Goal: Information Seeking & Learning: Learn about a topic

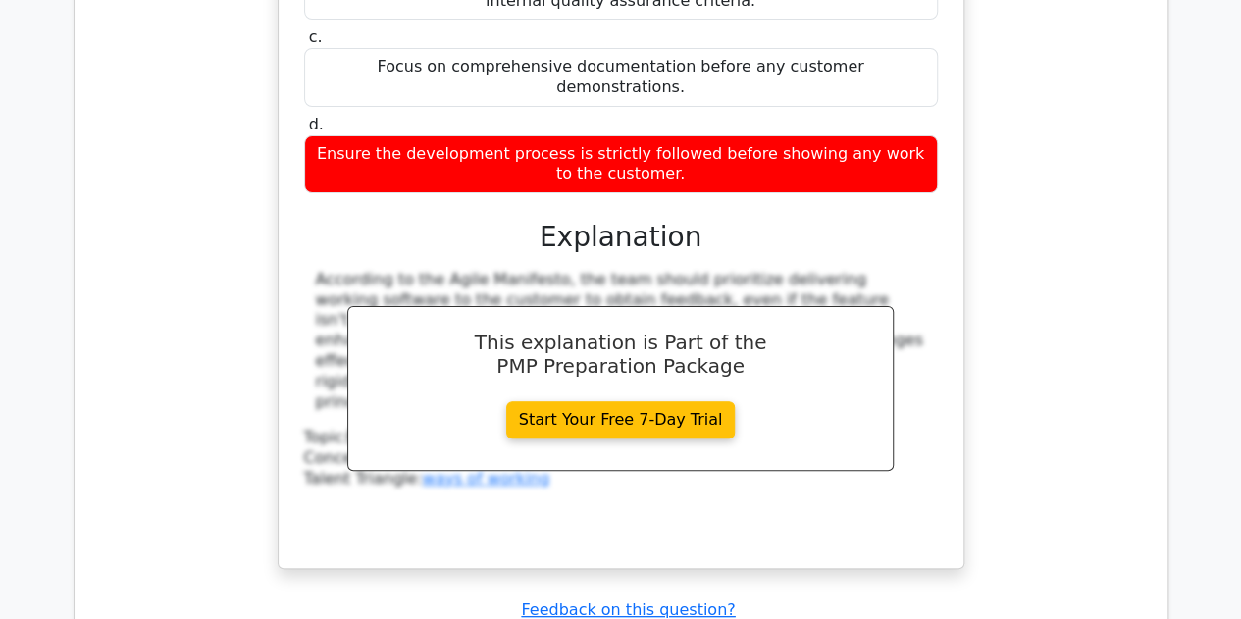
scroll to position [18757, 0]
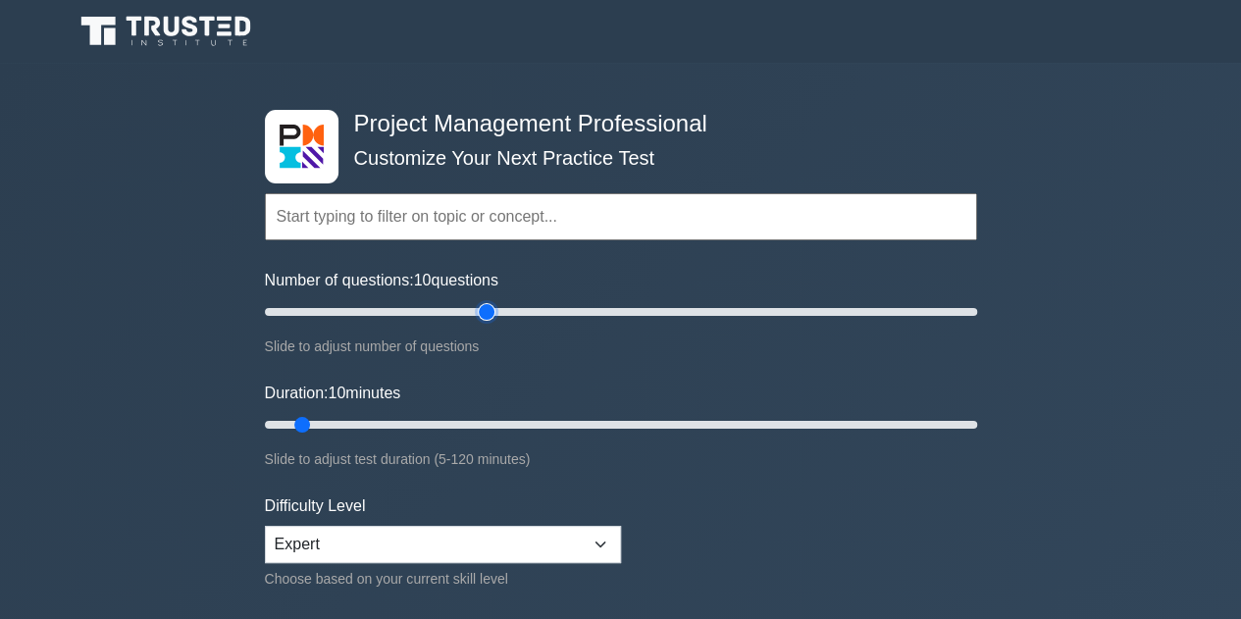
click at [492, 300] on input "Number of questions: 10 questions" at bounding box center [621, 312] width 712 height 24
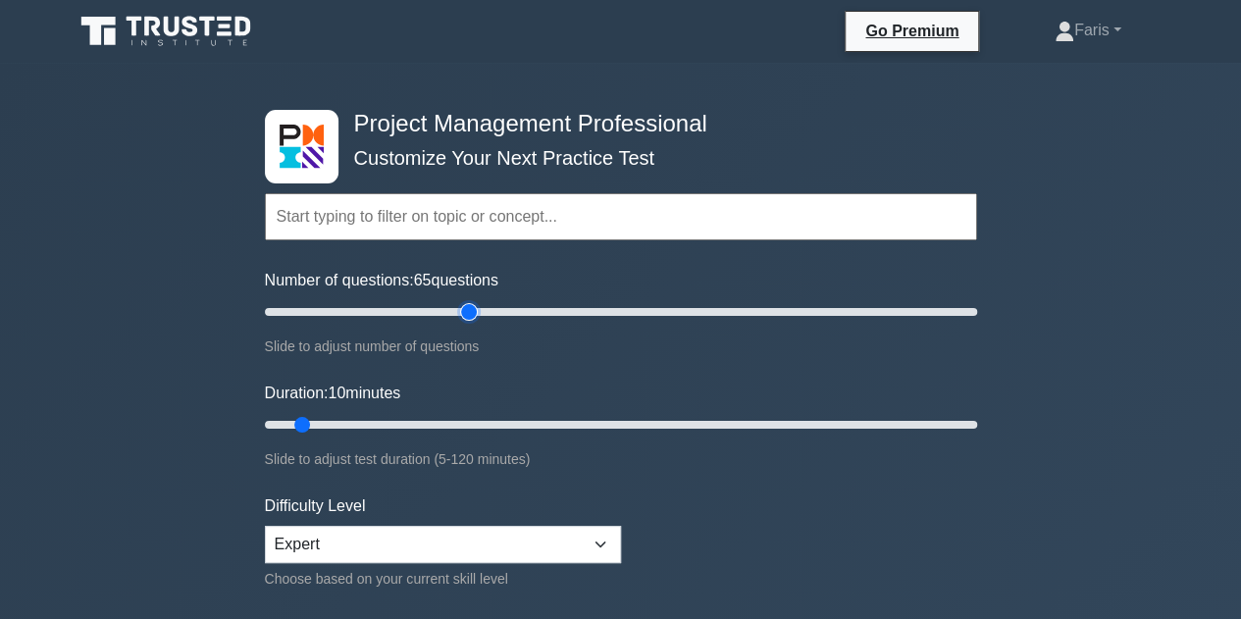
type input "60"
click at [461, 310] on input "Number of questions: 65 questions" at bounding box center [621, 312] width 712 height 24
click at [508, 433] on input "Duration: 45 minutes" at bounding box center [621, 425] width 712 height 24
click at [577, 427] on input "Duration: 55 minutes" at bounding box center [621, 425] width 712 height 24
click at [624, 421] on input "Duration: 55 minutes" at bounding box center [621, 425] width 712 height 24
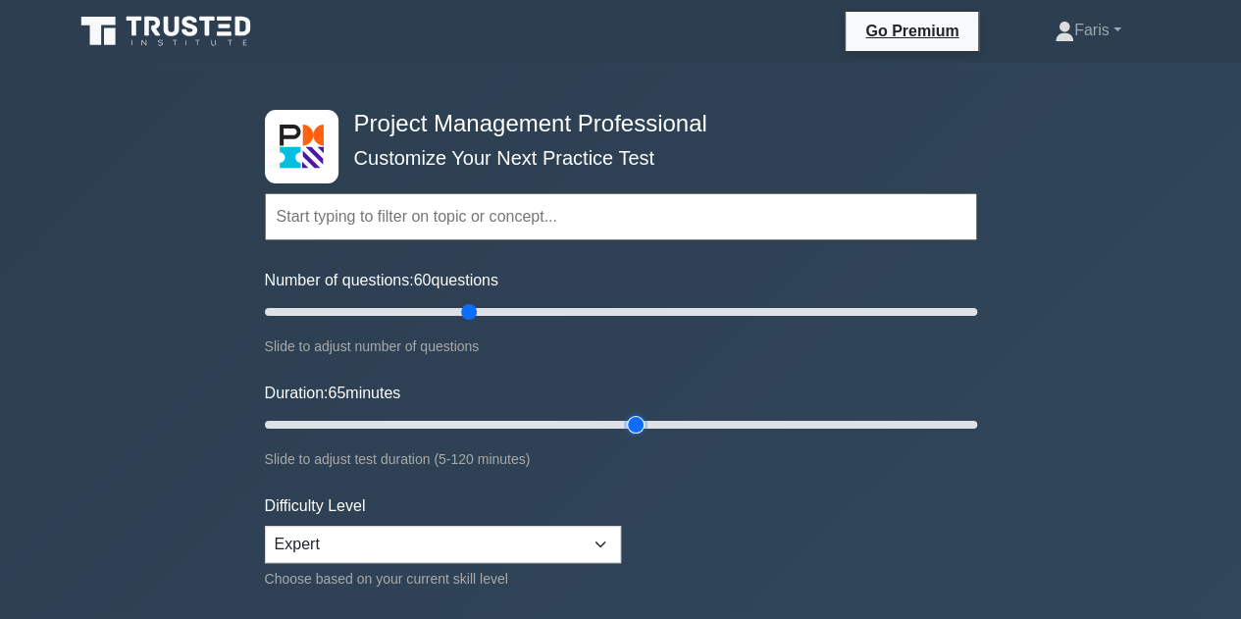
click at [626, 421] on input "Duration: 65 minutes" at bounding box center [621, 425] width 712 height 24
type input "60"
click at [617, 424] on input "Duration: 65 minutes" at bounding box center [621, 425] width 712 height 24
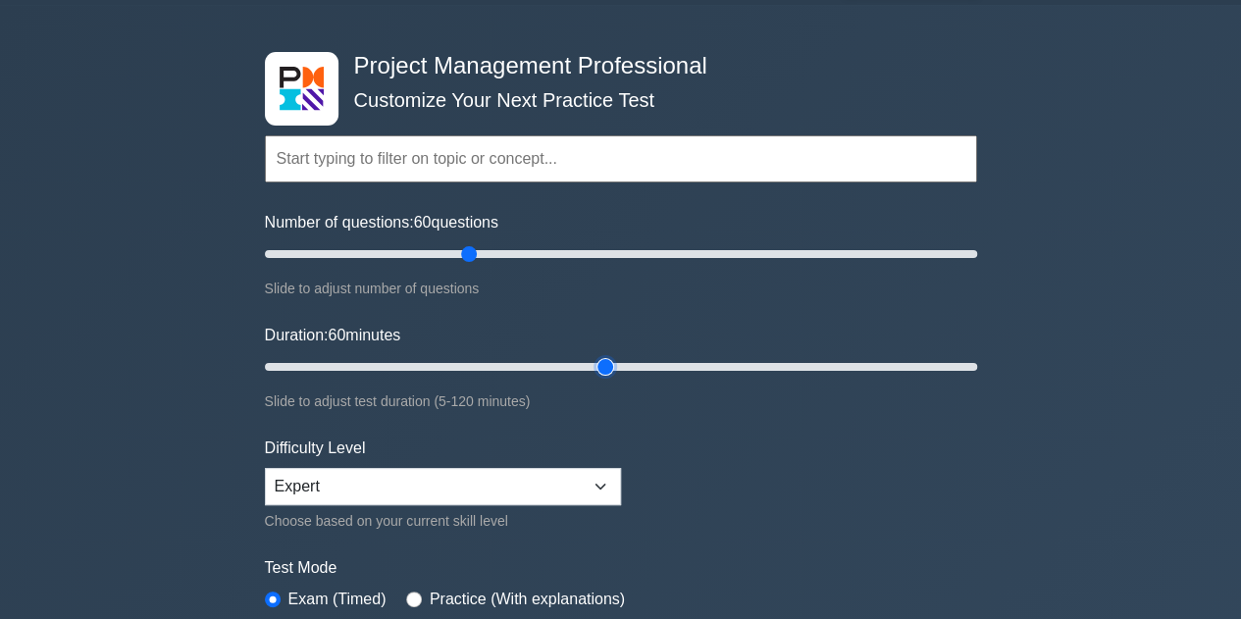
scroll to position [294, 0]
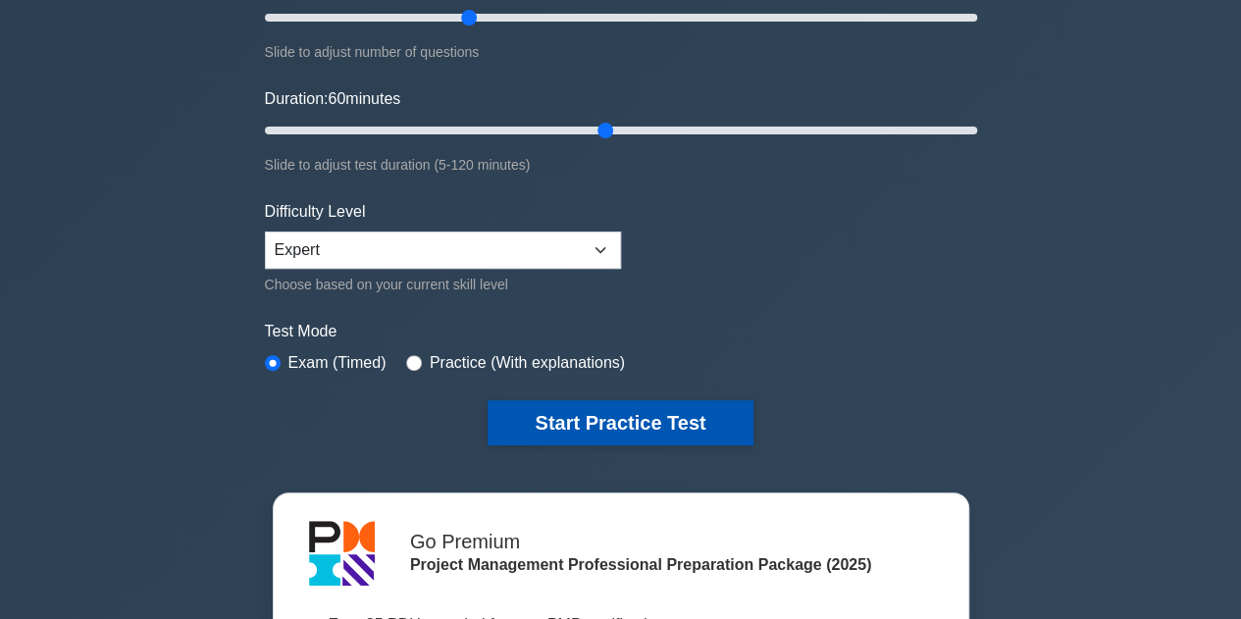
click at [603, 432] on button "Start Practice Test" at bounding box center [620, 422] width 265 height 45
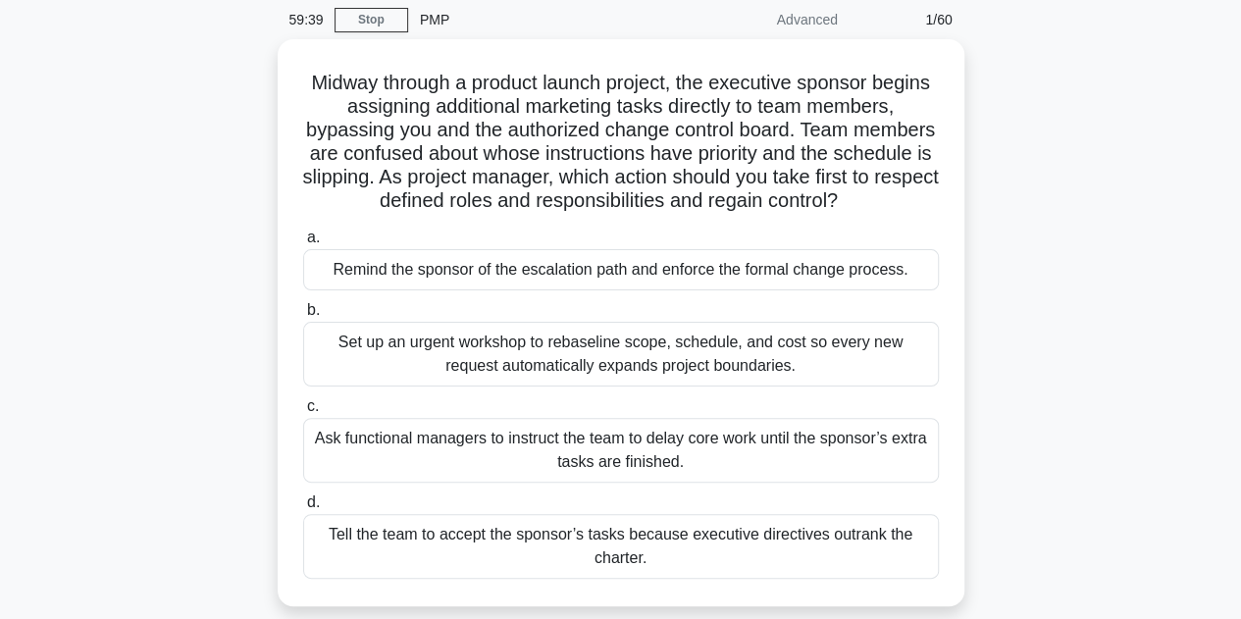
scroll to position [196, 0]
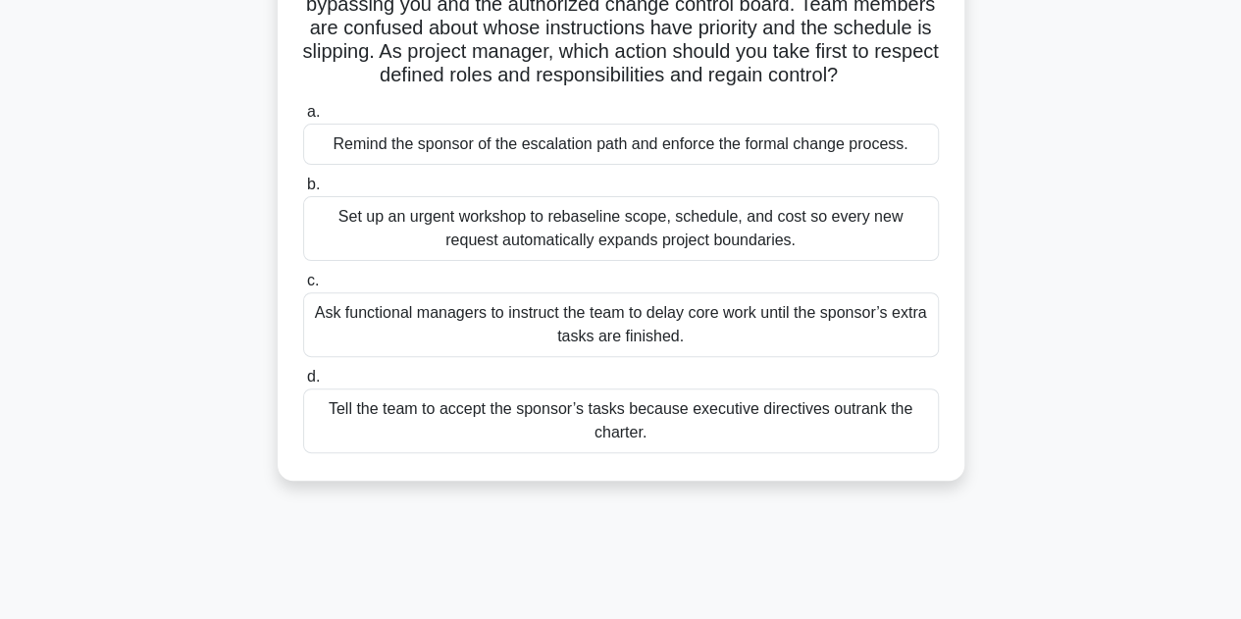
click at [467, 153] on div "Remind the sponsor of the escalation path and enforce the formal change process." at bounding box center [621, 144] width 636 height 41
click at [303, 119] on input "a. Remind the sponsor of the escalation path and enforce the formal change proc…" at bounding box center [303, 112] width 0 height 13
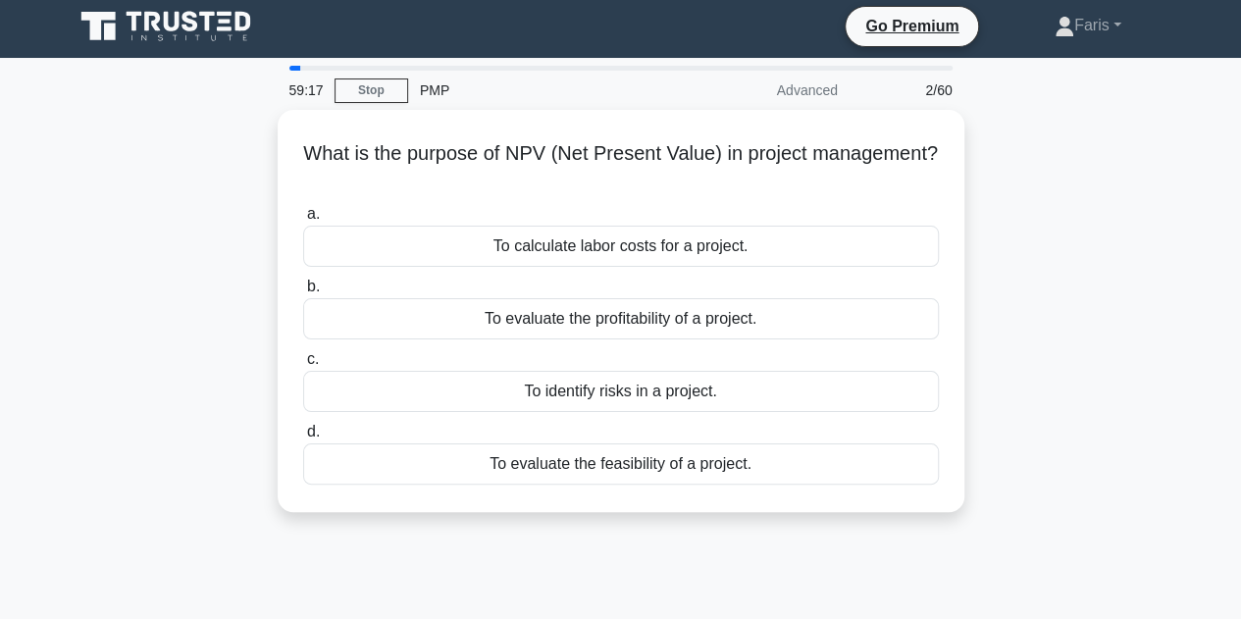
scroll to position [0, 0]
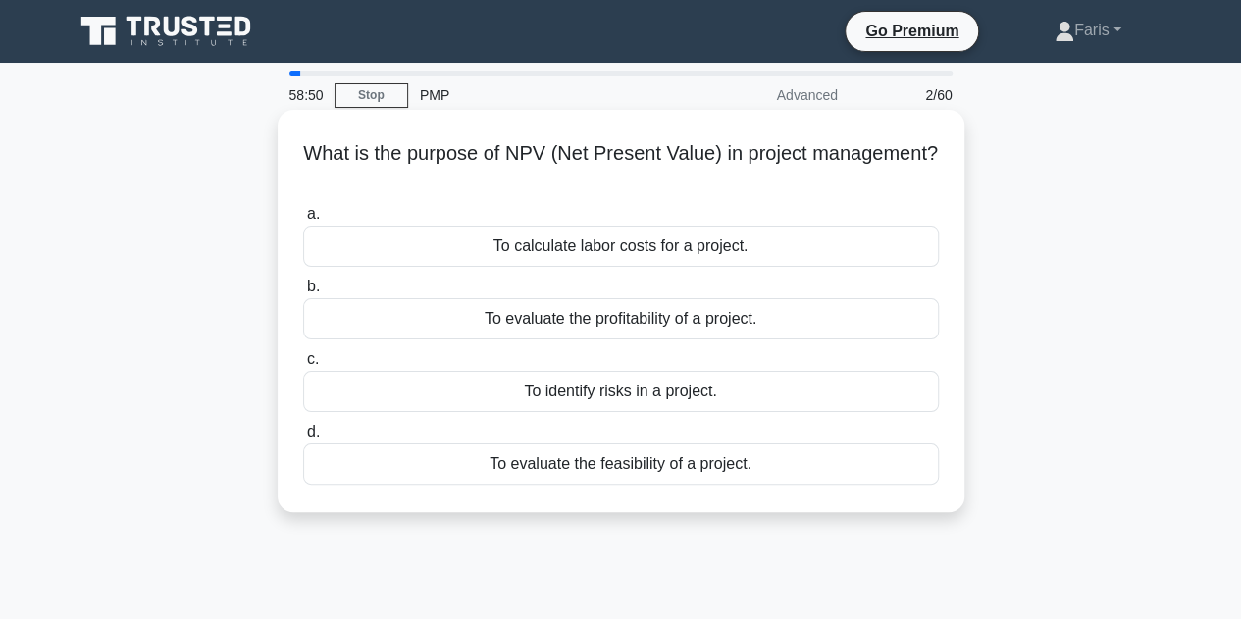
click at [492, 326] on div "To evaluate the profitability of a project." at bounding box center [621, 318] width 636 height 41
click at [303, 293] on input "b. To evaluate the profitability of a project." at bounding box center [303, 287] width 0 height 13
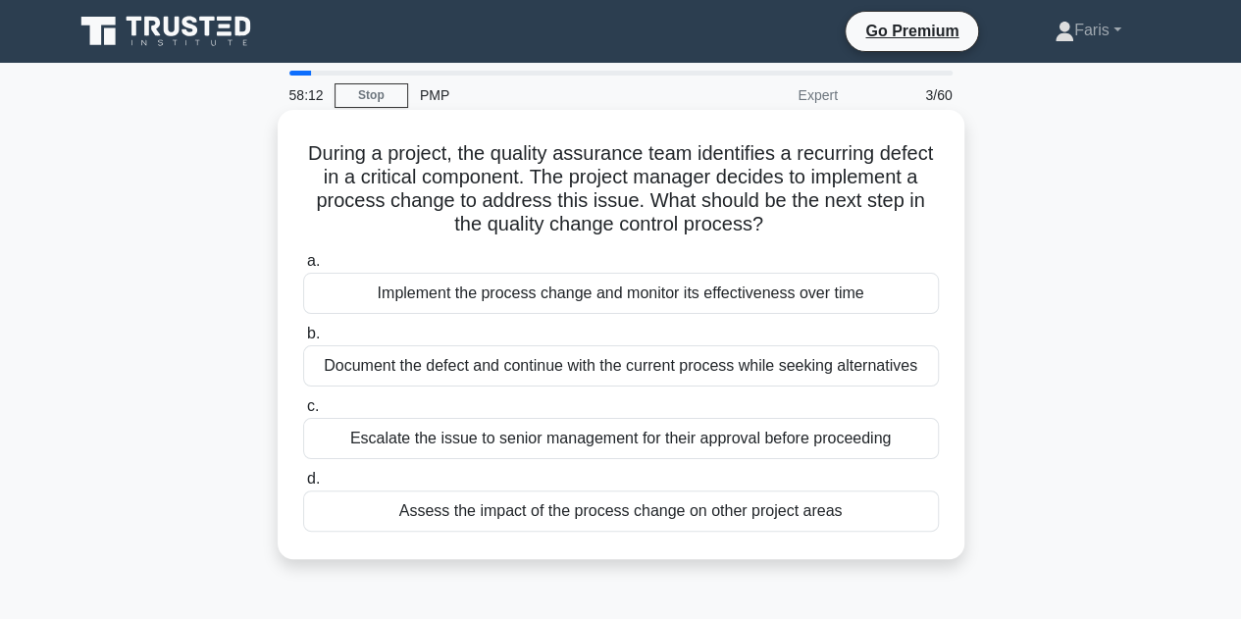
click at [459, 442] on div "Escalate the issue to senior management for their approval before proceeding" at bounding box center [621, 438] width 636 height 41
click at [303, 413] on input "c. Escalate the issue to senior management for their approval before proceeding" at bounding box center [303, 406] width 0 height 13
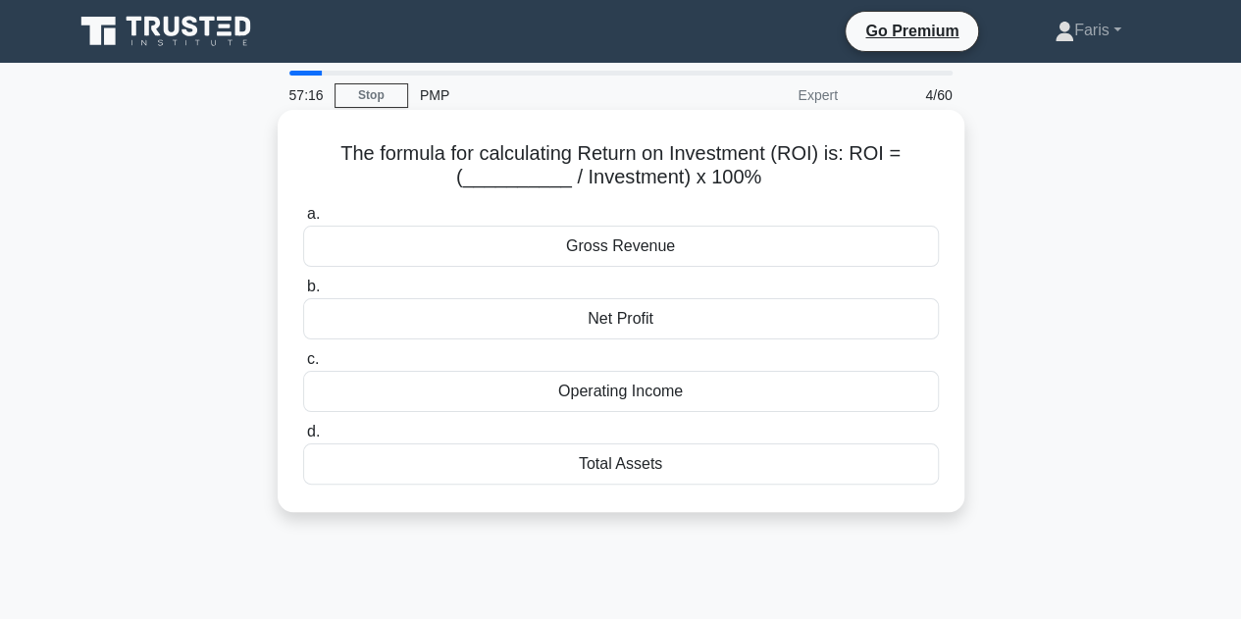
click at [613, 327] on div "Net Profit" at bounding box center [621, 318] width 636 height 41
click at [303, 293] on input "b. Net Profit" at bounding box center [303, 287] width 0 height 13
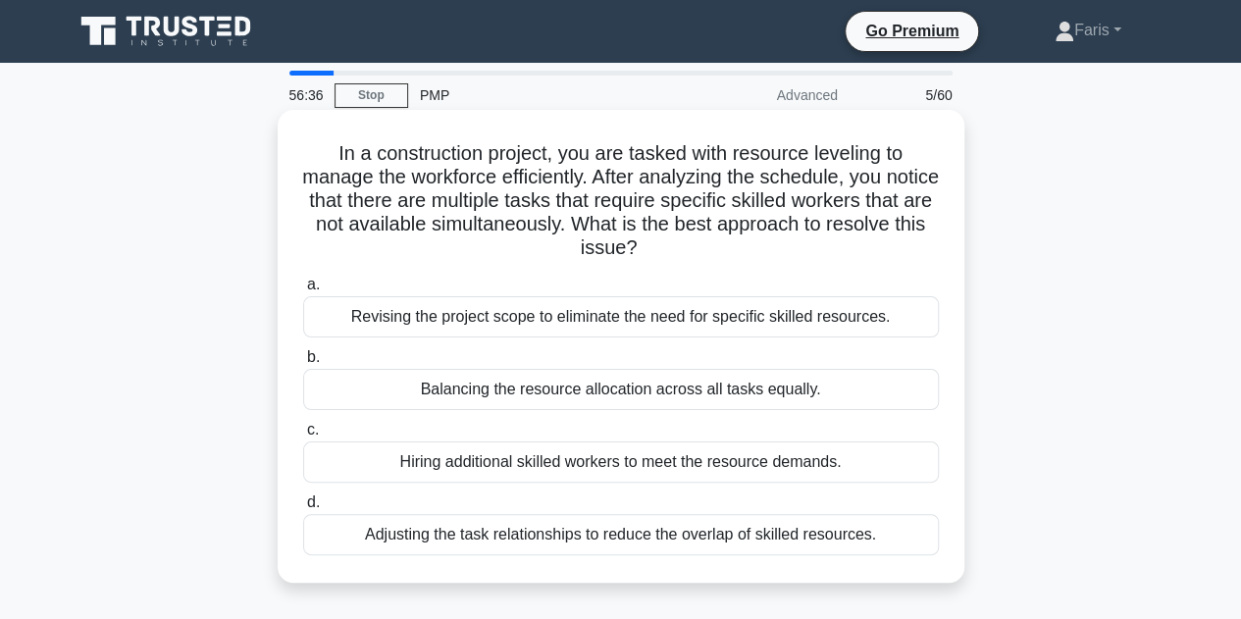
click at [720, 459] on div "Hiring additional skilled workers to meet the resource demands." at bounding box center [621, 461] width 636 height 41
click at [303, 437] on input "c. Hiring additional skilled workers to meet the resource demands." at bounding box center [303, 430] width 0 height 13
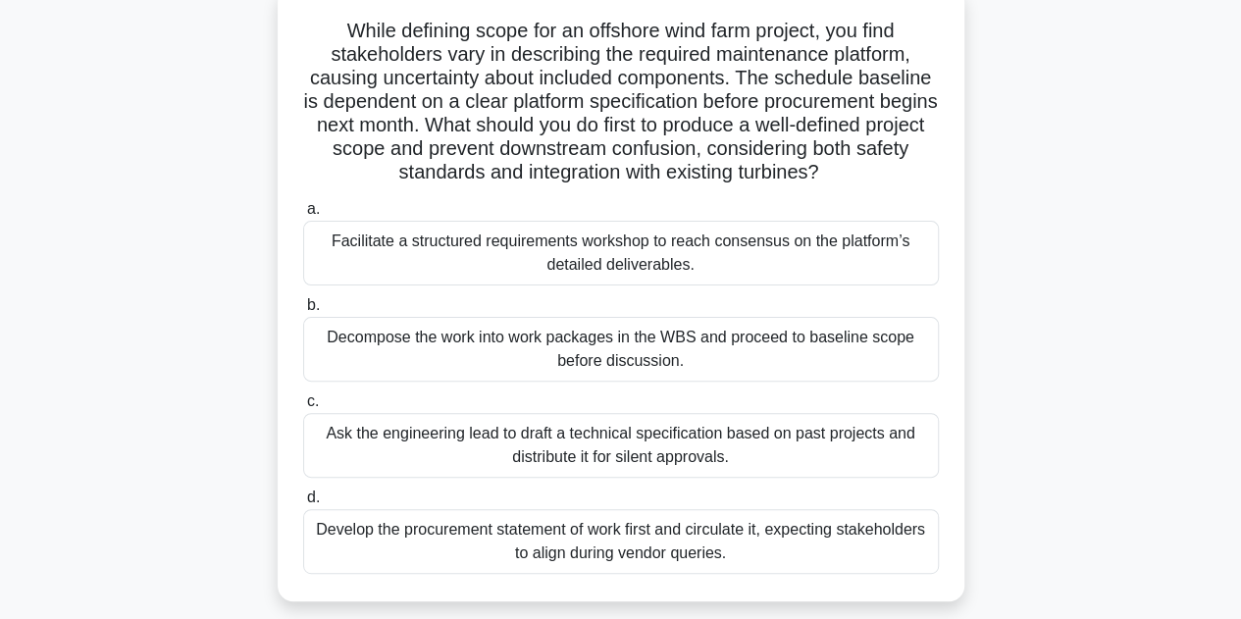
scroll to position [98, 0]
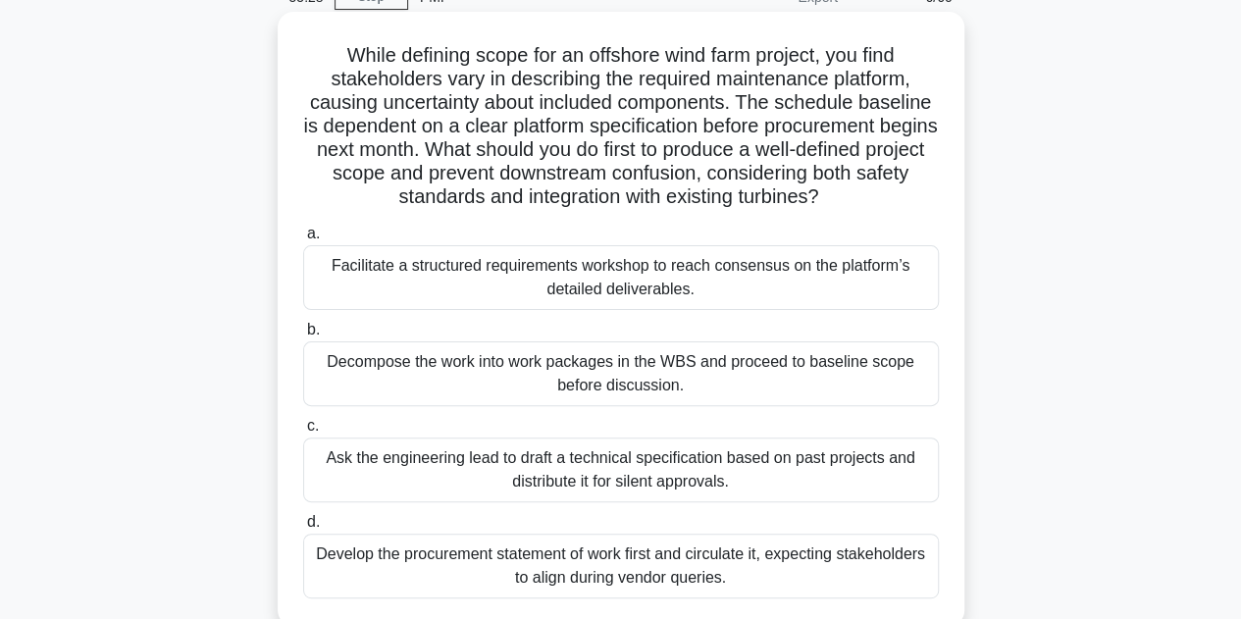
click at [414, 280] on div "Facilitate a structured requirements workshop to reach consensus on the platfor…" at bounding box center [621, 277] width 636 height 65
click at [303, 240] on input "a. Facilitate a structured requirements workshop to reach consensus on the plat…" at bounding box center [303, 234] width 0 height 13
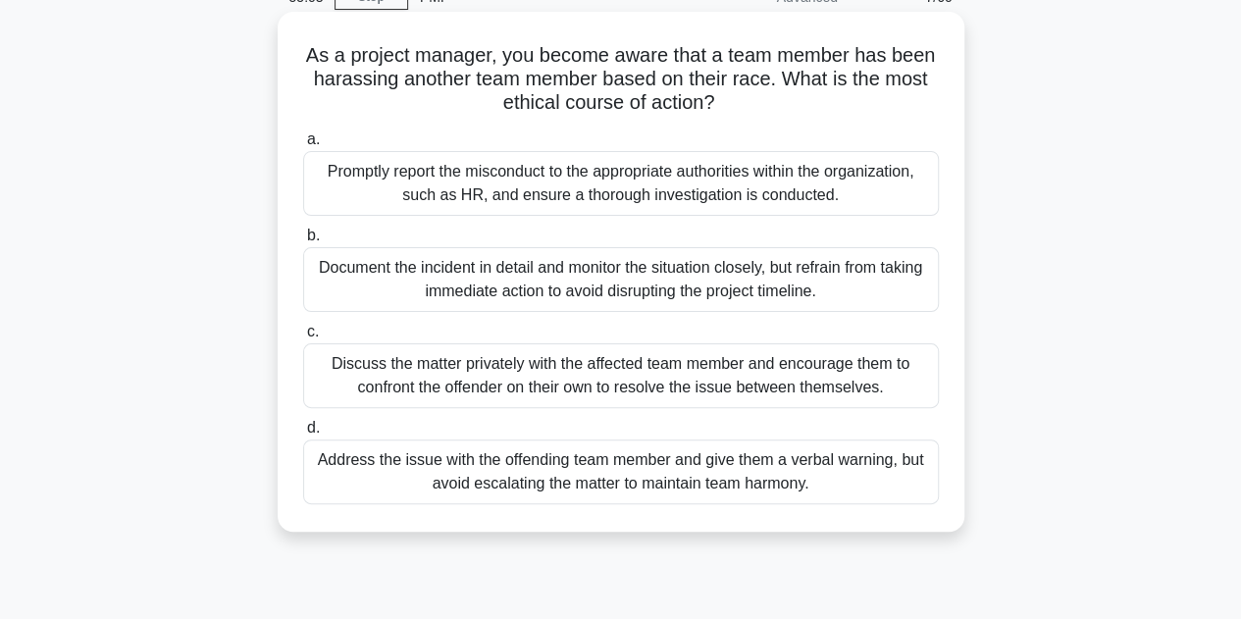
click at [501, 191] on div "Promptly report the misconduct to the appropriate authorities within the organi…" at bounding box center [621, 183] width 636 height 65
click at [303, 146] on input "a. Promptly report the misconduct to the appropriate authorities within the org…" at bounding box center [303, 139] width 0 height 13
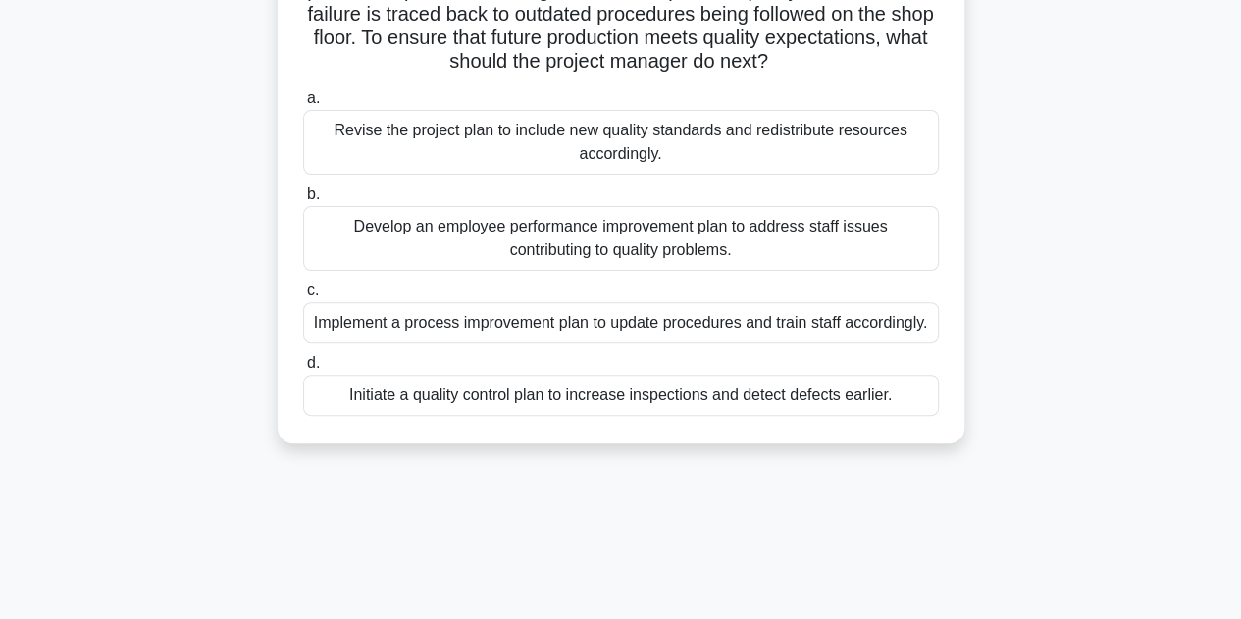
scroll to position [196, 0]
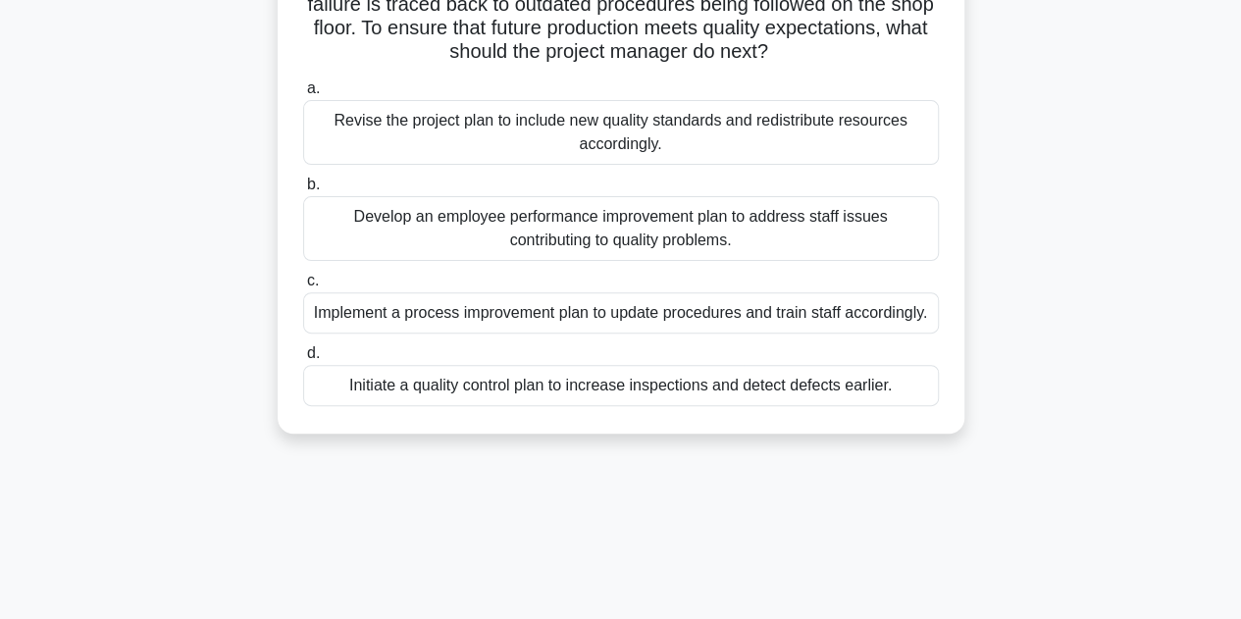
click at [512, 311] on div "Implement a process improvement plan to update procedures and train staff accor…" at bounding box center [621, 312] width 636 height 41
click at [303, 287] on input "c. Implement a process improvement plan to update procedures and train staff ac…" at bounding box center [303, 281] width 0 height 13
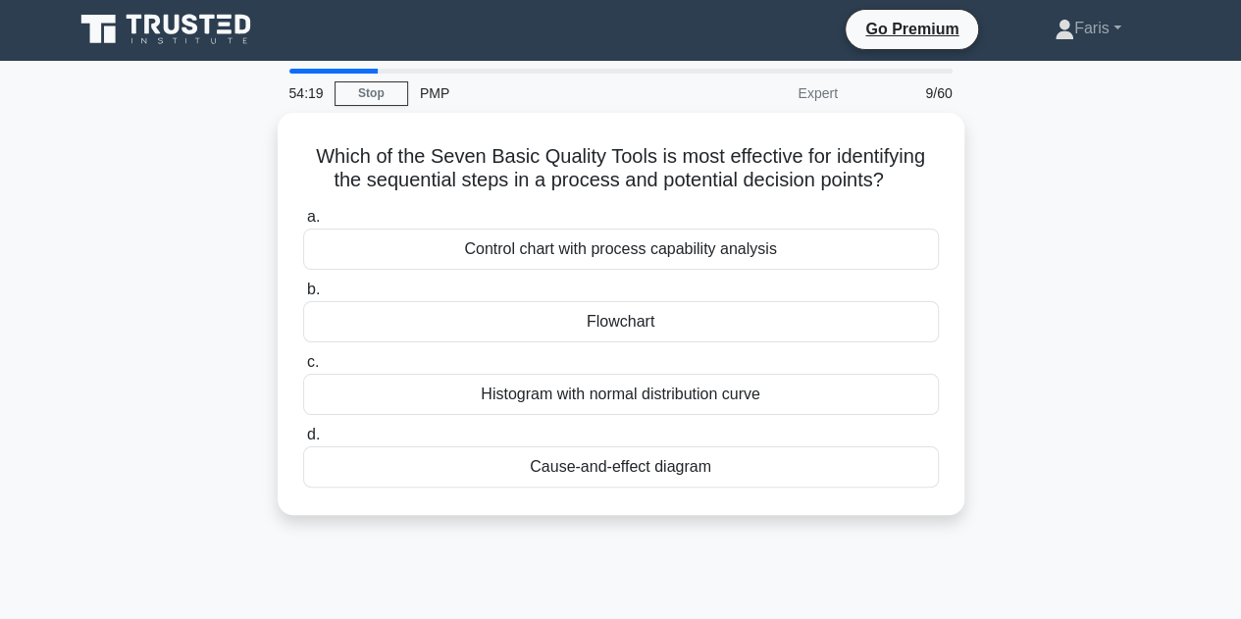
scroll to position [0, 0]
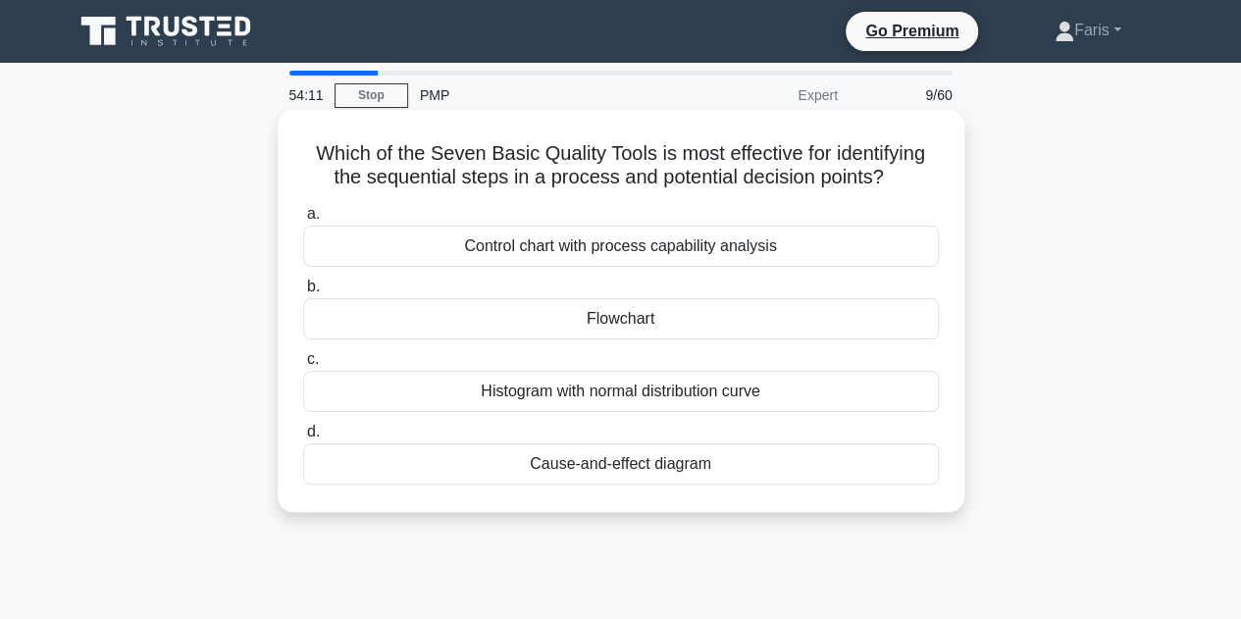
click at [662, 313] on div "Flowchart" at bounding box center [621, 318] width 636 height 41
click at [303, 293] on input "b. Flowchart" at bounding box center [303, 287] width 0 height 13
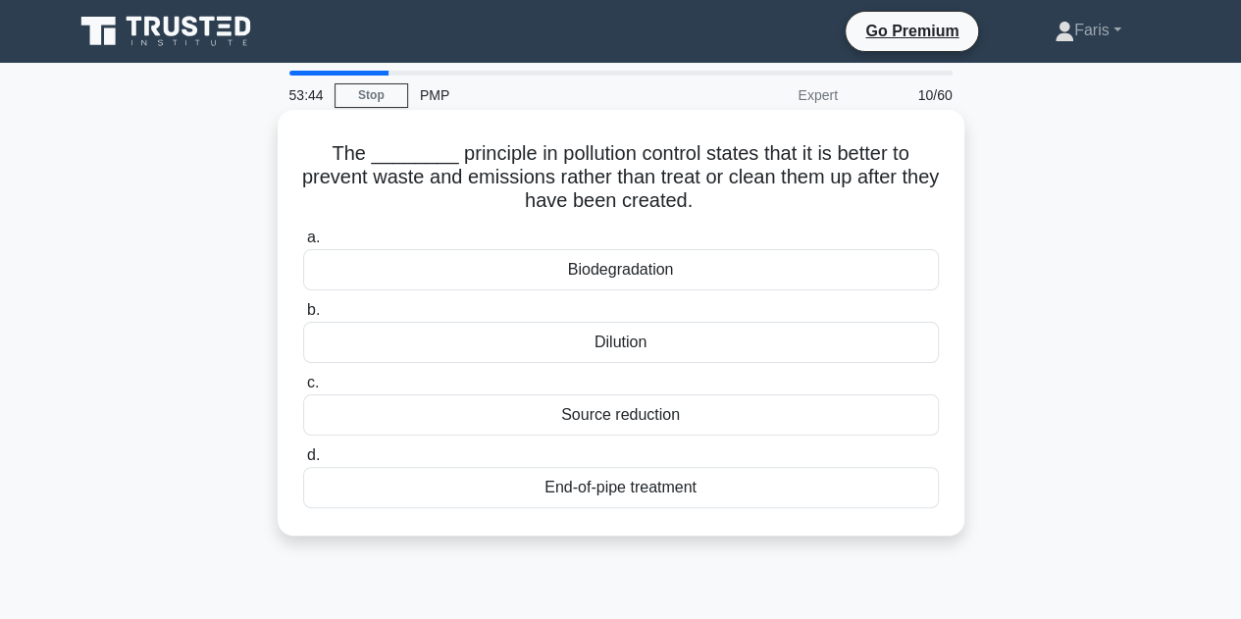
click at [614, 422] on div "Source reduction" at bounding box center [621, 414] width 636 height 41
click at [303, 389] on input "c. Source reduction" at bounding box center [303, 383] width 0 height 13
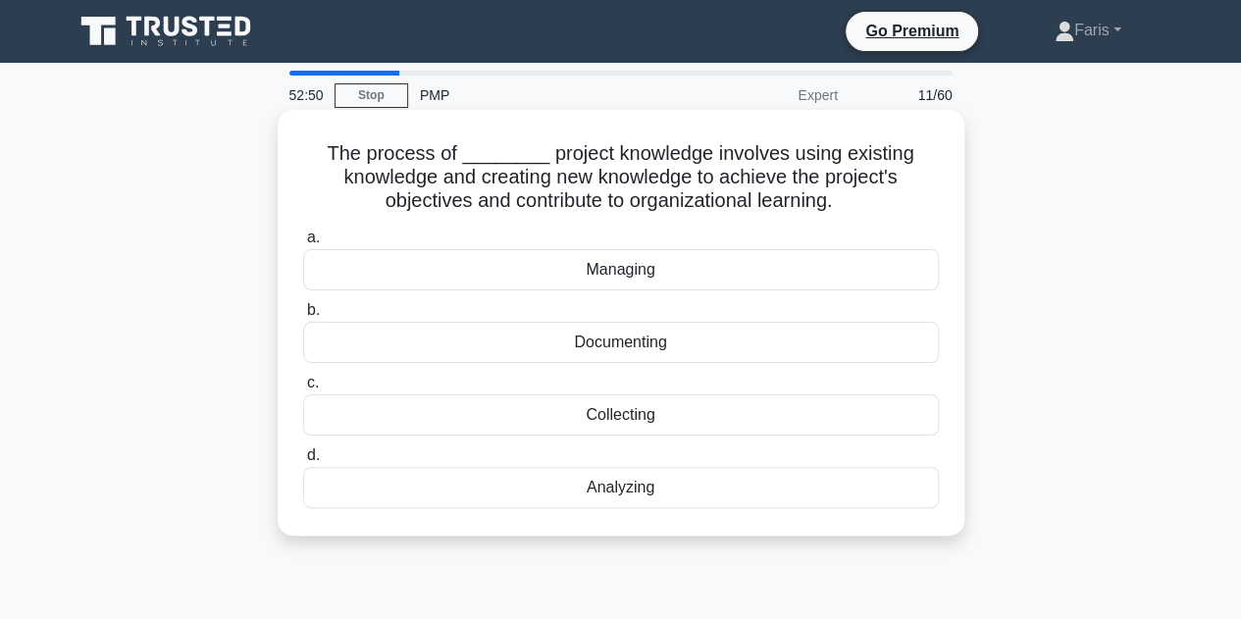
click at [638, 497] on div "Analyzing" at bounding box center [621, 487] width 636 height 41
click at [303, 462] on input "d. Analyzing" at bounding box center [303, 455] width 0 height 13
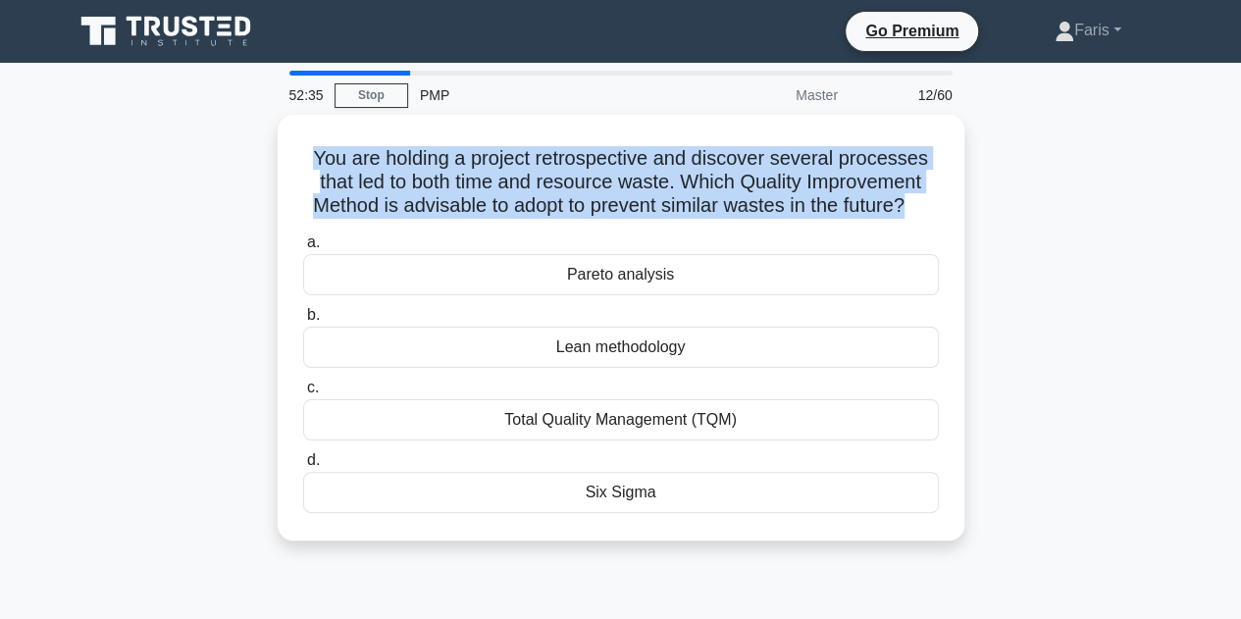
drag, startPoint x: 956, startPoint y: 203, endPoint x: 276, endPoint y: 149, distance: 682.0
click at [276, 149] on div "You are holding a project retrospective and discover several processes that led…" at bounding box center [621, 339] width 1118 height 449
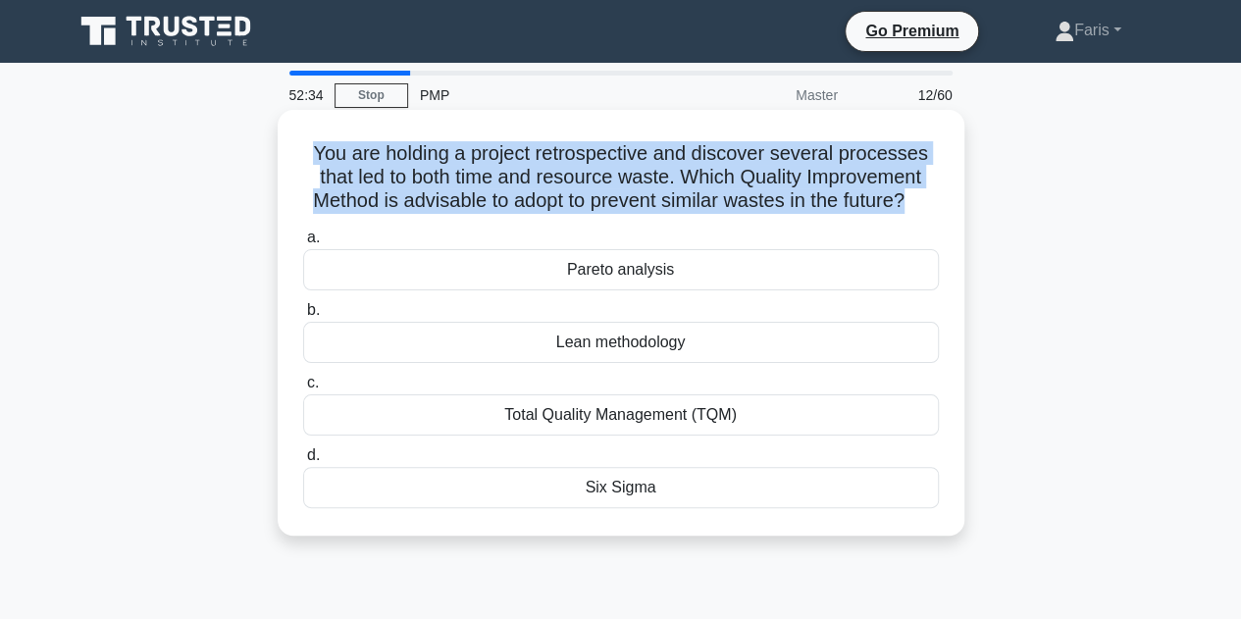
copy h5 "You are holding a project retrospective and discover several processes that led…"
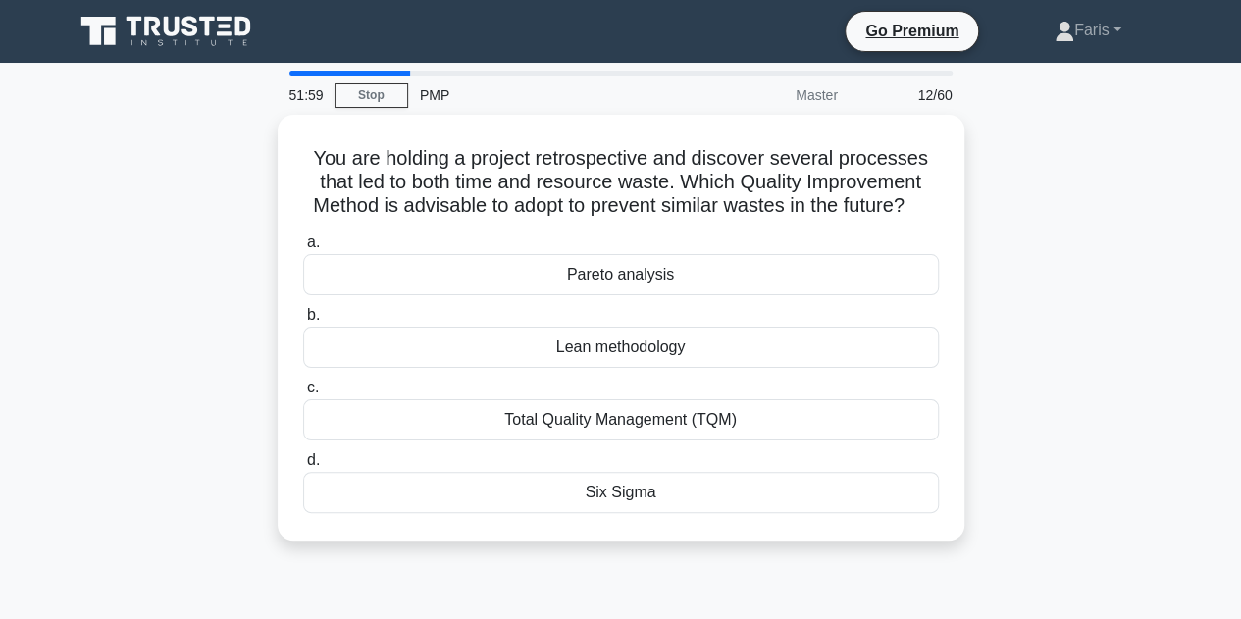
click at [203, 389] on div "You are holding a project retrospective and discover several processes that led…" at bounding box center [621, 339] width 1118 height 449
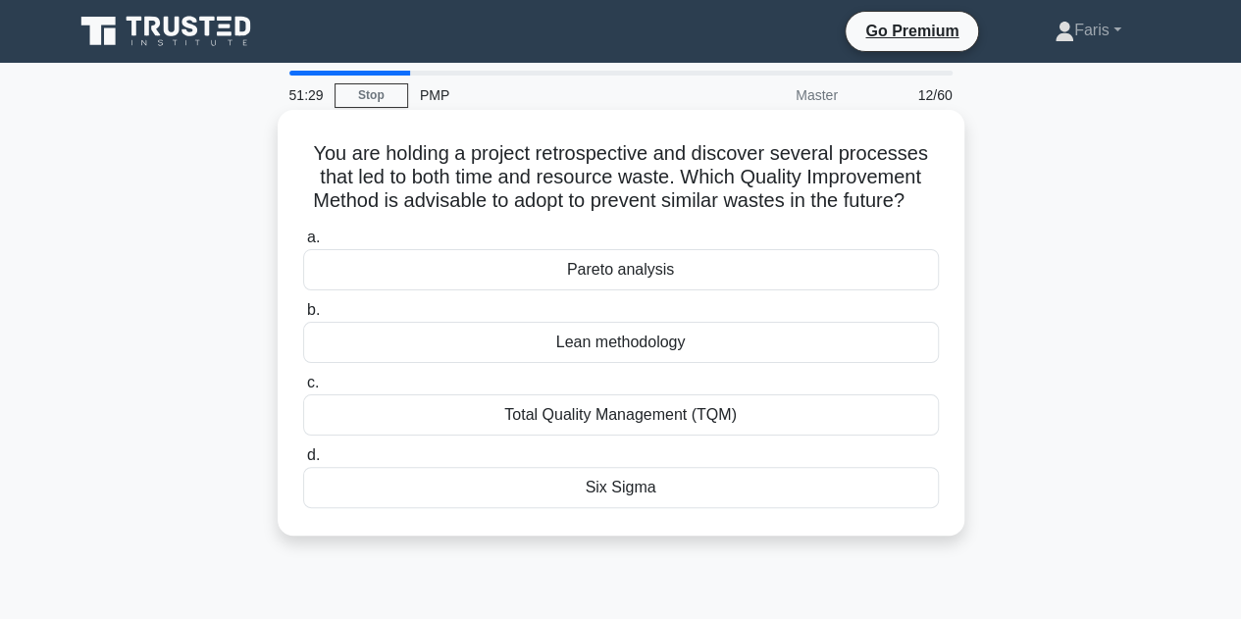
click at [588, 363] on div "Lean methodology" at bounding box center [621, 342] width 636 height 41
click at [303, 317] on input "b. Lean methodology" at bounding box center [303, 310] width 0 height 13
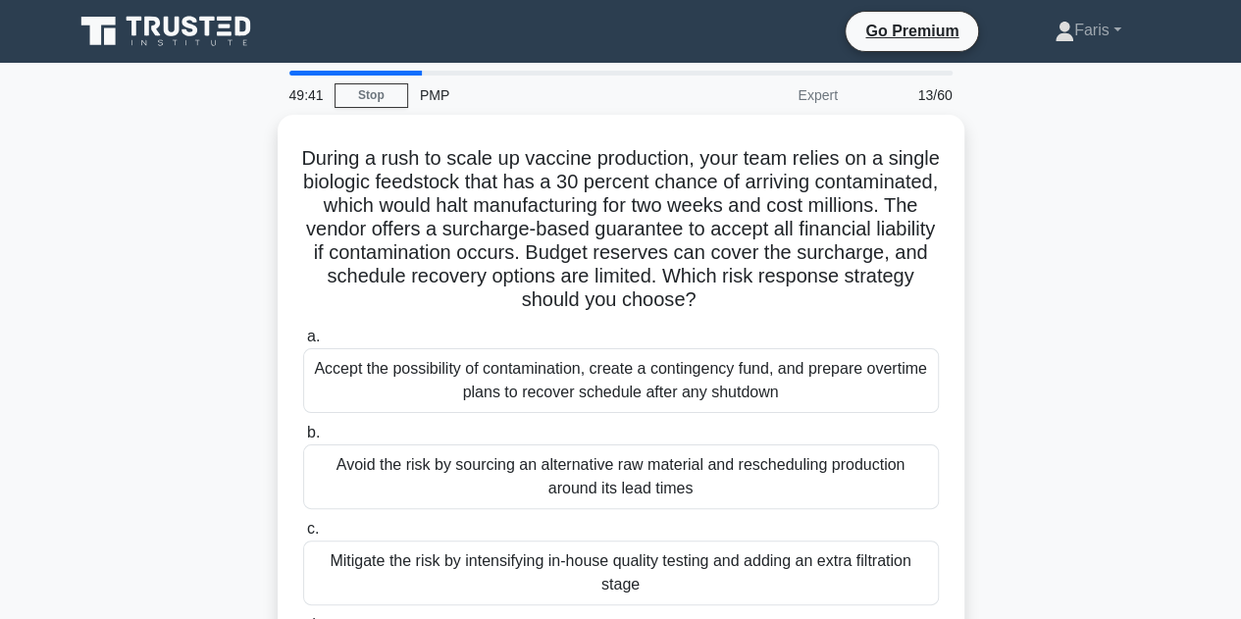
scroll to position [196, 0]
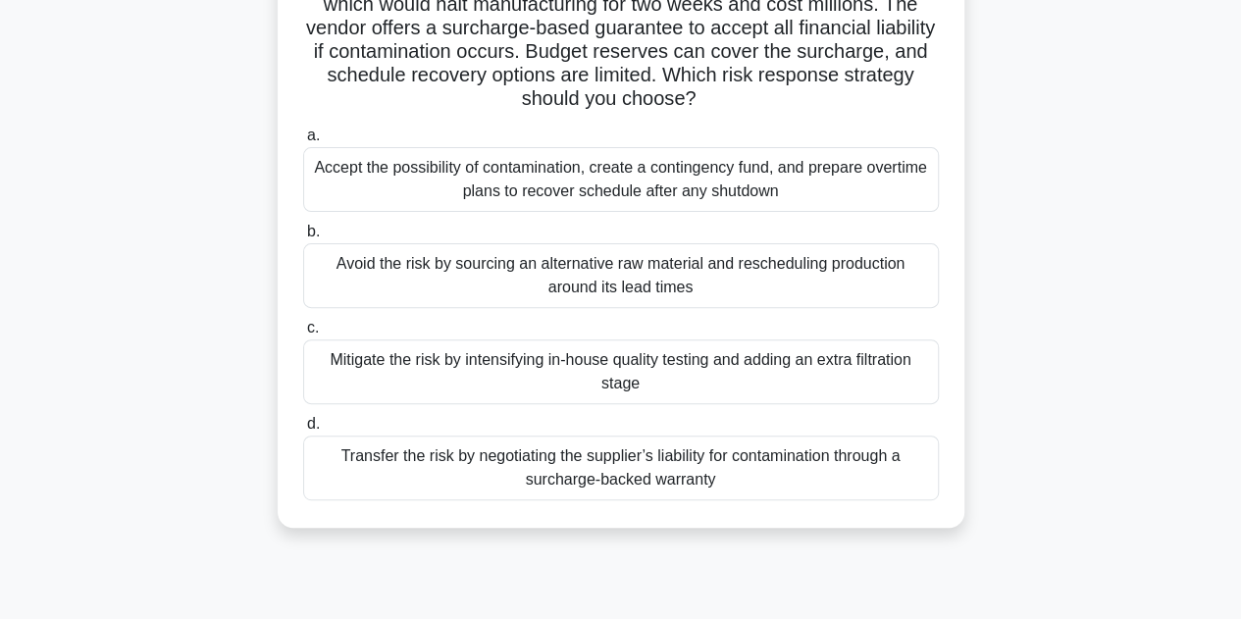
click at [357, 477] on div "Transfer the risk by negotiating the supplier’s liability for contamination thr…" at bounding box center [621, 468] width 636 height 65
click at [303, 431] on input "d. Transfer the risk by negotiating the supplier’s liability for contamination …" at bounding box center [303, 424] width 0 height 13
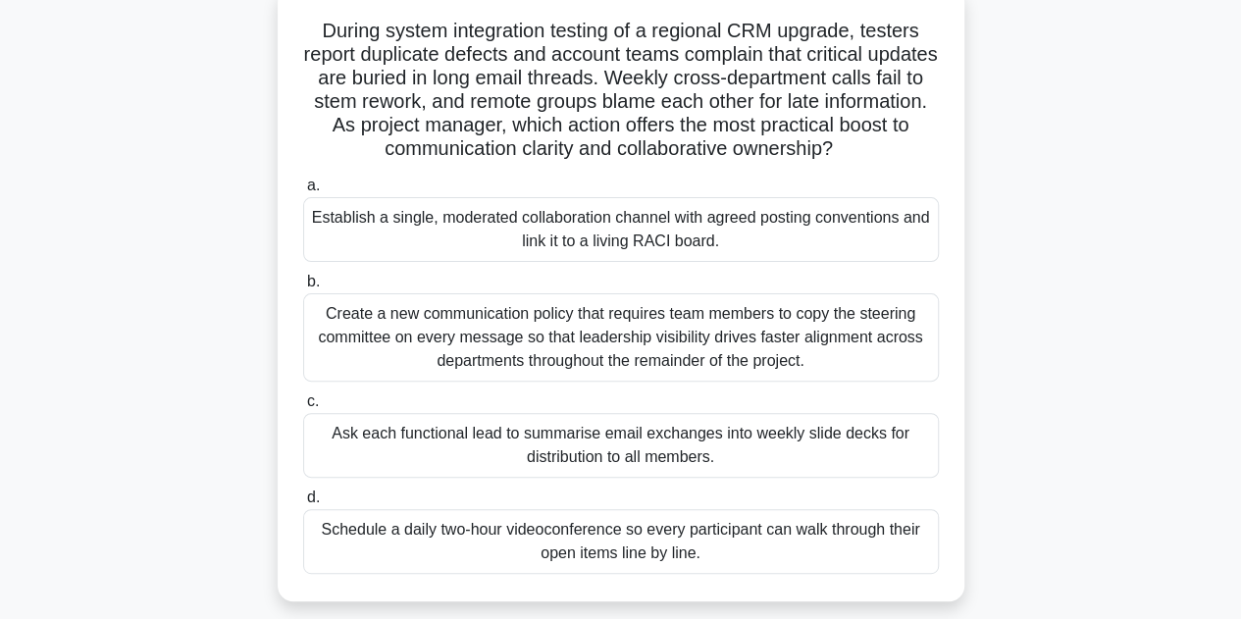
scroll to position [98, 0]
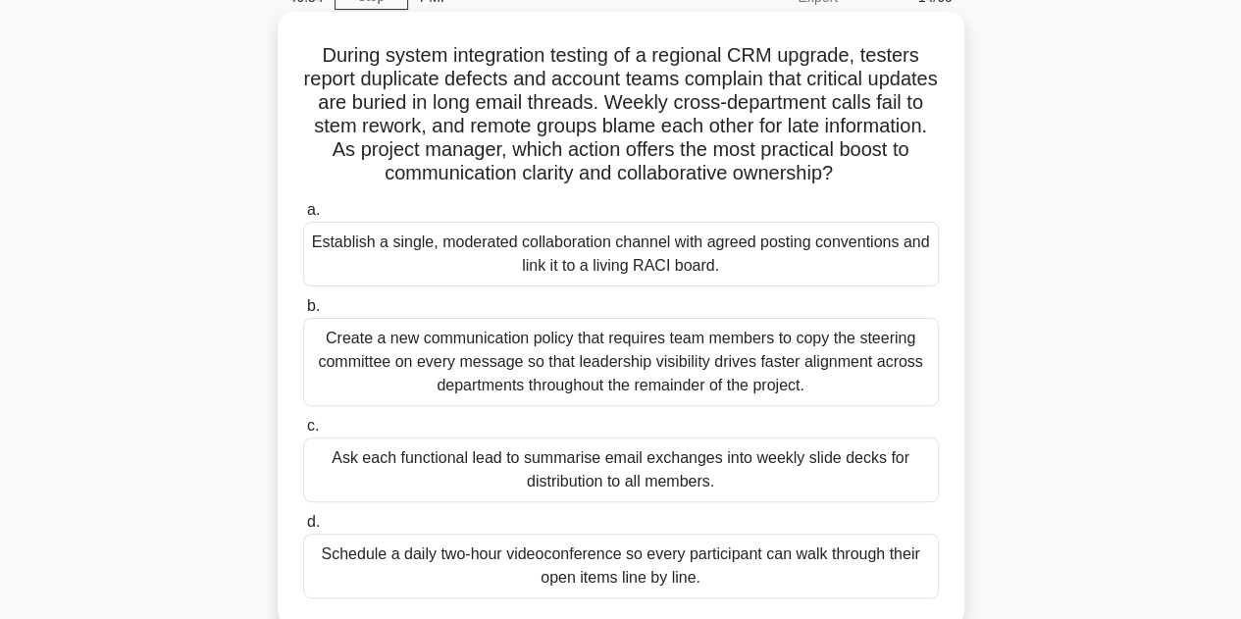
click at [674, 266] on div "Establish a single, moderated collaboration channel with agreed posting convent…" at bounding box center [621, 254] width 636 height 65
click at [303, 217] on input "a. Establish a single, moderated collaboration channel with agreed posting conv…" at bounding box center [303, 210] width 0 height 13
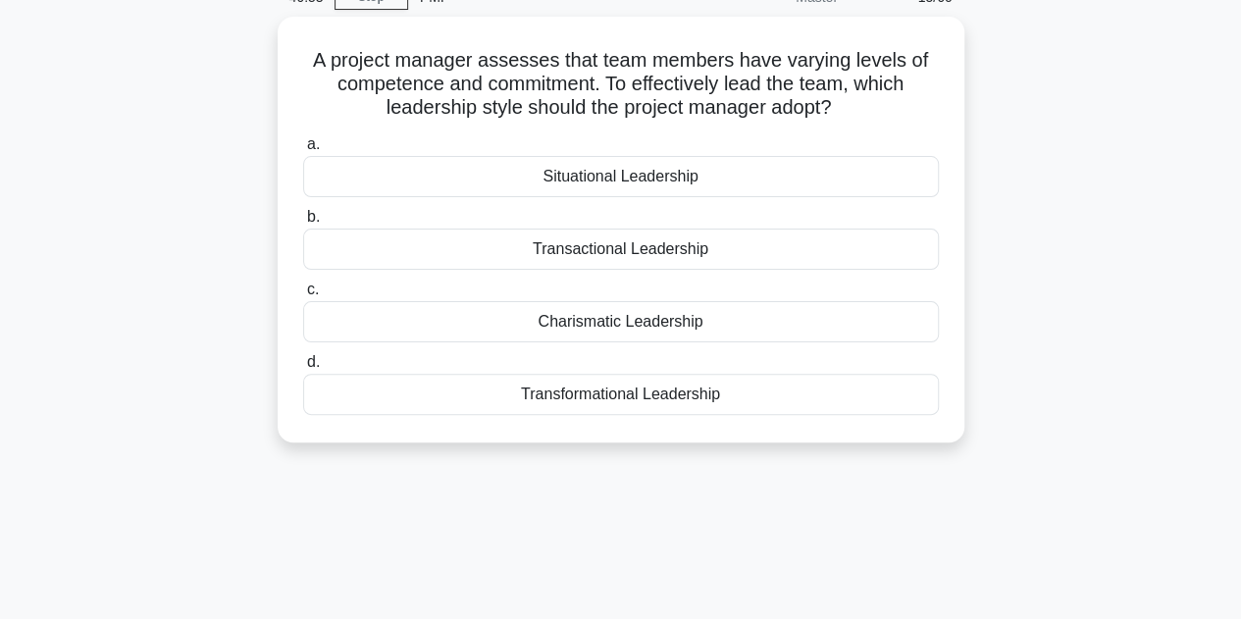
scroll to position [0, 0]
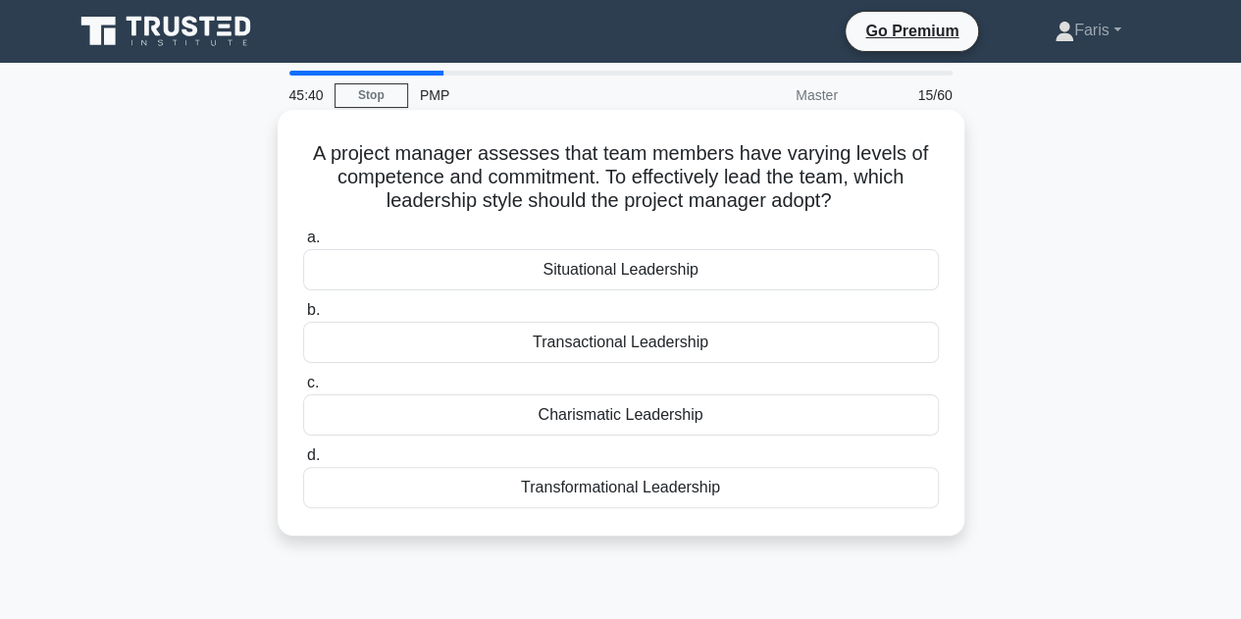
click at [648, 274] on div "Situational Leadership" at bounding box center [621, 269] width 636 height 41
click at [303, 244] on input "a. Situational Leadership" at bounding box center [303, 238] width 0 height 13
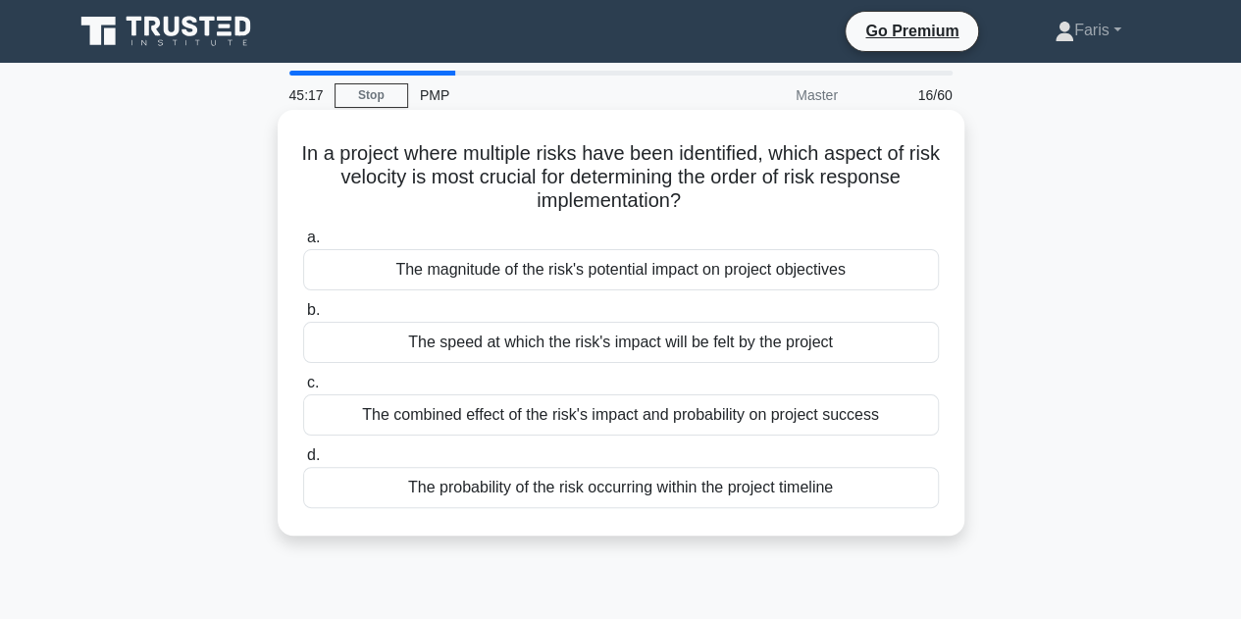
click at [580, 485] on div "The probability of the risk occurring within the project timeline" at bounding box center [621, 487] width 636 height 41
click at [303, 462] on input "d. The probability of the risk occurring within the project timeline" at bounding box center [303, 455] width 0 height 13
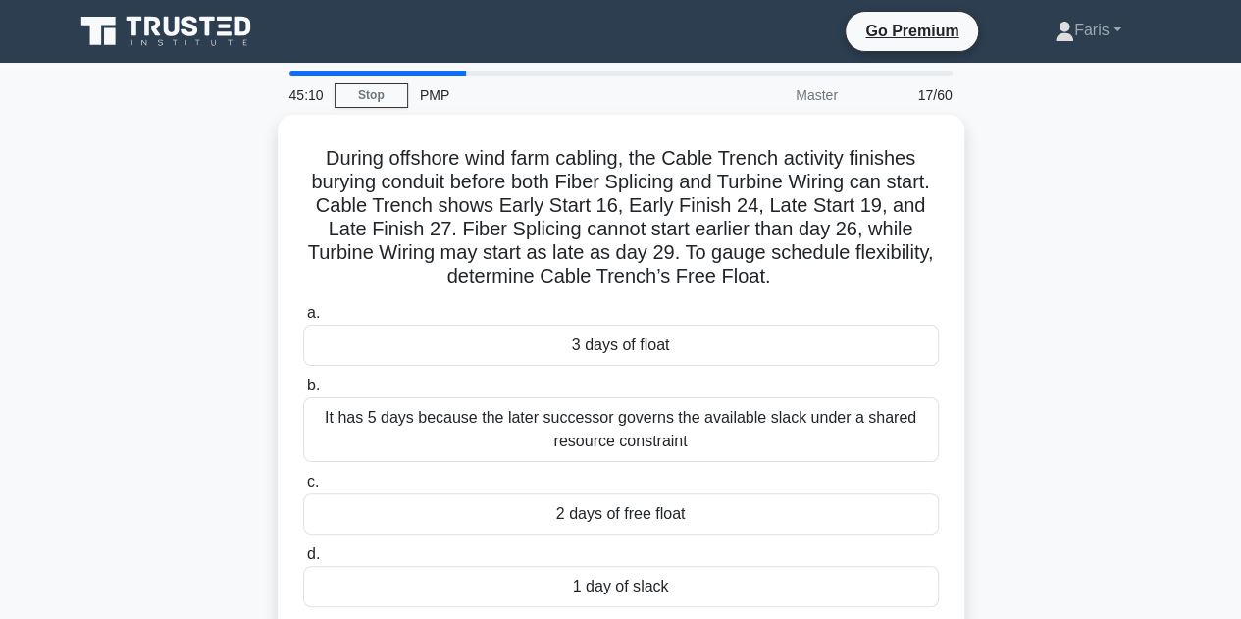
scroll to position [98, 0]
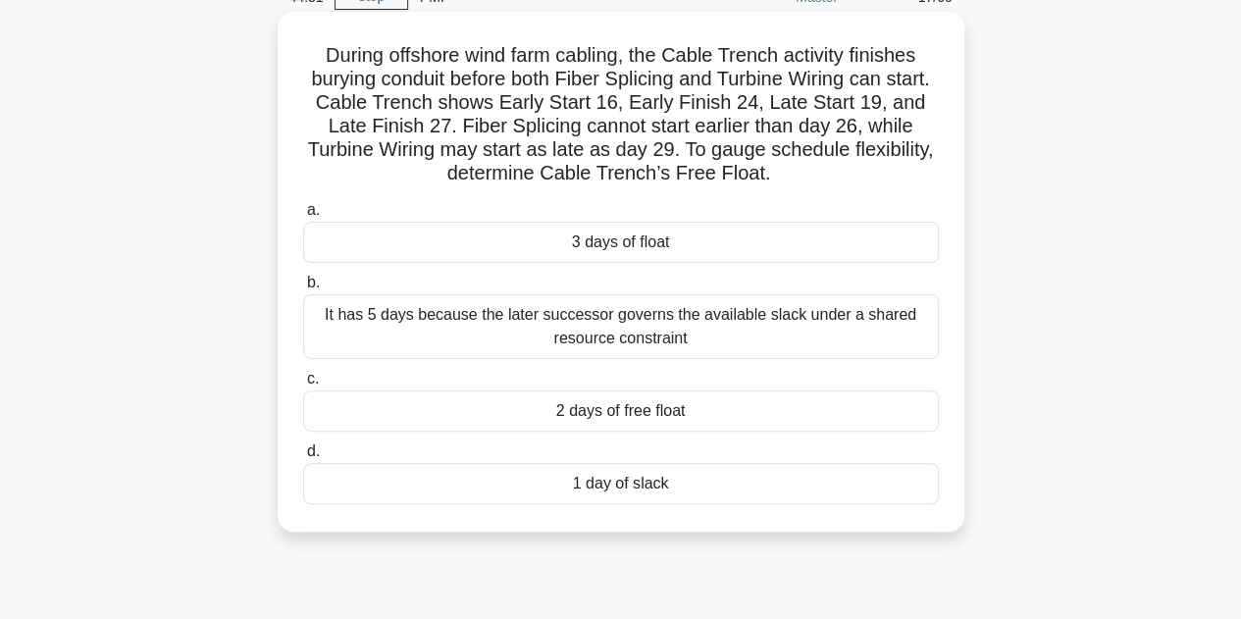
click at [527, 421] on div "2 days of free float" at bounding box center [621, 410] width 636 height 41
click at [303, 386] on input "c. 2 days of free float" at bounding box center [303, 379] width 0 height 13
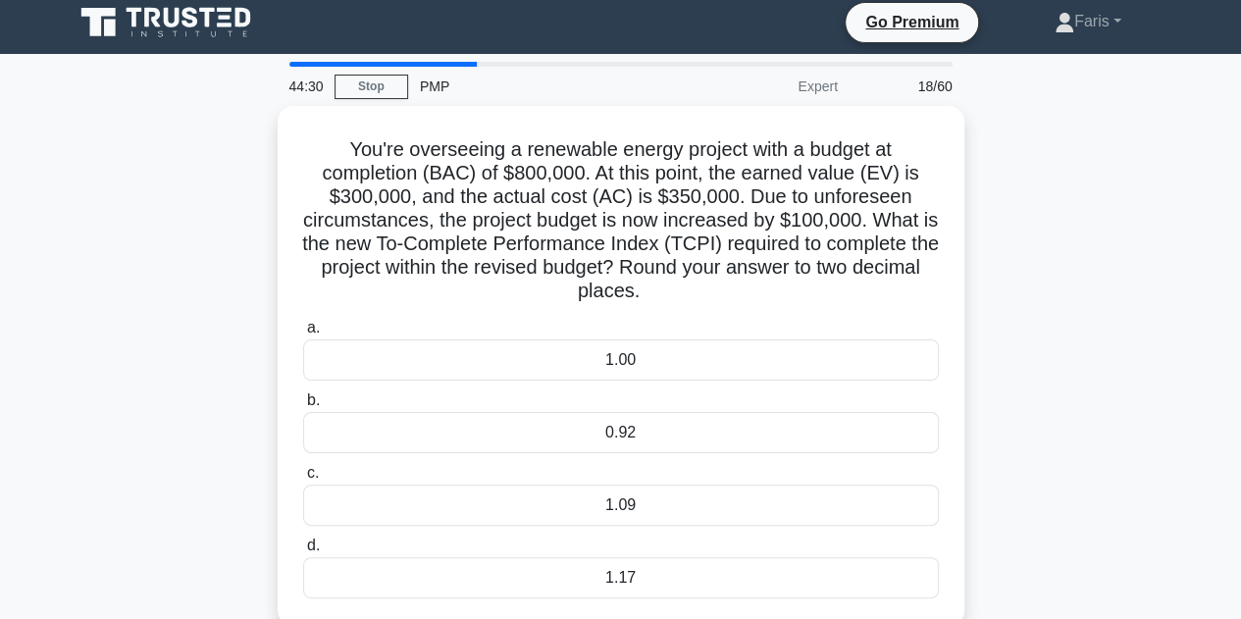
scroll to position [0, 0]
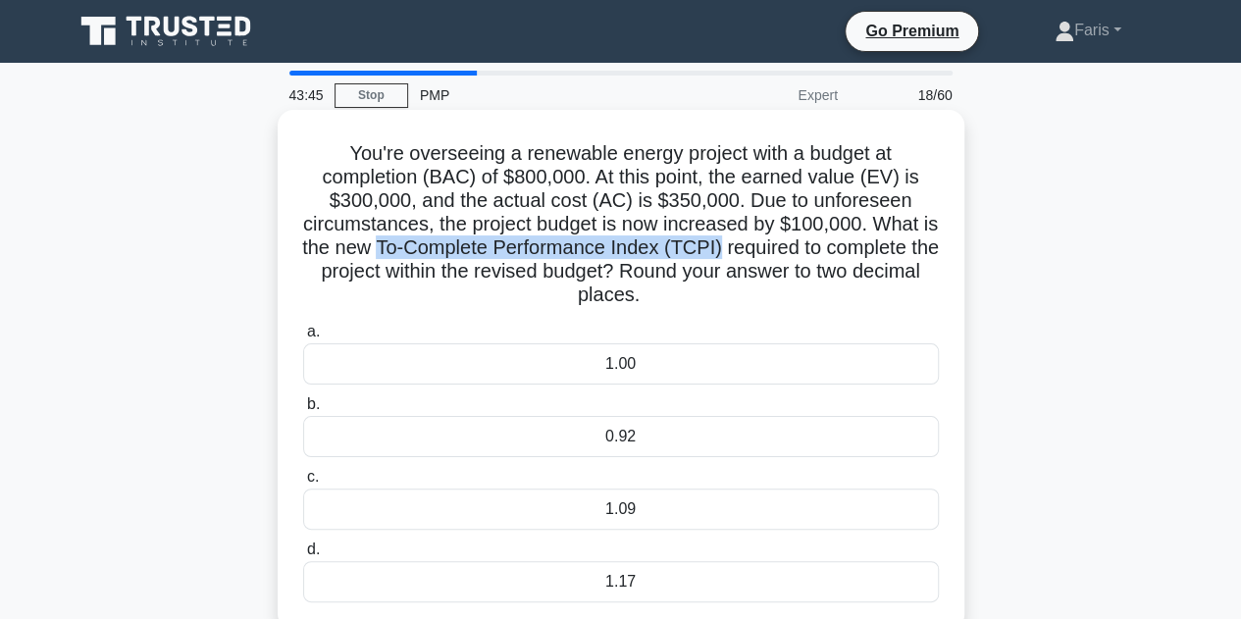
drag, startPoint x: 400, startPoint y: 249, endPoint x: 744, endPoint y: 252, distance: 343.4
click at [744, 252] on h5 "You're overseeing a renewable energy project with a budget at completion (BAC) …" at bounding box center [621, 224] width 640 height 167
copy h5 "To-Complete Performance Index (TCPI)"
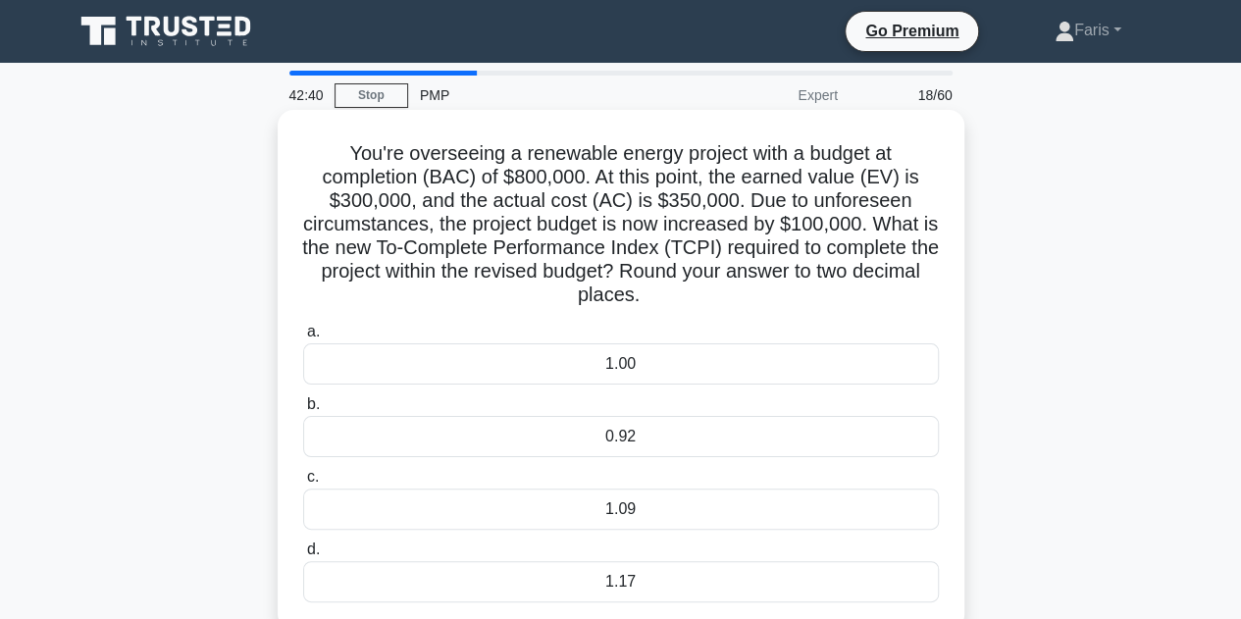
click at [593, 301] on h5 "You're overseeing a renewable energy project with a budget at completion (BAC) …" at bounding box center [621, 224] width 640 height 167
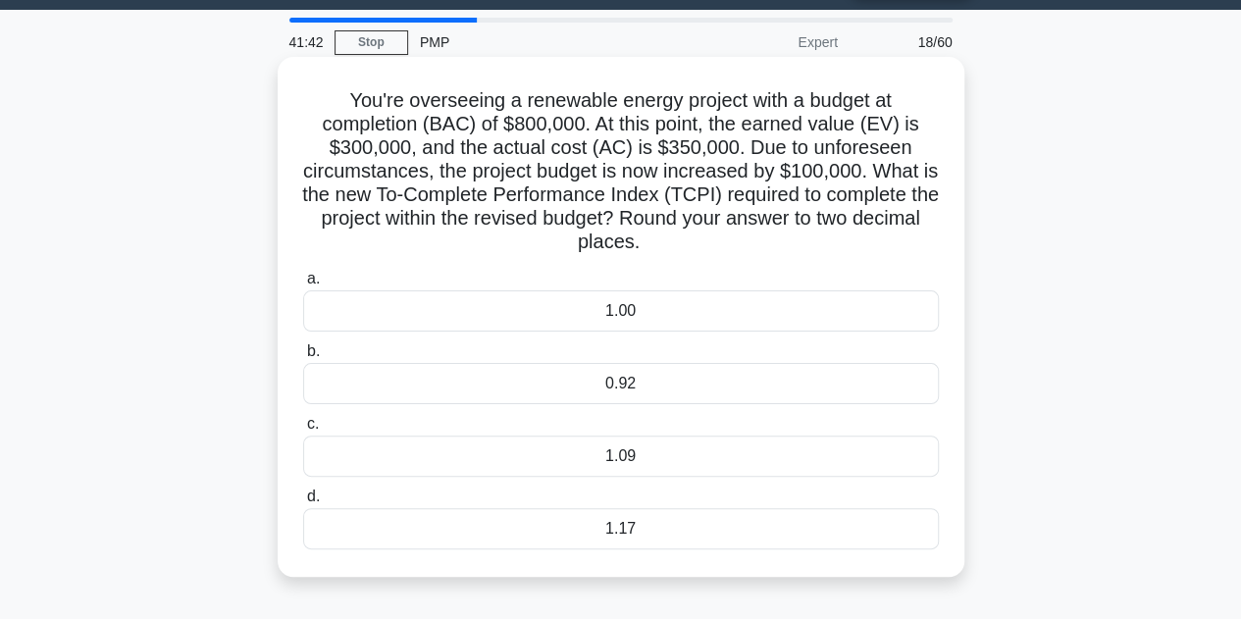
scroll to position [98, 0]
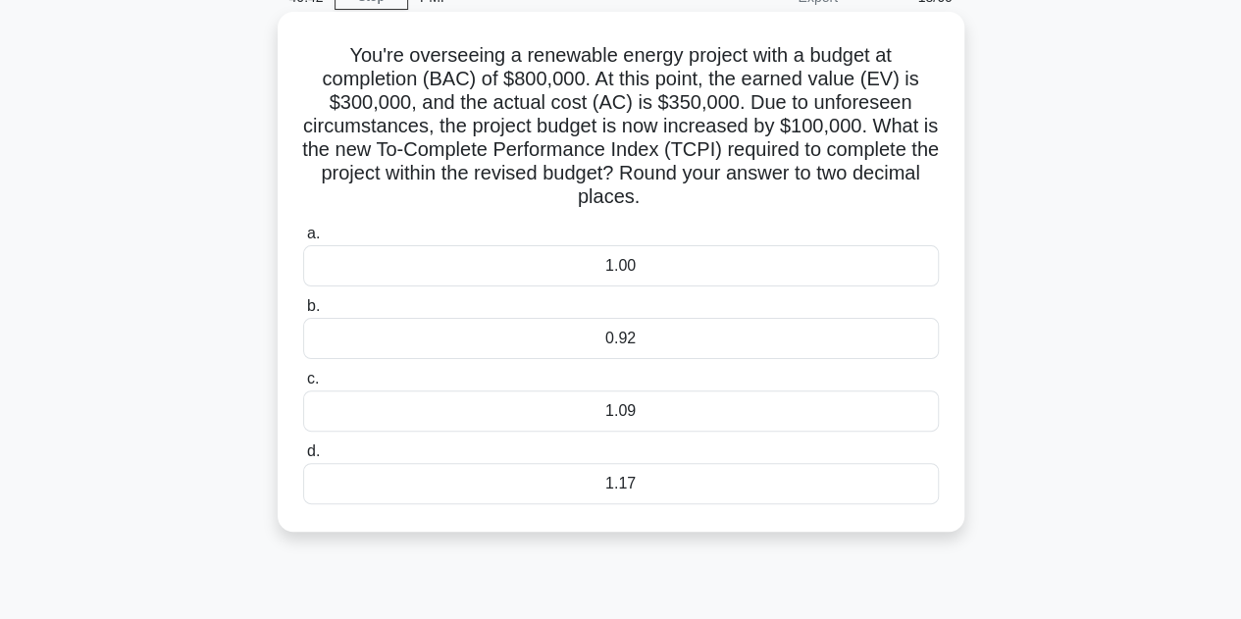
click at [654, 419] on div "1.09" at bounding box center [621, 410] width 636 height 41
click at [303, 386] on input "c. 1.09" at bounding box center [303, 379] width 0 height 13
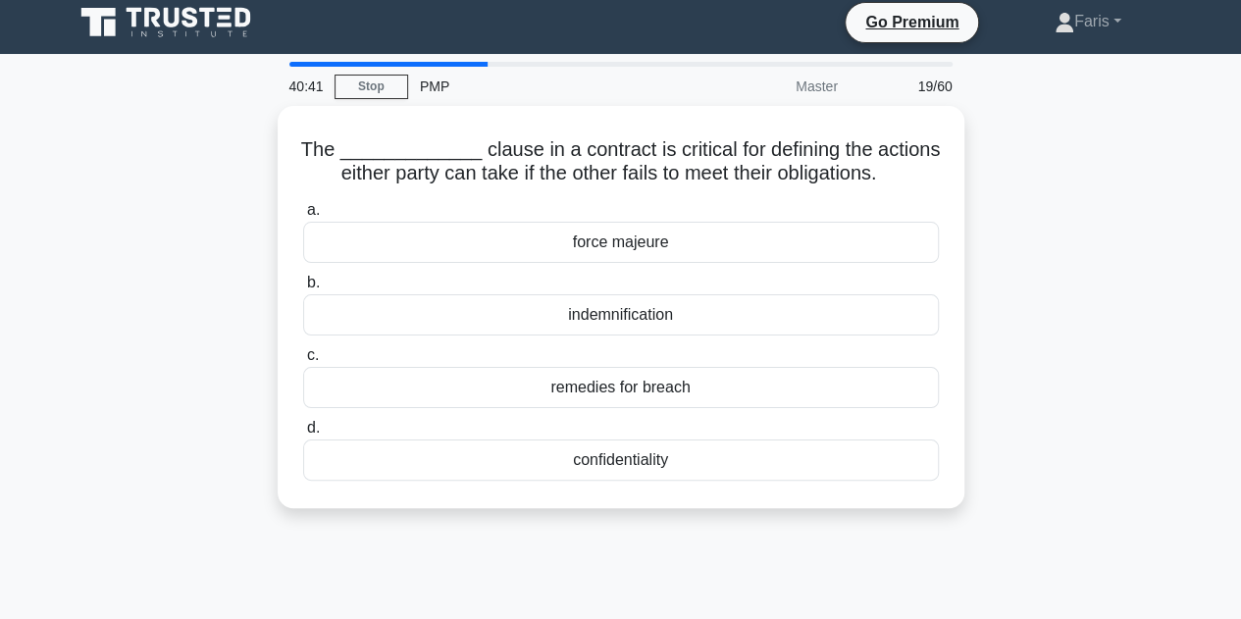
scroll to position [0, 0]
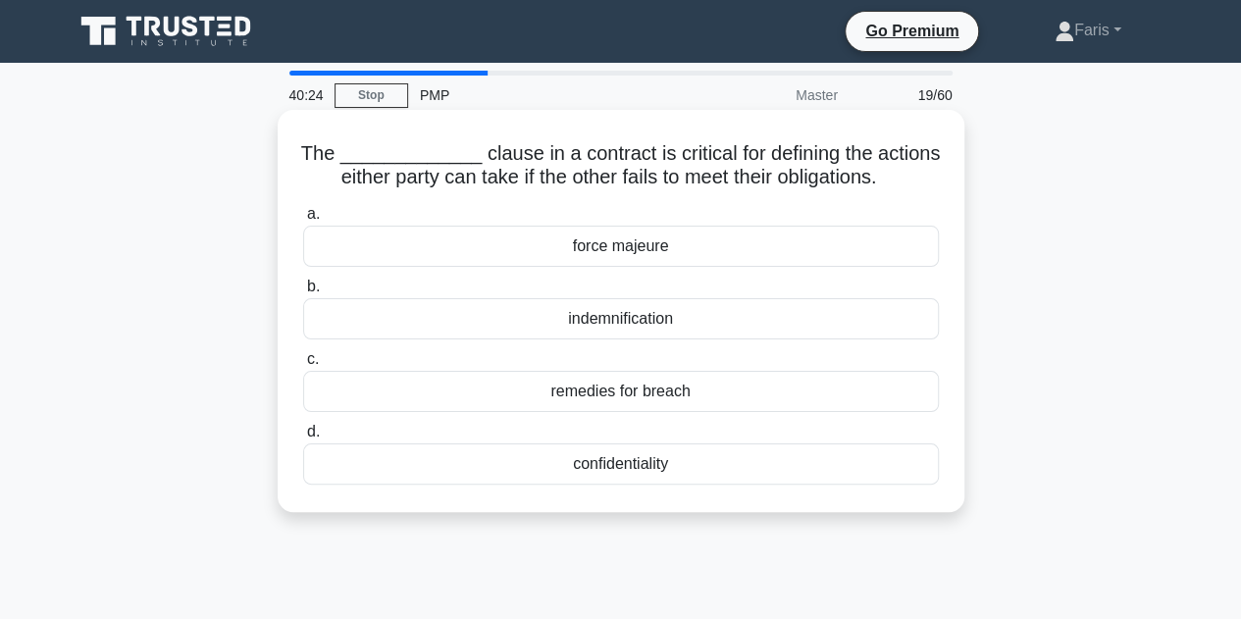
drag, startPoint x: 697, startPoint y: 327, endPoint x: 547, endPoint y: 327, distance: 149.1
click at [547, 327] on div "indemnification" at bounding box center [621, 318] width 636 height 41
copy div "indemnification"
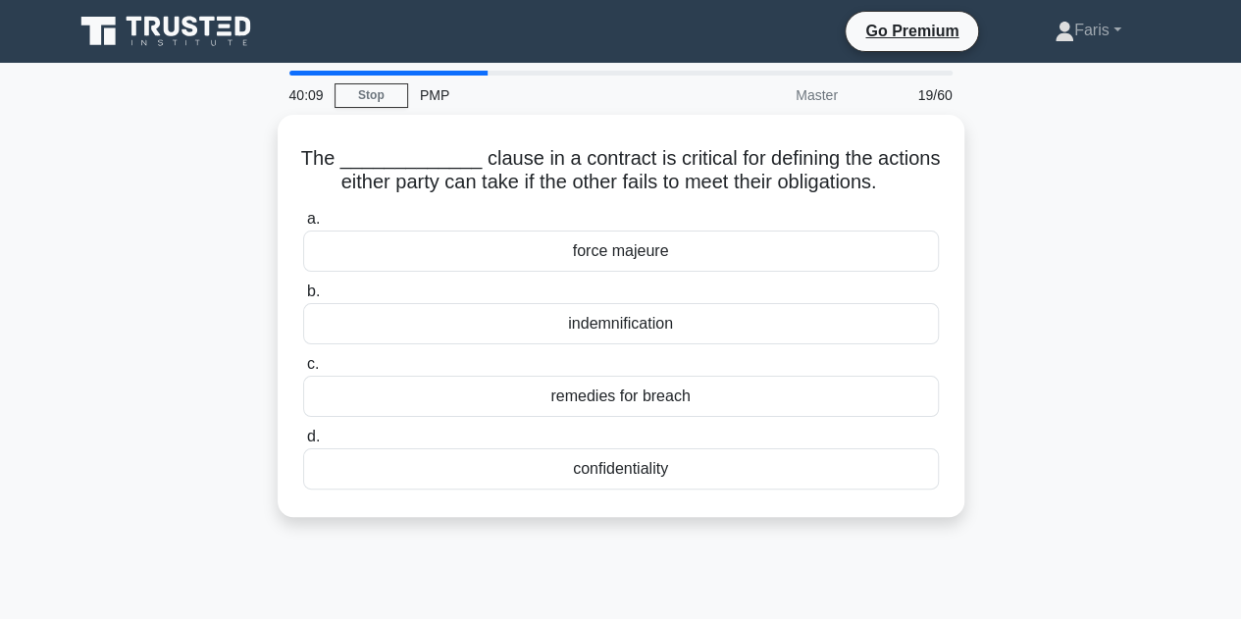
click at [1025, 313] on div "The _____________ clause in a contract is critical for defining the actions eit…" at bounding box center [621, 328] width 1118 height 426
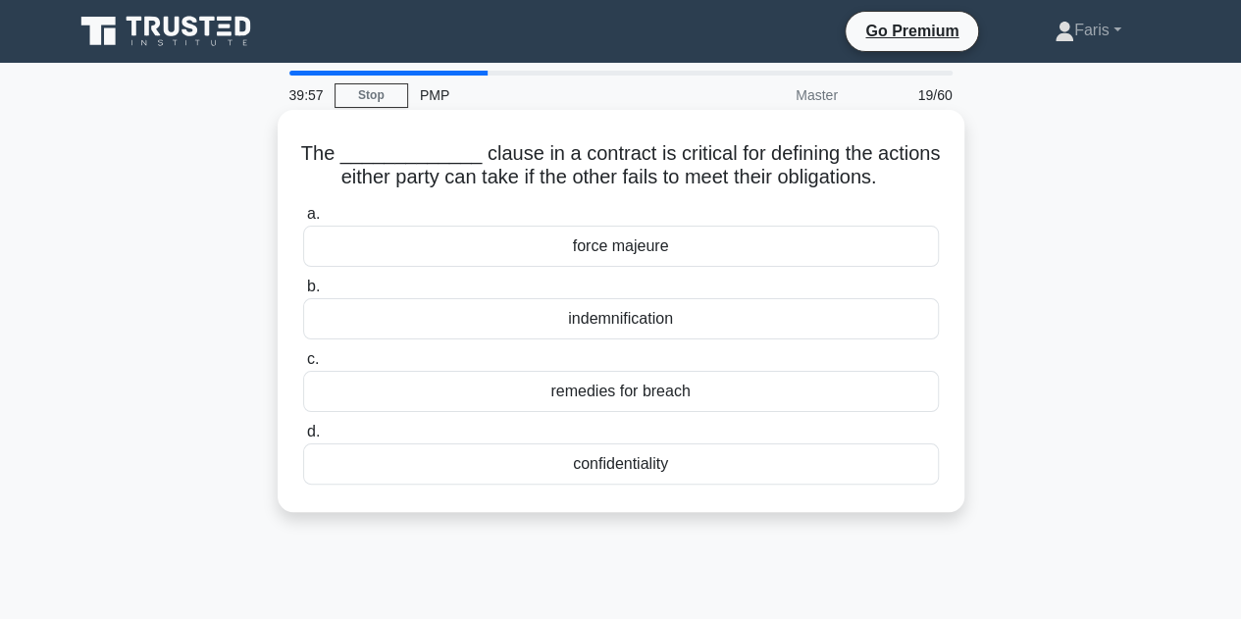
drag, startPoint x: 709, startPoint y: 395, endPoint x: 553, endPoint y: 395, distance: 156.0
click at [553, 395] on div "remedies for breach" at bounding box center [621, 391] width 636 height 41
click at [540, 396] on div "remedies for breach" at bounding box center [621, 391] width 636 height 41
click at [303, 366] on input "c. remedies for breach" at bounding box center [303, 359] width 0 height 13
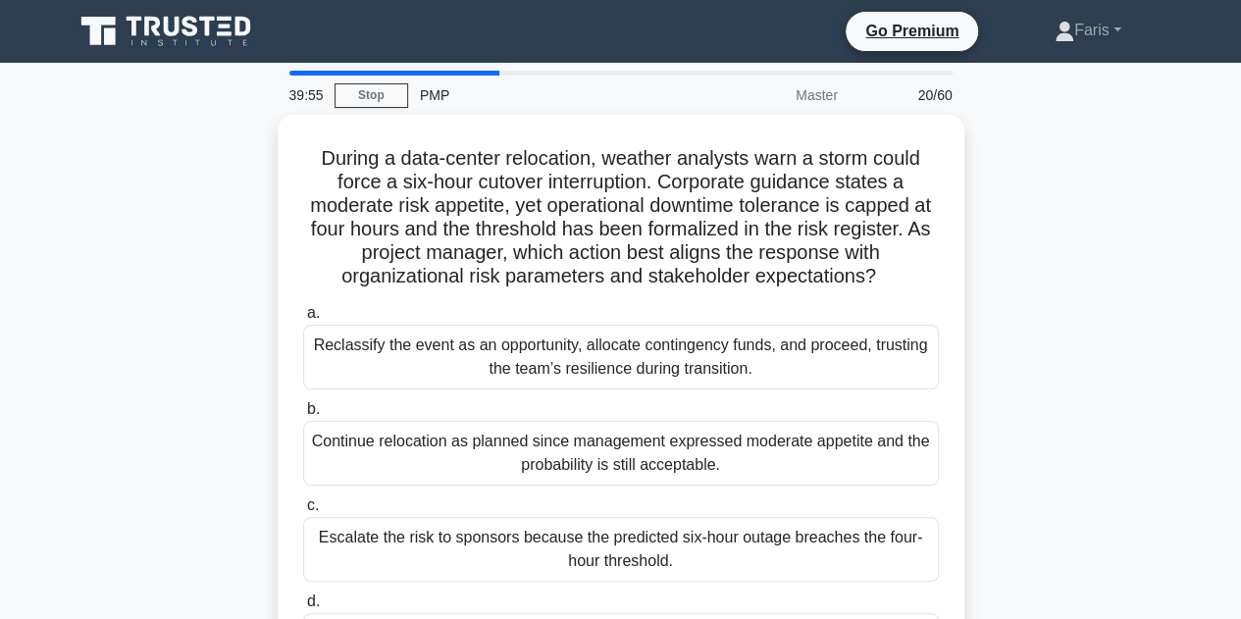
click at [70, 392] on div "During a data-center relocation, weather analysts warn a storm could force a si…" at bounding box center [621, 422] width 1118 height 614
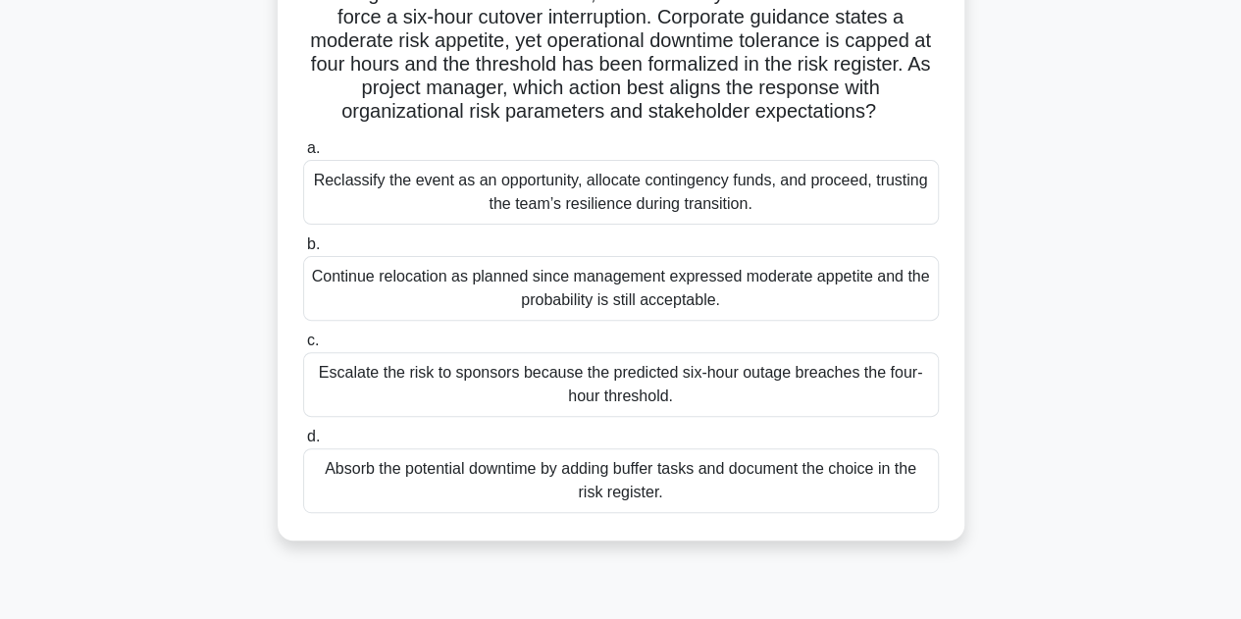
scroll to position [196, 0]
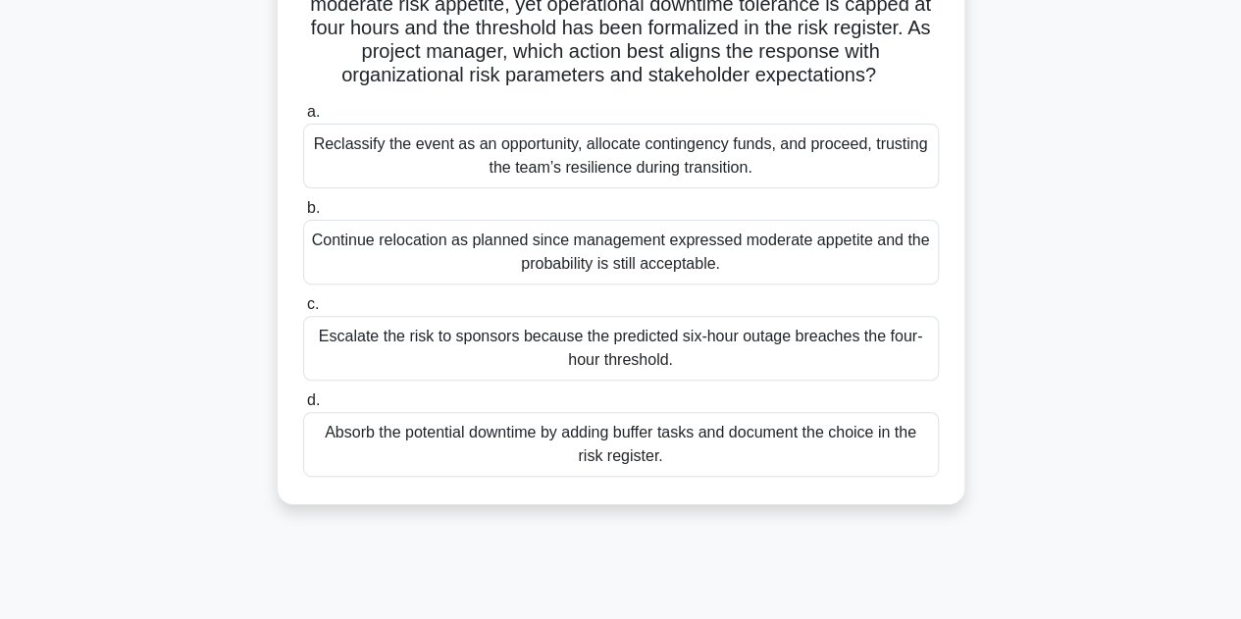
click at [496, 348] on div "Escalate the risk to sponsors because the predicted six-hour outage breaches th…" at bounding box center [621, 348] width 636 height 65
click at [303, 311] on input "c. Escalate the risk to sponsors because the predicted six-hour outage breaches…" at bounding box center [303, 304] width 0 height 13
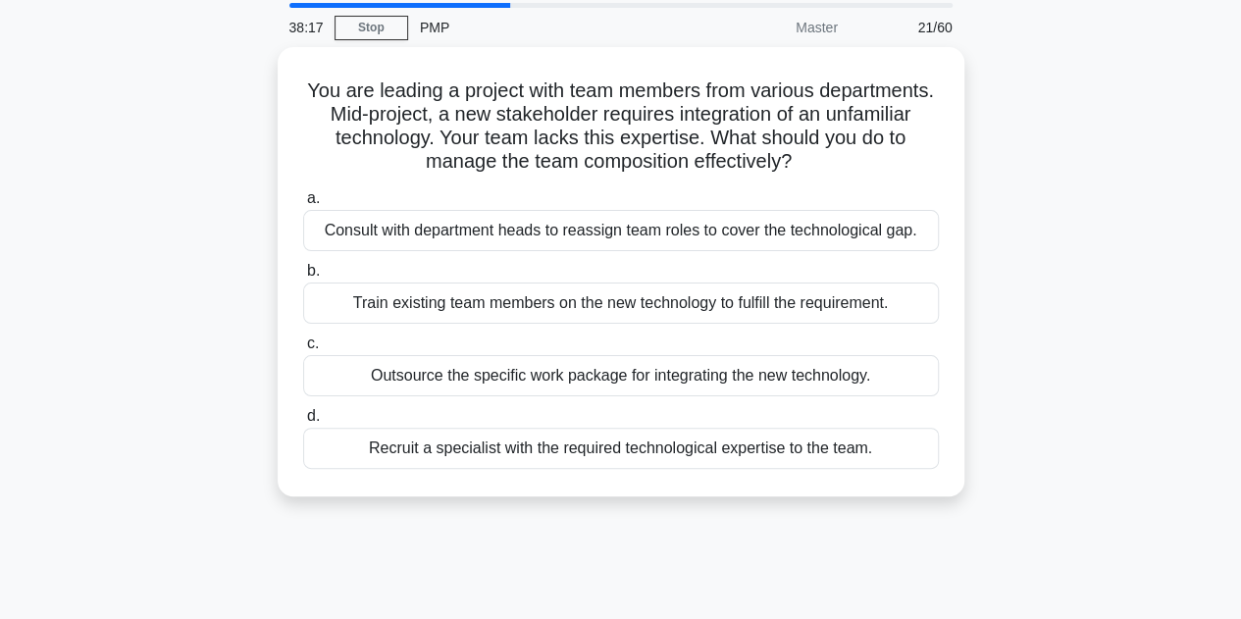
scroll to position [98, 0]
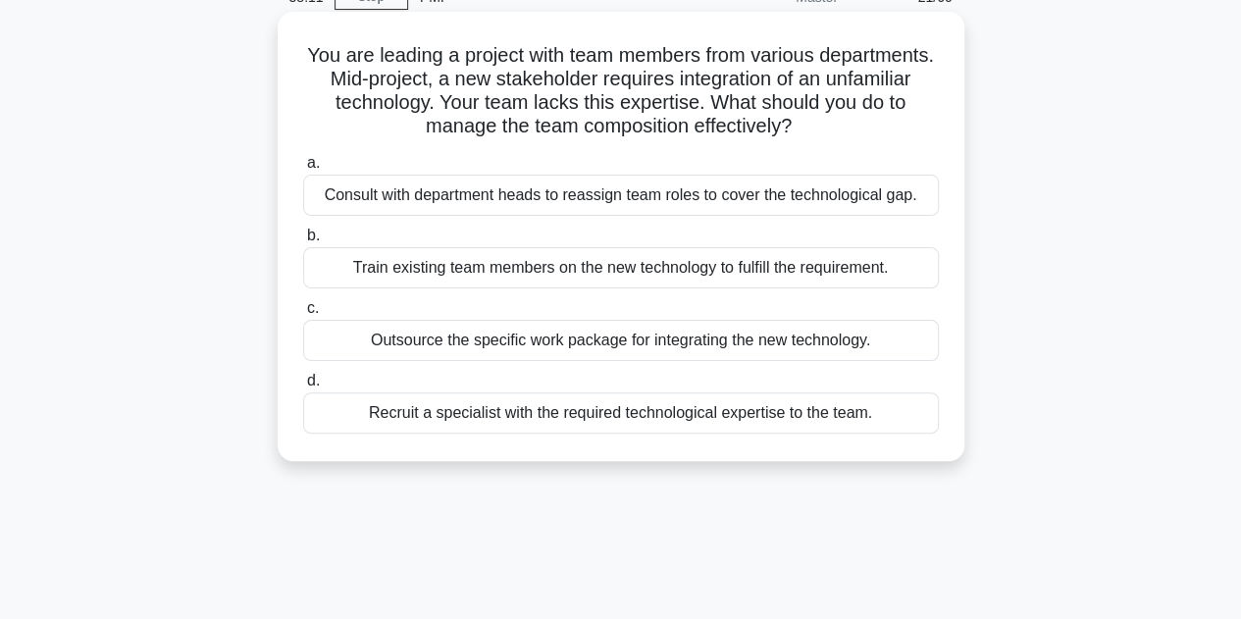
click at [493, 409] on div "Recruit a specialist with the required technological expertise to the team." at bounding box center [621, 412] width 636 height 41
click at [303, 388] on input "d. Recruit a specialist with the required technological expertise to the team." at bounding box center [303, 381] width 0 height 13
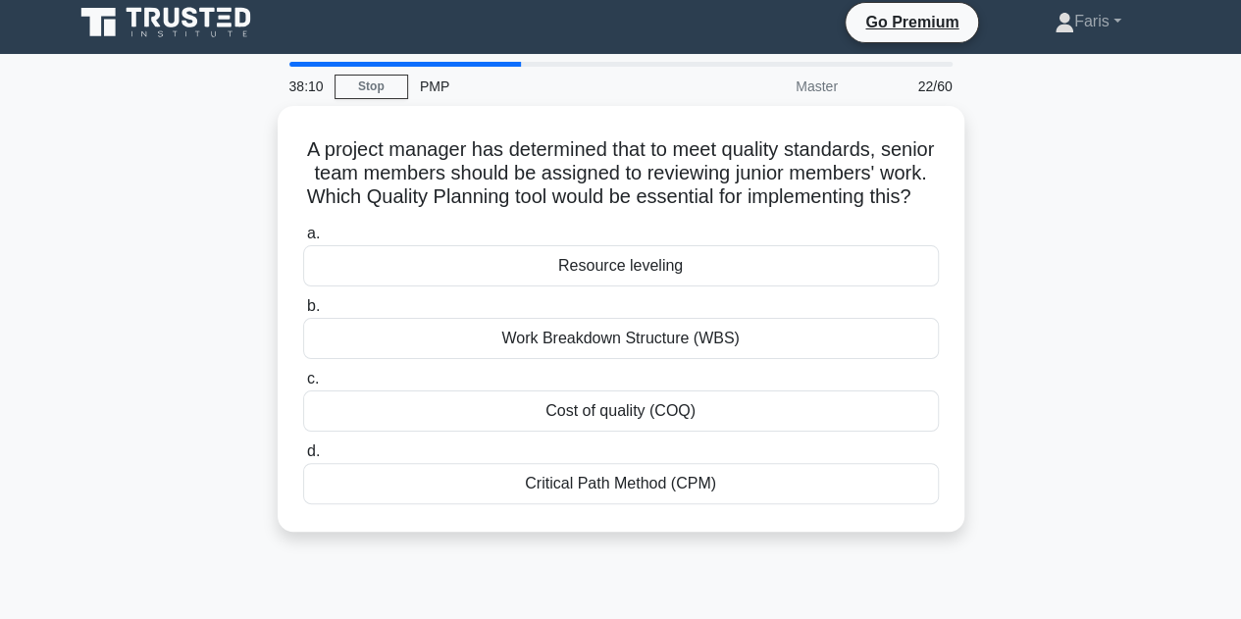
scroll to position [0, 0]
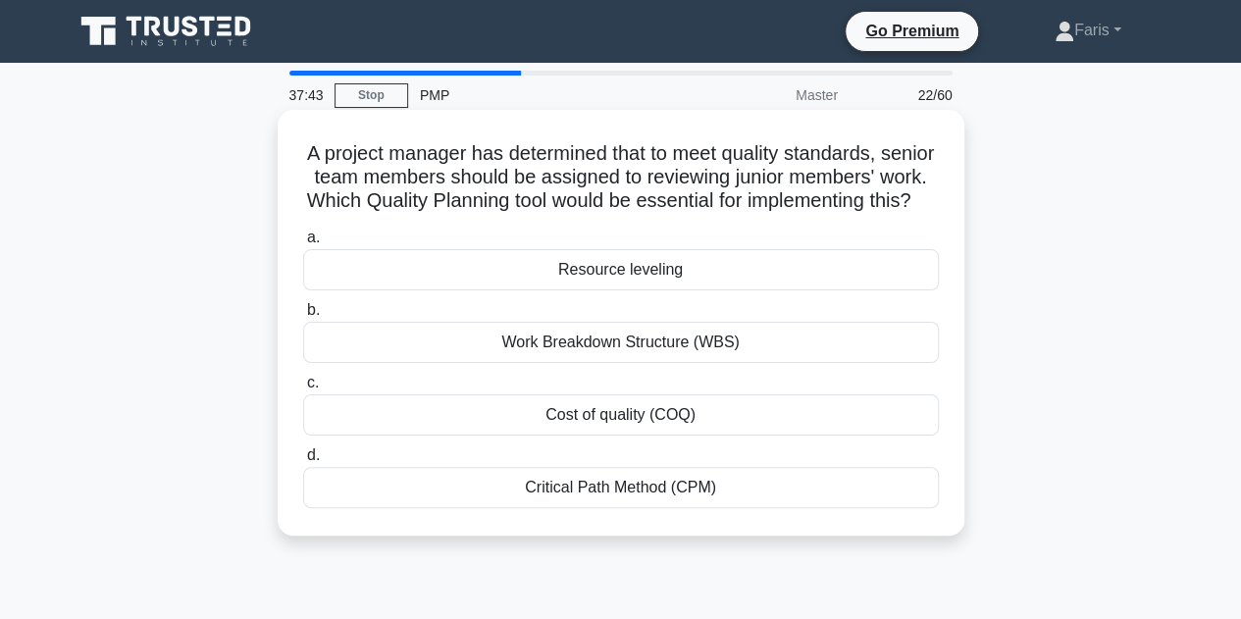
click at [622, 363] on div "Work Breakdown Structure (WBS)" at bounding box center [621, 342] width 636 height 41
click at [303, 317] on input "b. Work Breakdown Structure (WBS)" at bounding box center [303, 310] width 0 height 13
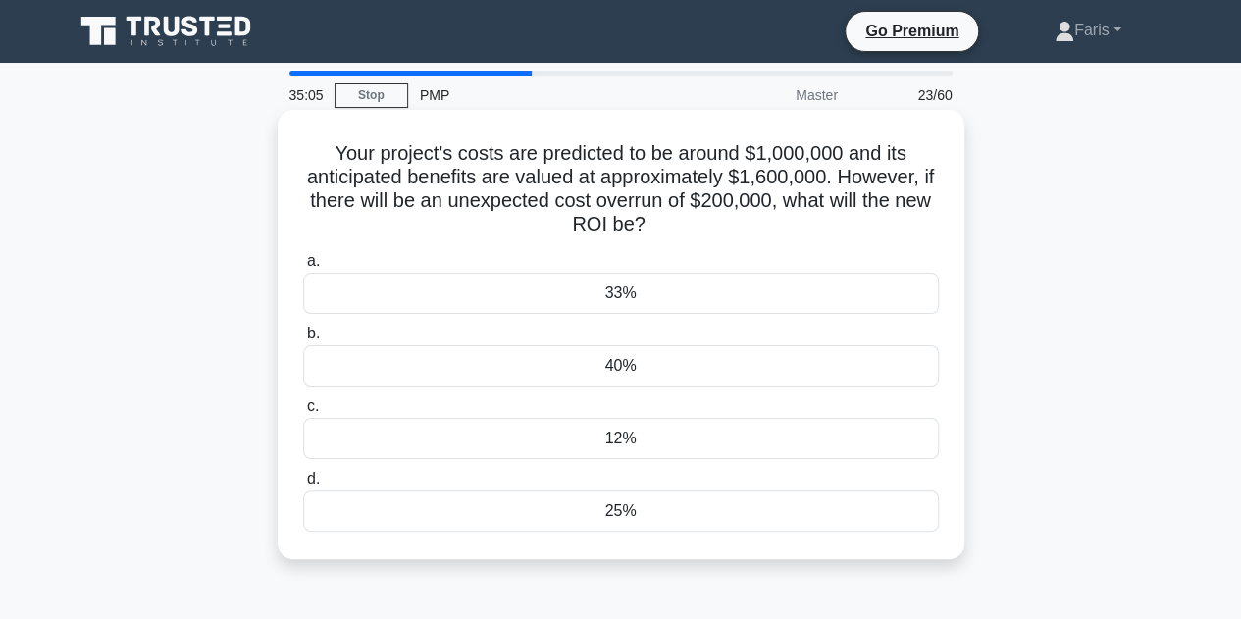
click at [701, 282] on div "33%" at bounding box center [621, 293] width 636 height 41
click at [303, 268] on input "a. 33%" at bounding box center [303, 261] width 0 height 13
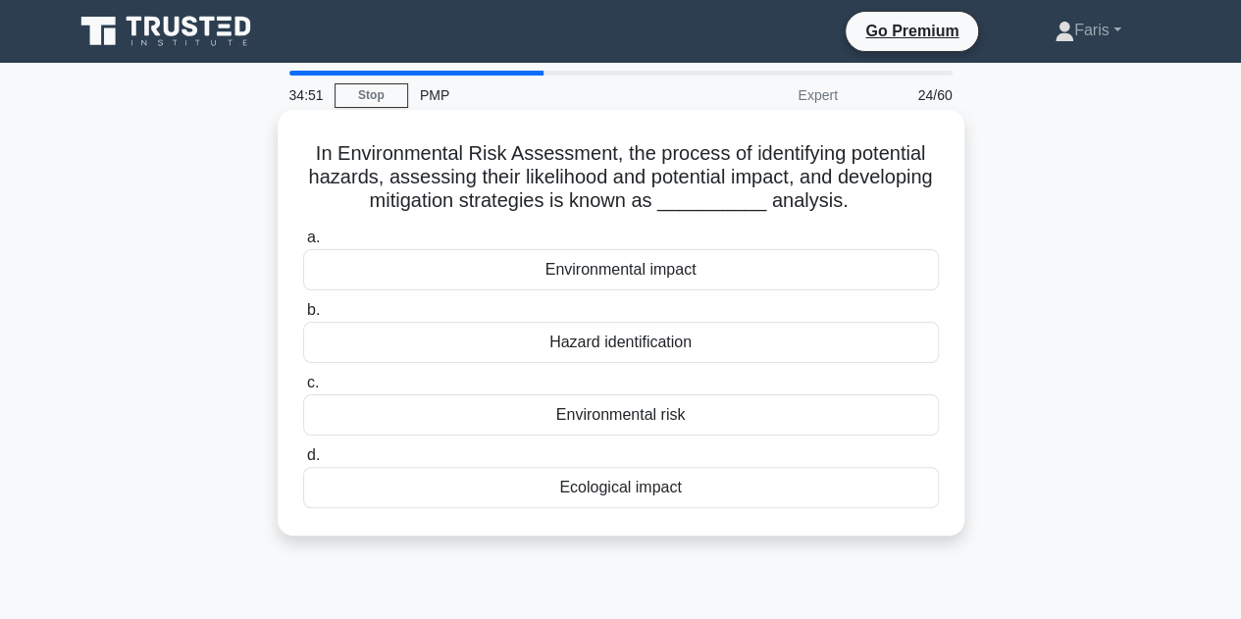
click at [597, 277] on div "Environmental impact" at bounding box center [621, 269] width 636 height 41
click at [303, 244] on input "a. Environmental impact" at bounding box center [303, 238] width 0 height 13
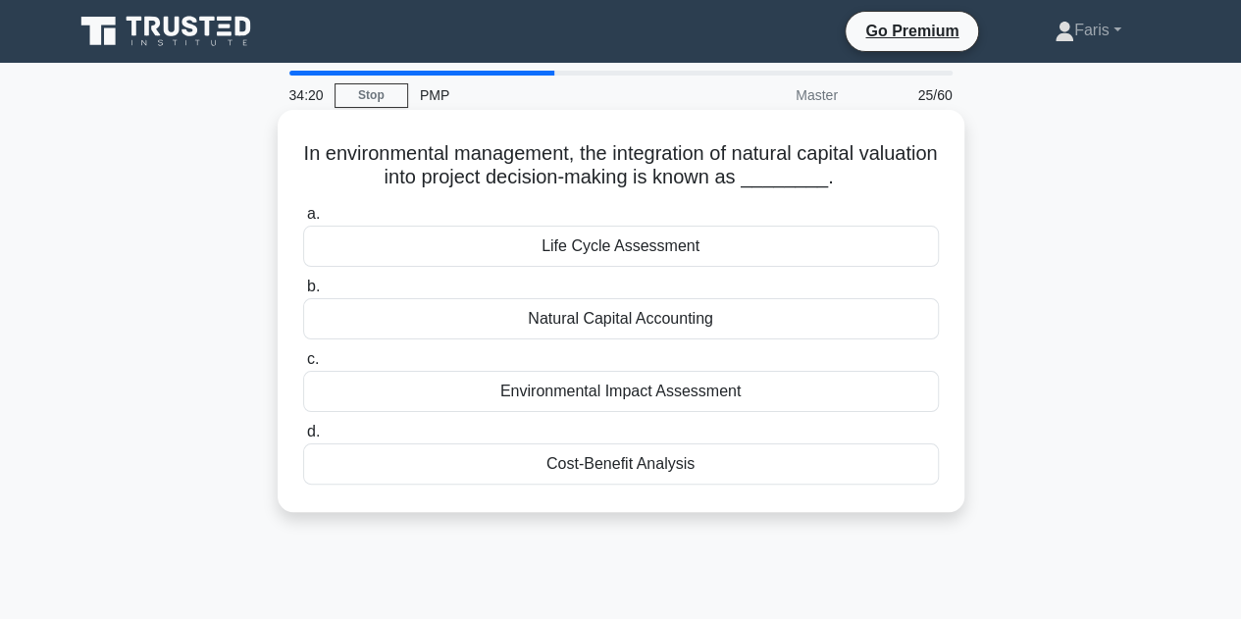
click at [653, 397] on div "Environmental Impact Assessment" at bounding box center [621, 391] width 636 height 41
click at [303, 366] on input "c. Environmental Impact Assessment" at bounding box center [303, 359] width 0 height 13
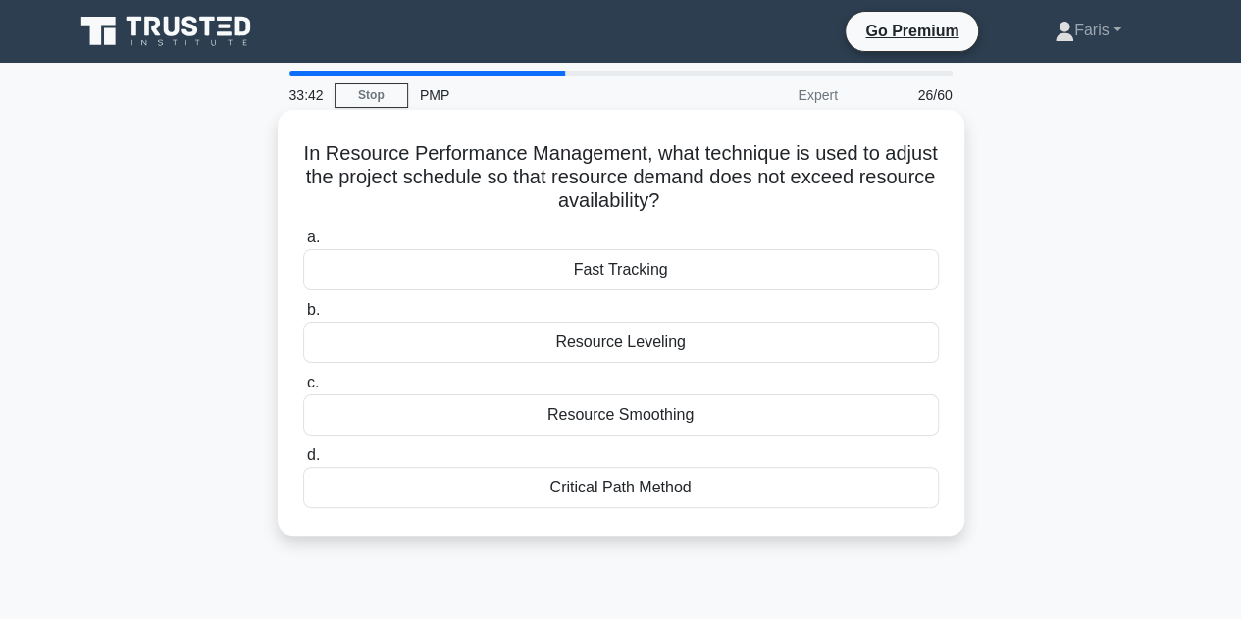
click at [716, 421] on div "Resource Smoothing" at bounding box center [621, 414] width 636 height 41
click at [303, 389] on input "c. Resource Smoothing" at bounding box center [303, 383] width 0 height 13
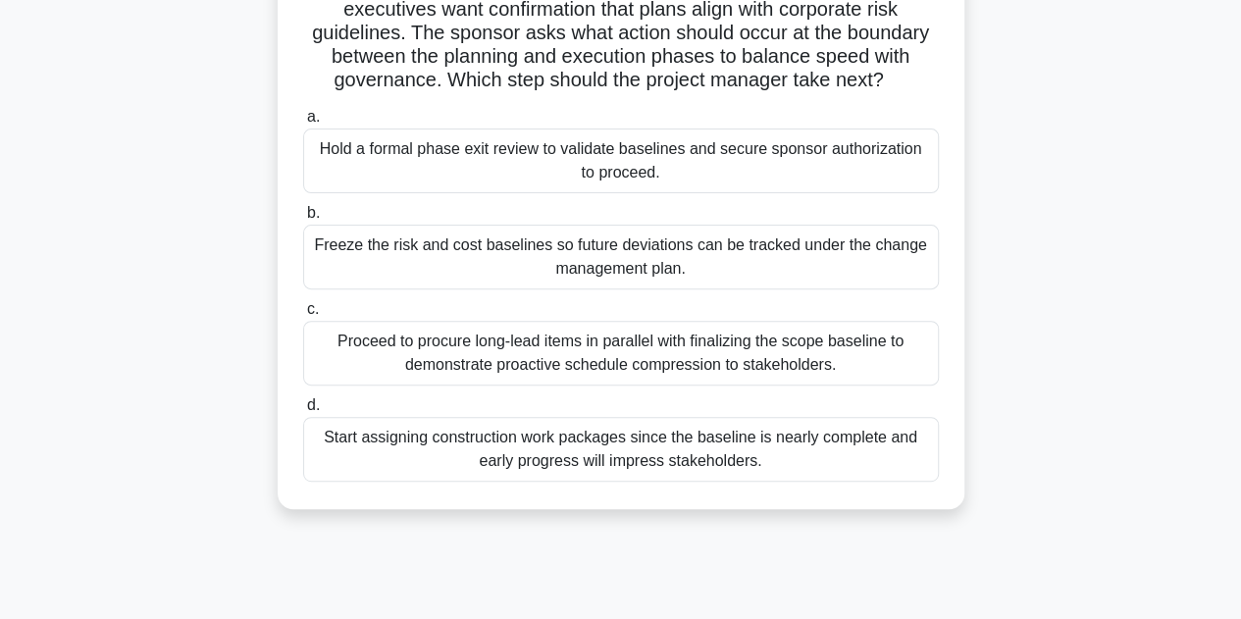
scroll to position [98, 0]
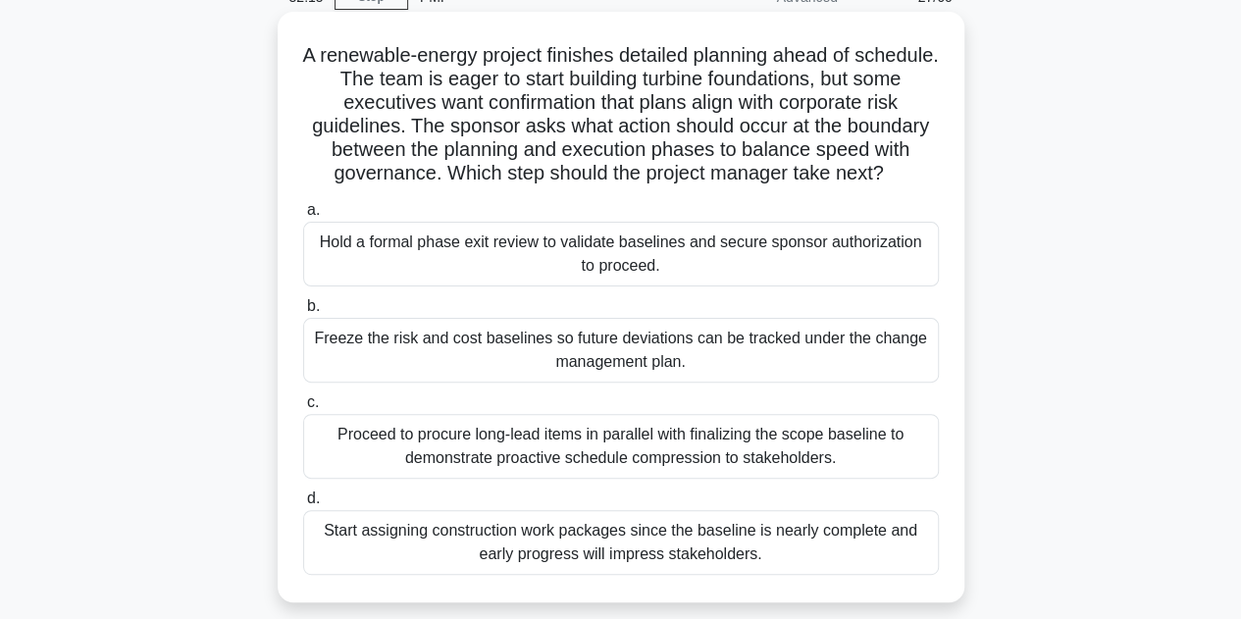
click at [459, 242] on div "Hold a formal phase exit review to validate baselines and secure sponsor author…" at bounding box center [621, 254] width 636 height 65
click at [303, 217] on input "a. Hold a formal phase exit review to validate baselines and secure sponsor aut…" at bounding box center [303, 210] width 0 height 13
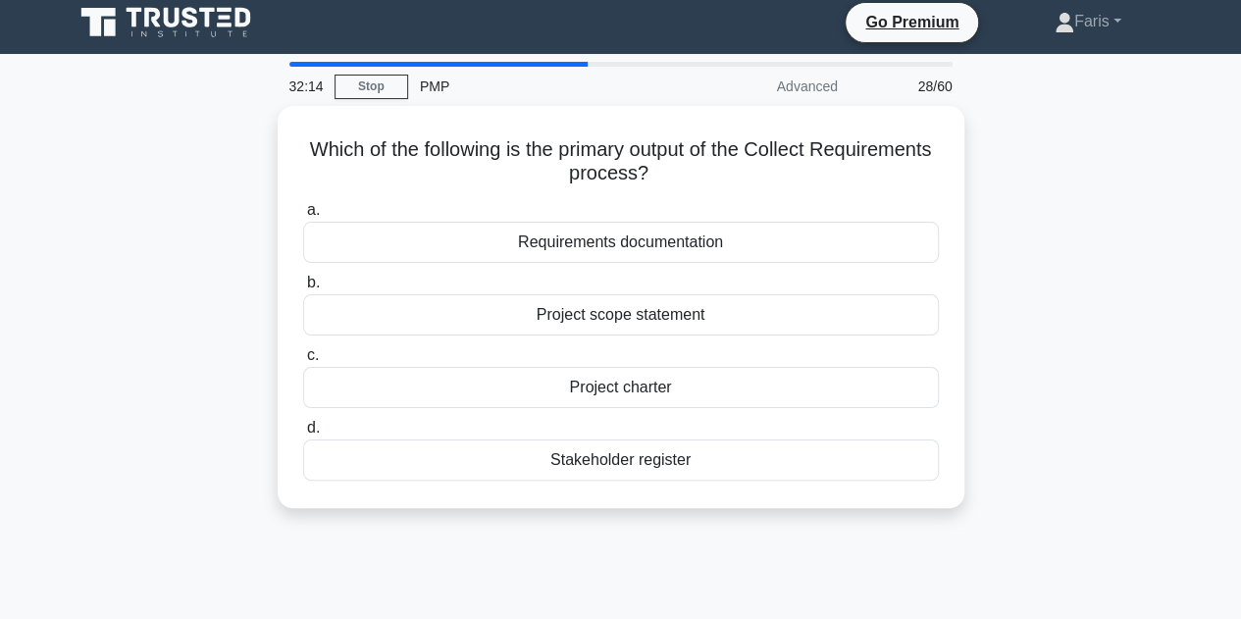
scroll to position [0, 0]
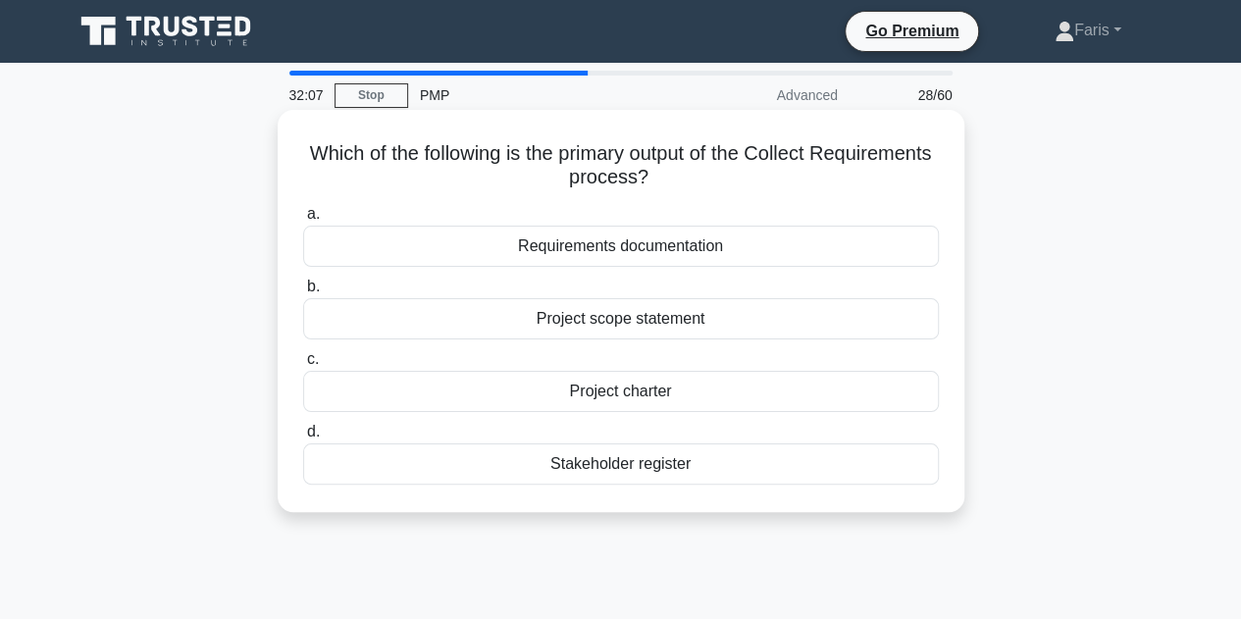
drag, startPoint x: 792, startPoint y: 177, endPoint x: 824, endPoint y: 153, distance: 40.0
click at [824, 153] on h5 "Which of the following is the primary output of the Collect Requirements proces…" at bounding box center [621, 165] width 640 height 49
copy h5 "Collect Requirements process?"
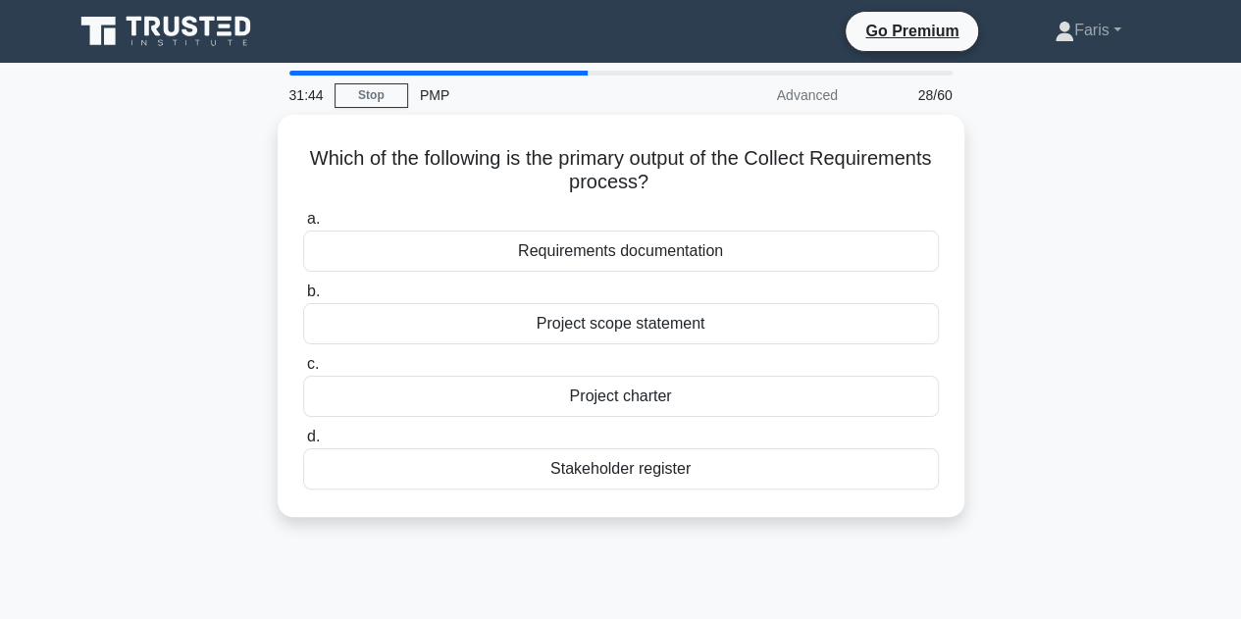
click at [148, 318] on div "Which of the following is the primary output of the Collect Requirements proces…" at bounding box center [621, 328] width 1118 height 426
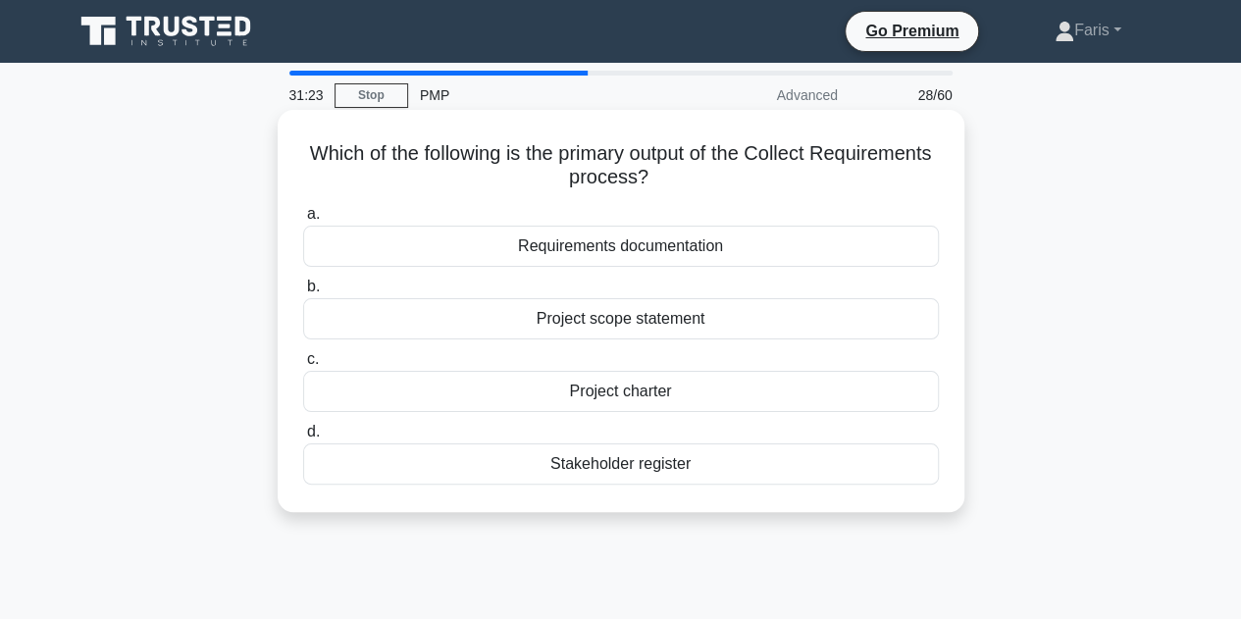
click at [683, 255] on div "Requirements documentation" at bounding box center [621, 246] width 636 height 41
click at [303, 221] on input "a. Requirements documentation" at bounding box center [303, 214] width 0 height 13
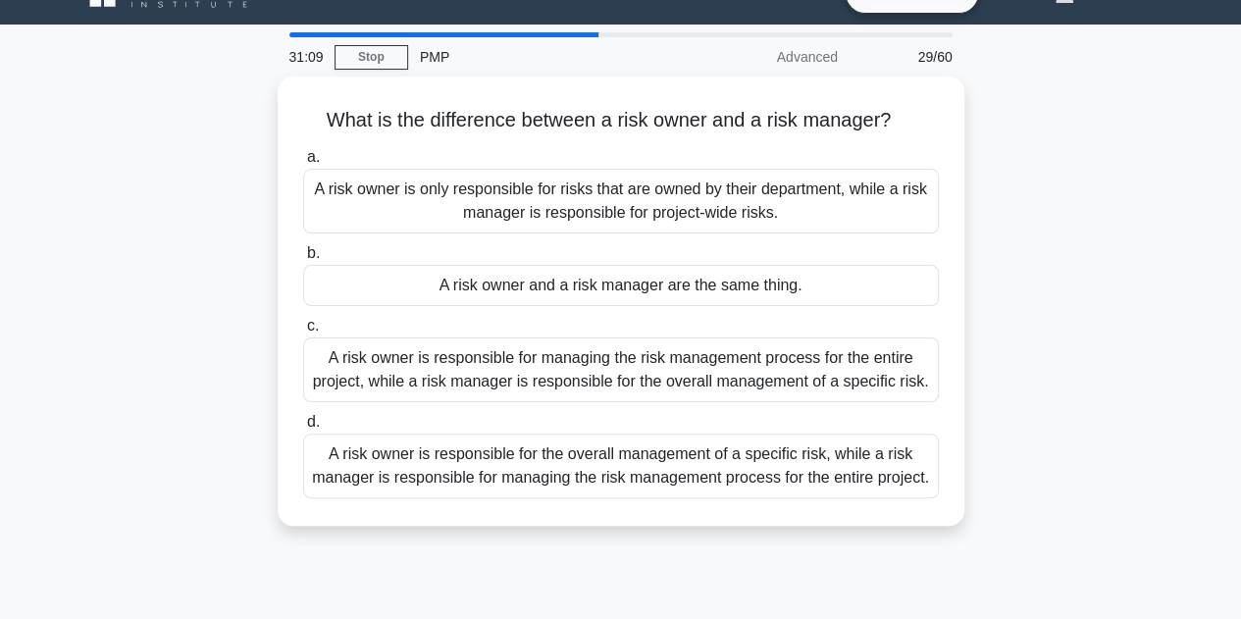
scroll to position [98, 0]
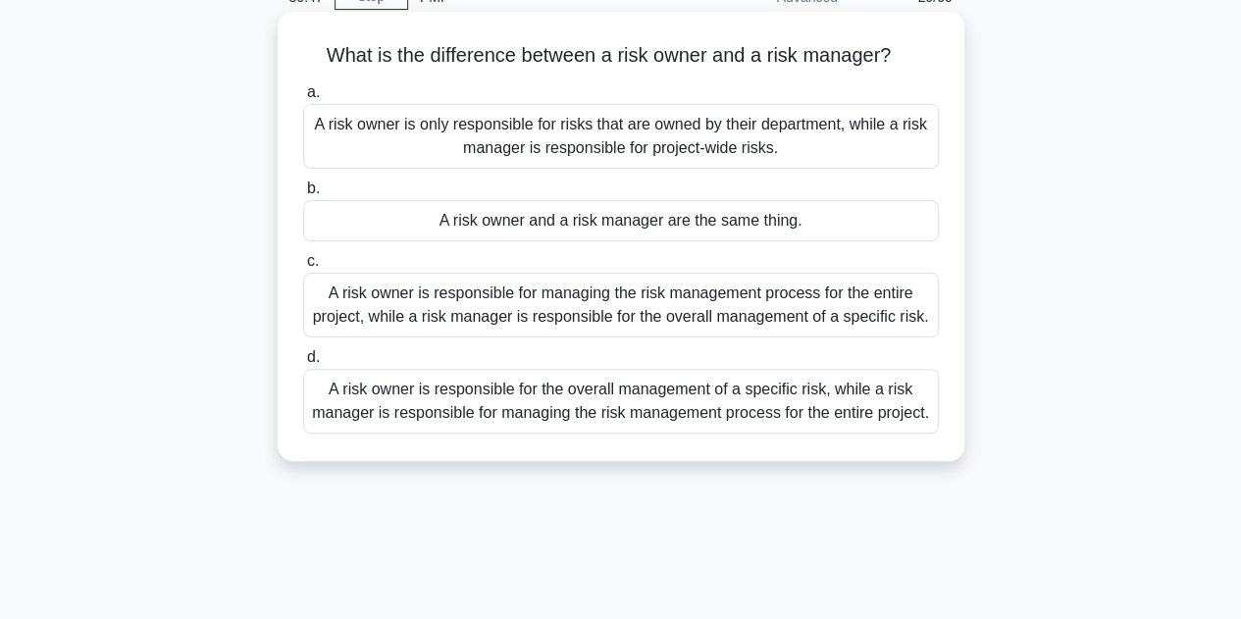
click at [520, 146] on div "A risk owner is only responsible for risks that are owned by their department, …" at bounding box center [621, 136] width 636 height 65
click at [303, 99] on input "a. A risk owner is only responsible for risks that are owned by their departmen…" at bounding box center [303, 92] width 0 height 13
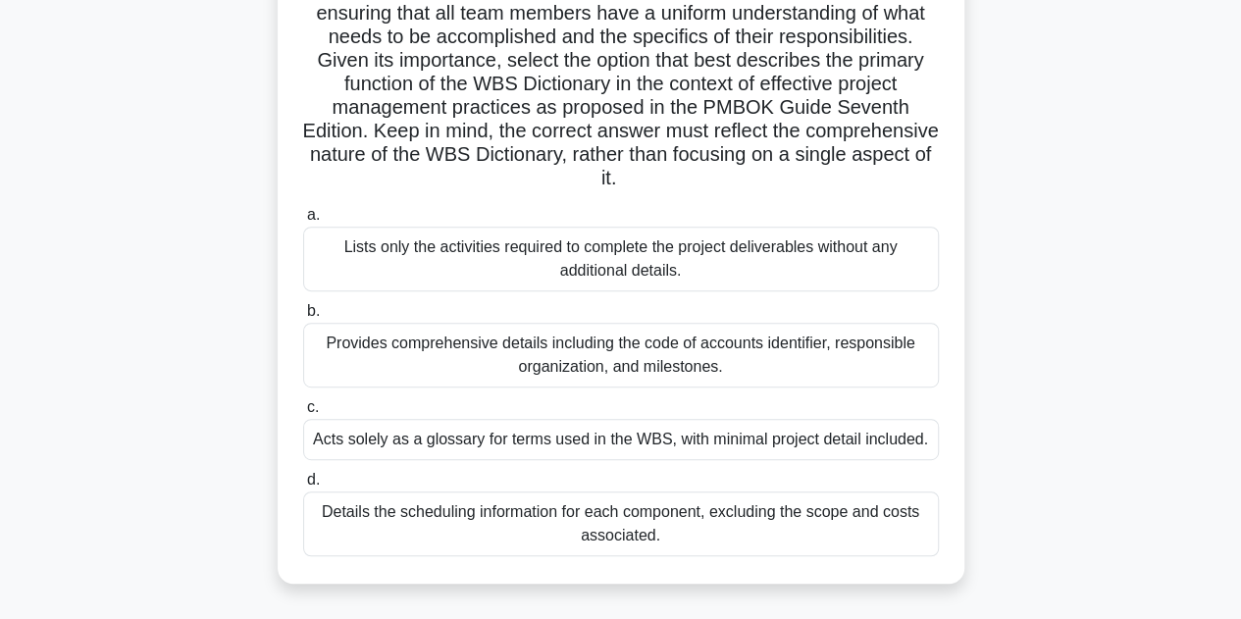
scroll to position [392, 0]
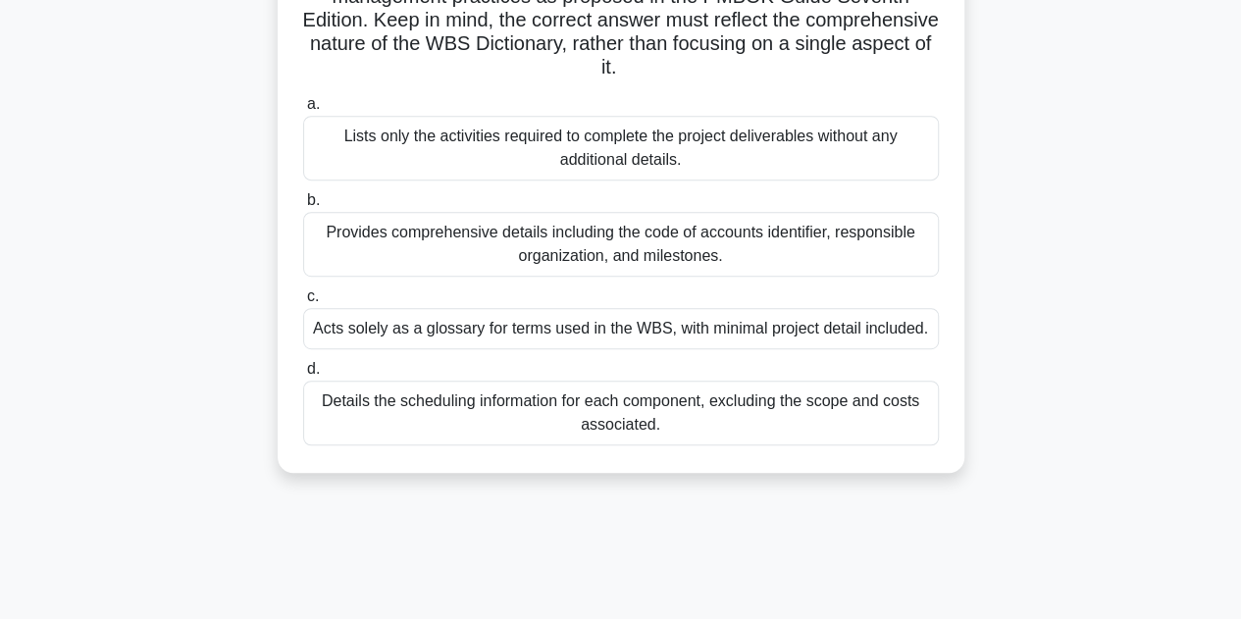
click at [387, 245] on div "Provides comprehensive details including the code of accounts identifier, respo…" at bounding box center [621, 244] width 636 height 65
click at [303, 207] on input "b. Provides comprehensive details including the code of accounts identifier, re…" at bounding box center [303, 200] width 0 height 13
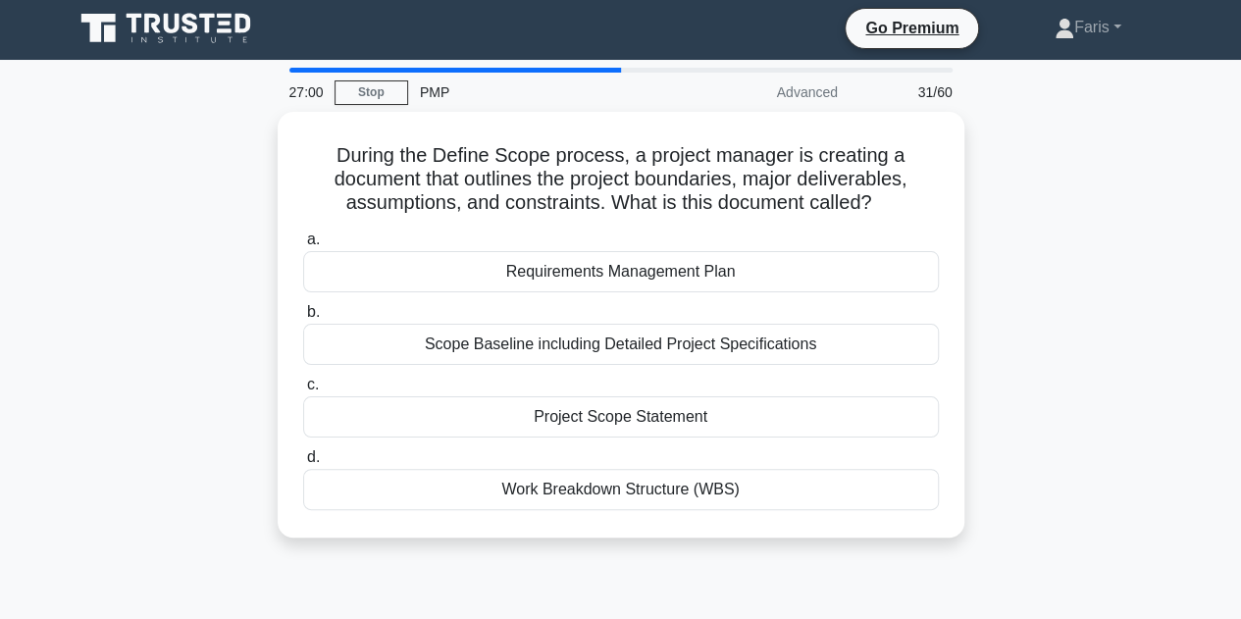
scroll to position [0, 0]
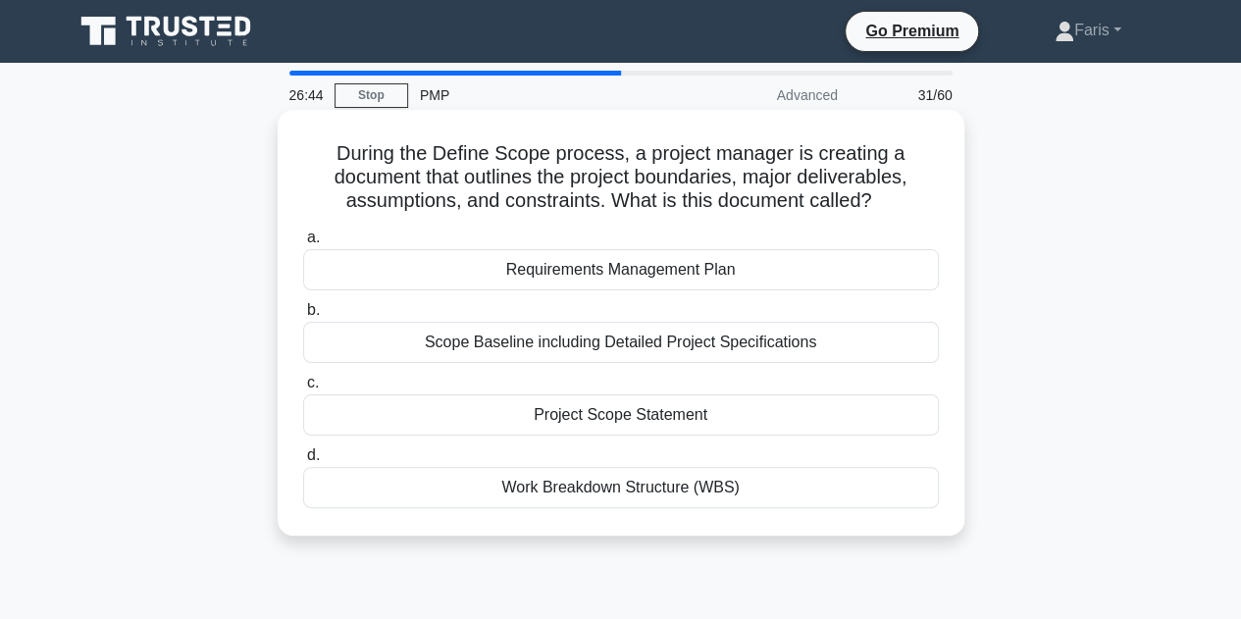
click at [587, 419] on div "Project Scope Statement" at bounding box center [621, 414] width 636 height 41
click at [303, 389] on input "c. Project Scope Statement" at bounding box center [303, 383] width 0 height 13
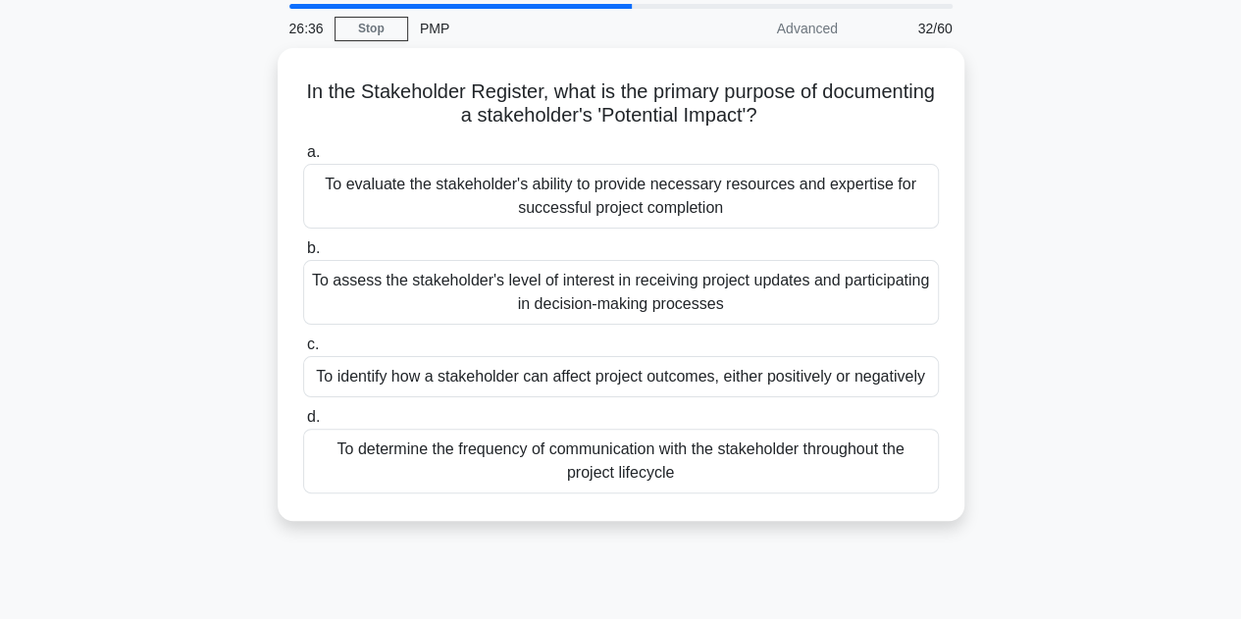
scroll to position [98, 0]
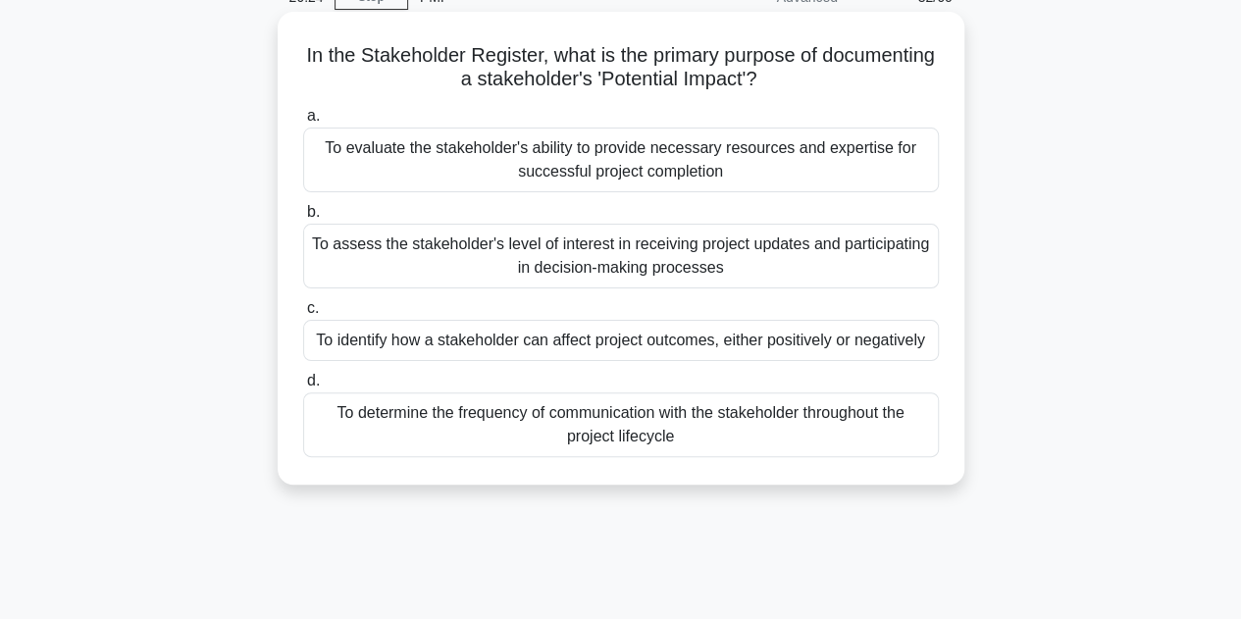
click at [345, 344] on div "To identify how a stakeholder can affect project outcomes, either positively or…" at bounding box center [621, 340] width 636 height 41
click at [303, 315] on input "c. To identify how a stakeholder can affect project outcomes, either positively…" at bounding box center [303, 308] width 0 height 13
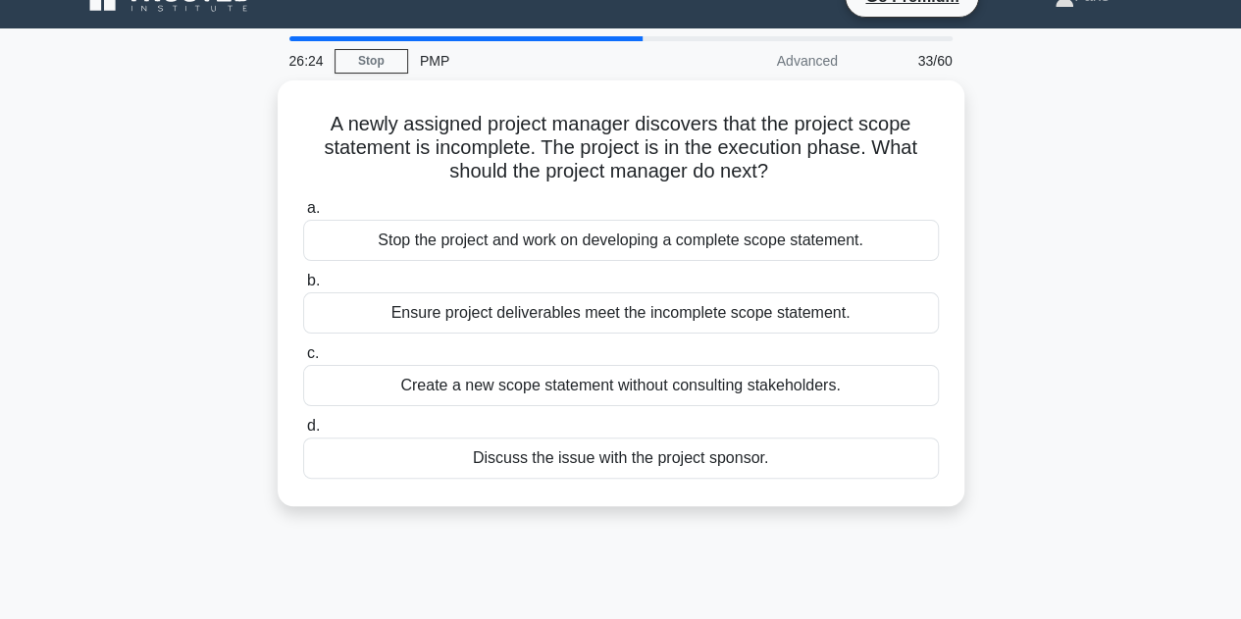
scroll to position [0, 0]
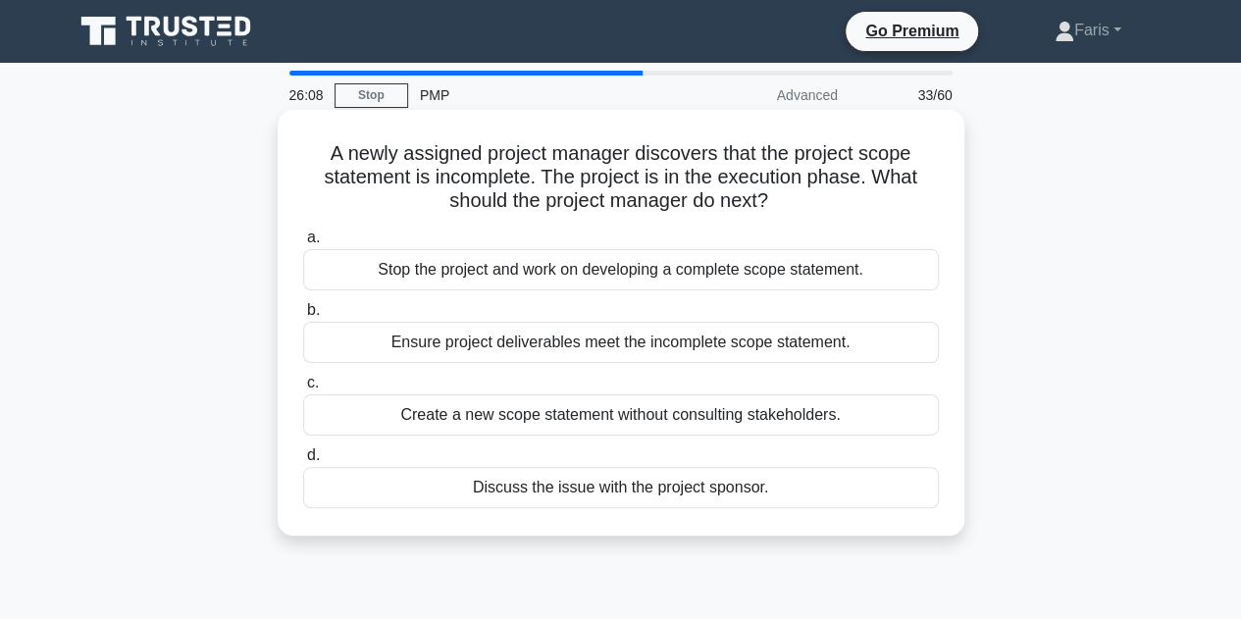
click at [577, 501] on div "Discuss the issue with the project sponsor." at bounding box center [621, 487] width 636 height 41
click at [303, 462] on input "d. Discuss the issue with the project sponsor." at bounding box center [303, 455] width 0 height 13
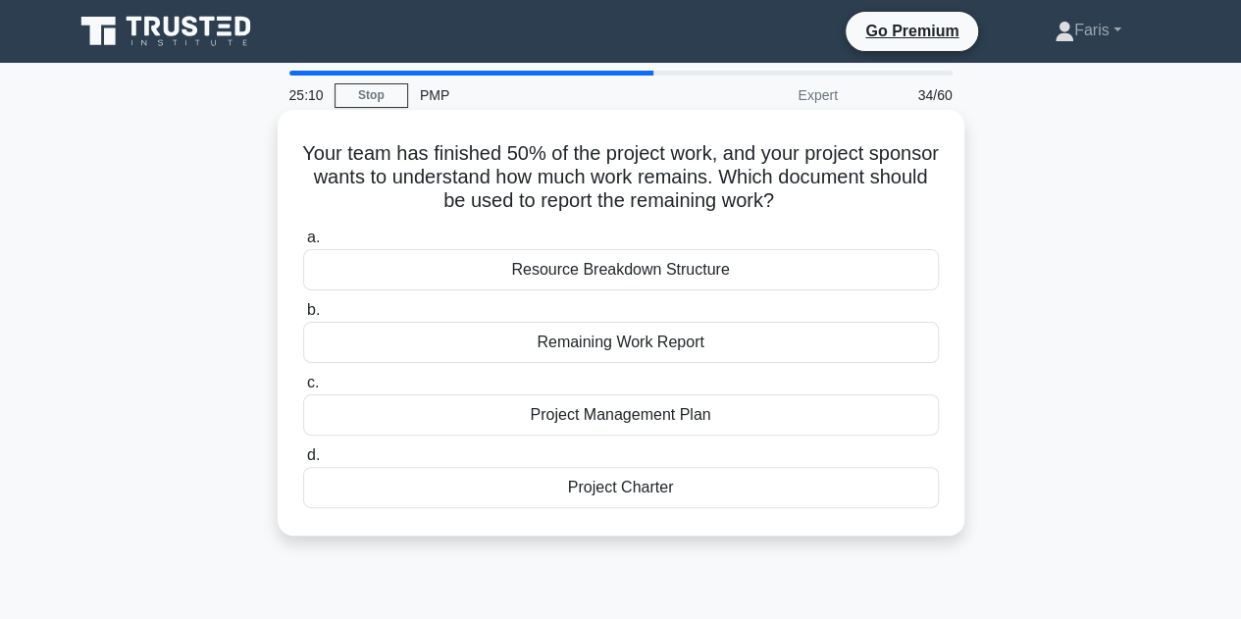
click at [518, 356] on div "Remaining Work Report" at bounding box center [621, 342] width 636 height 41
click at [303, 317] on input "b. Remaining Work Report" at bounding box center [303, 310] width 0 height 13
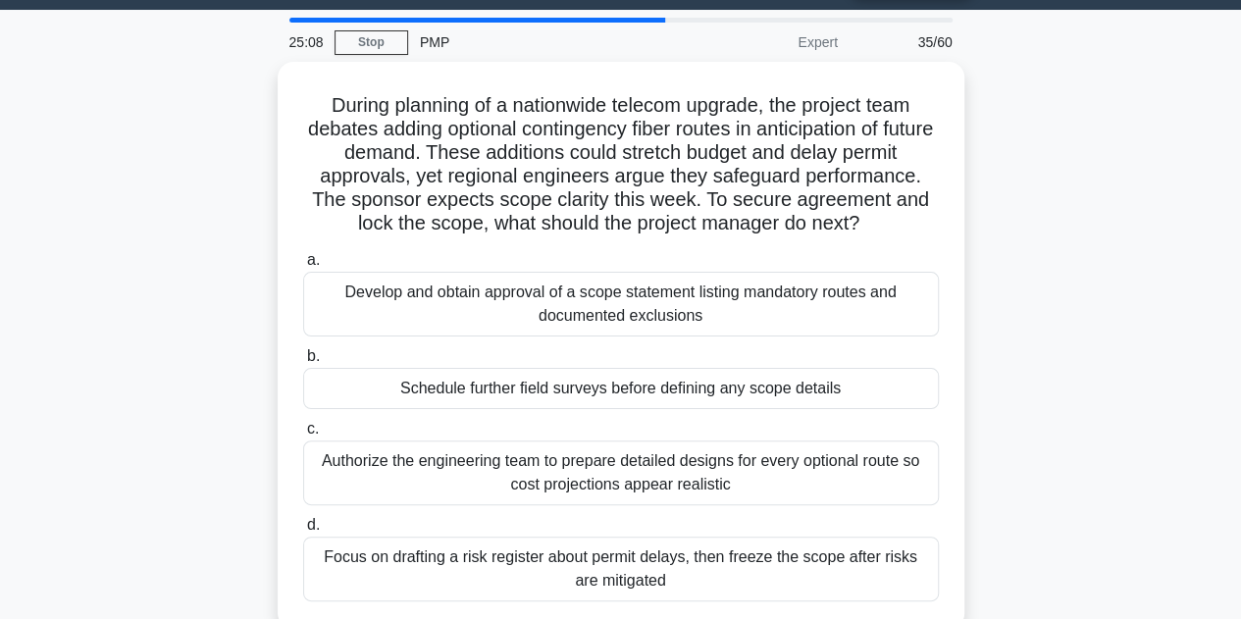
scroll to position [98, 0]
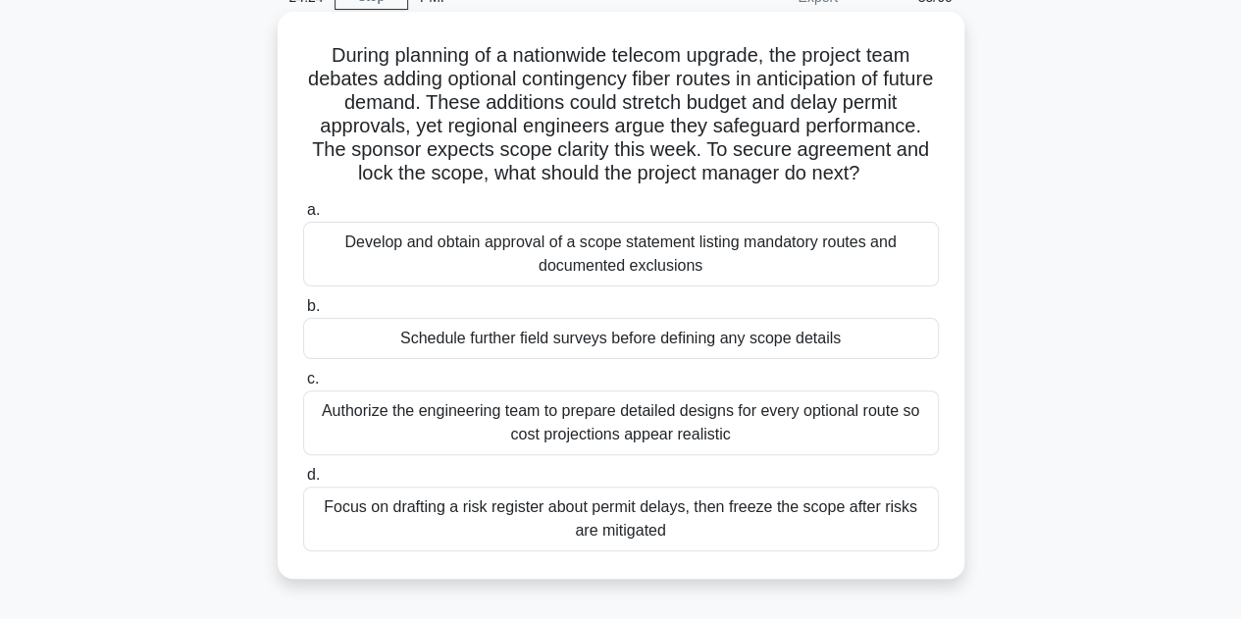
click at [525, 267] on div "Develop and obtain approval of a scope statement listing mandatory routes and d…" at bounding box center [621, 254] width 636 height 65
click at [303, 217] on input "a. Develop and obtain approval of a scope statement listing mandatory routes an…" at bounding box center [303, 210] width 0 height 13
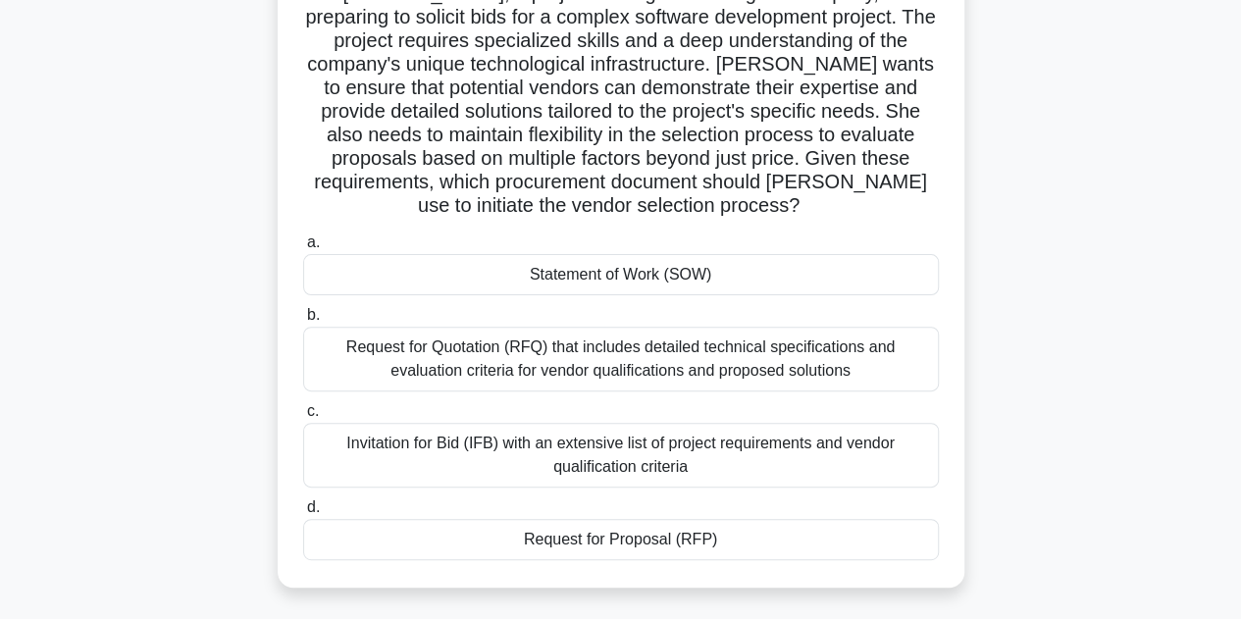
scroll to position [196, 0]
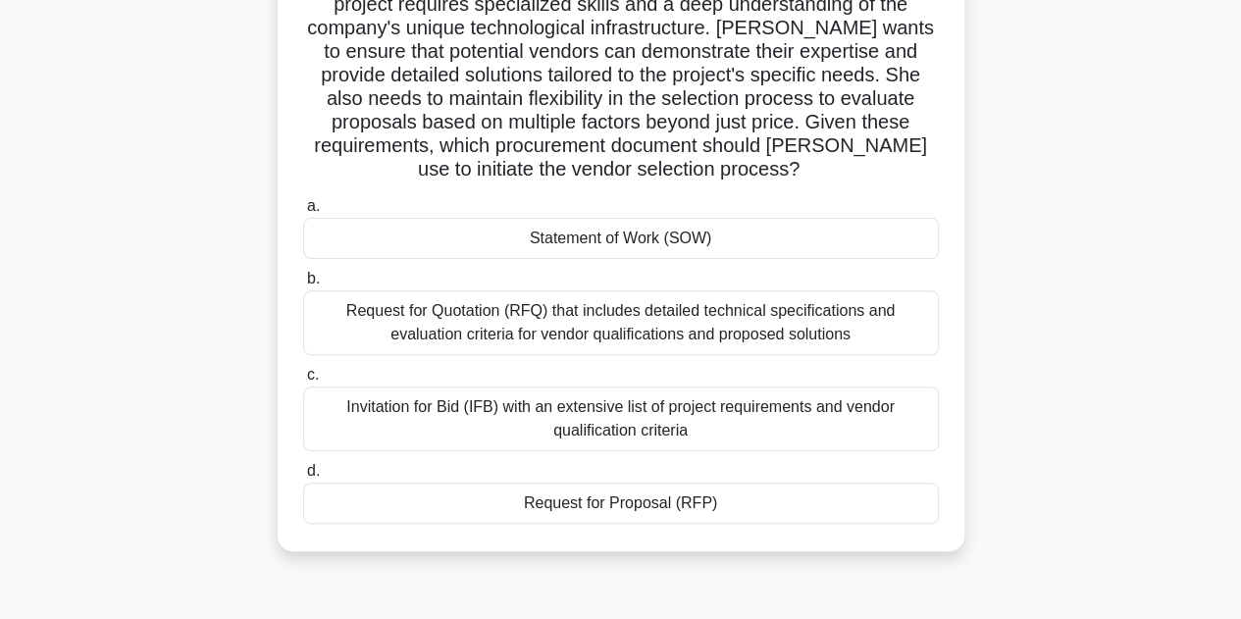
click at [544, 425] on div "Invitation for Bid (IFB) with an extensive list of project requirements and ven…" at bounding box center [621, 419] width 636 height 65
click at [303, 382] on input "c. Invitation for Bid (IFB) with an extensive list of project requirements and …" at bounding box center [303, 375] width 0 height 13
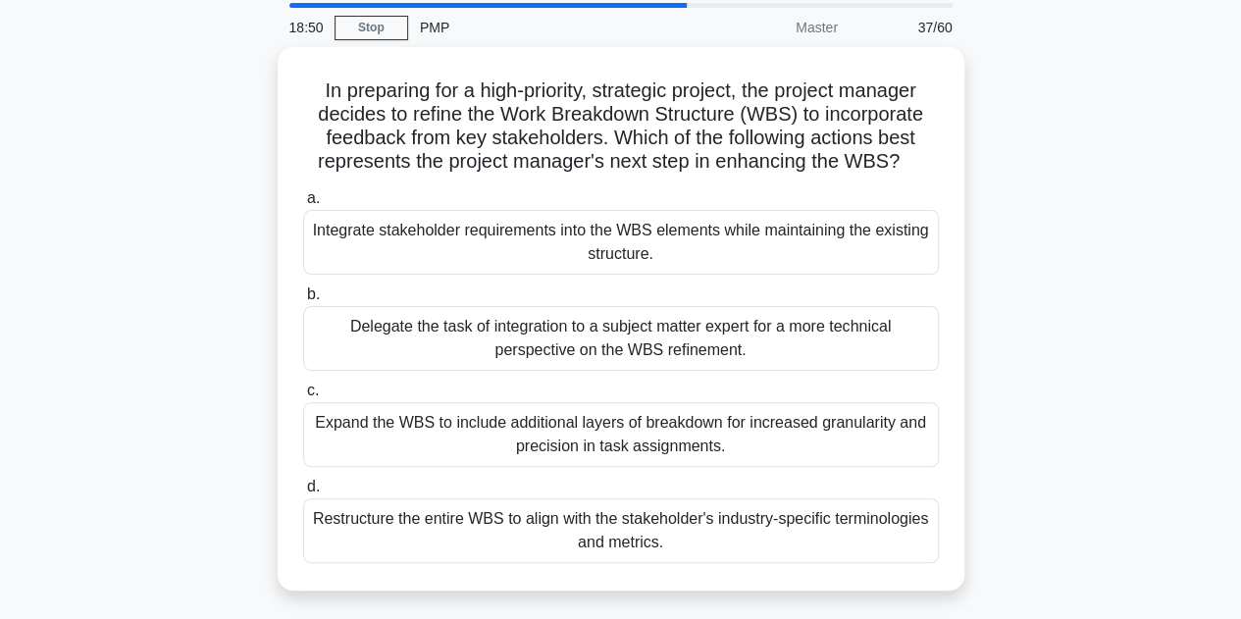
scroll to position [98, 0]
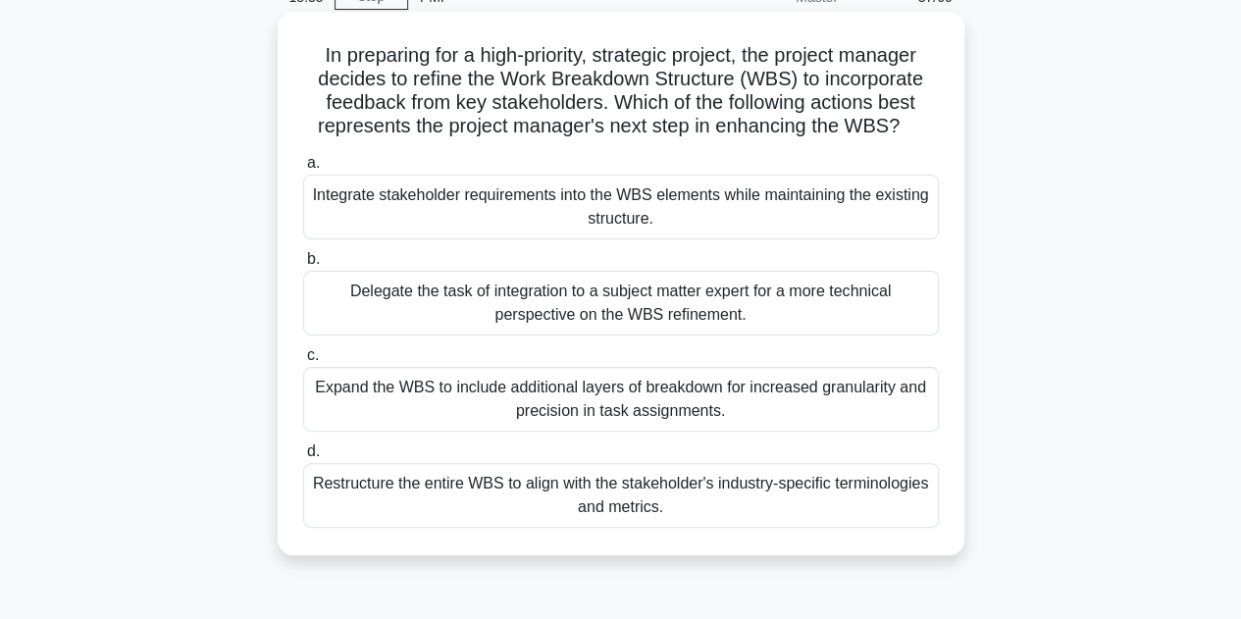
click at [422, 305] on div "Delegate the task of integration to a subject matter expert for a more technica…" at bounding box center [621, 303] width 636 height 65
click at [303, 266] on input "b. Delegate the task of integration to a subject matter expert for a more techn…" at bounding box center [303, 259] width 0 height 13
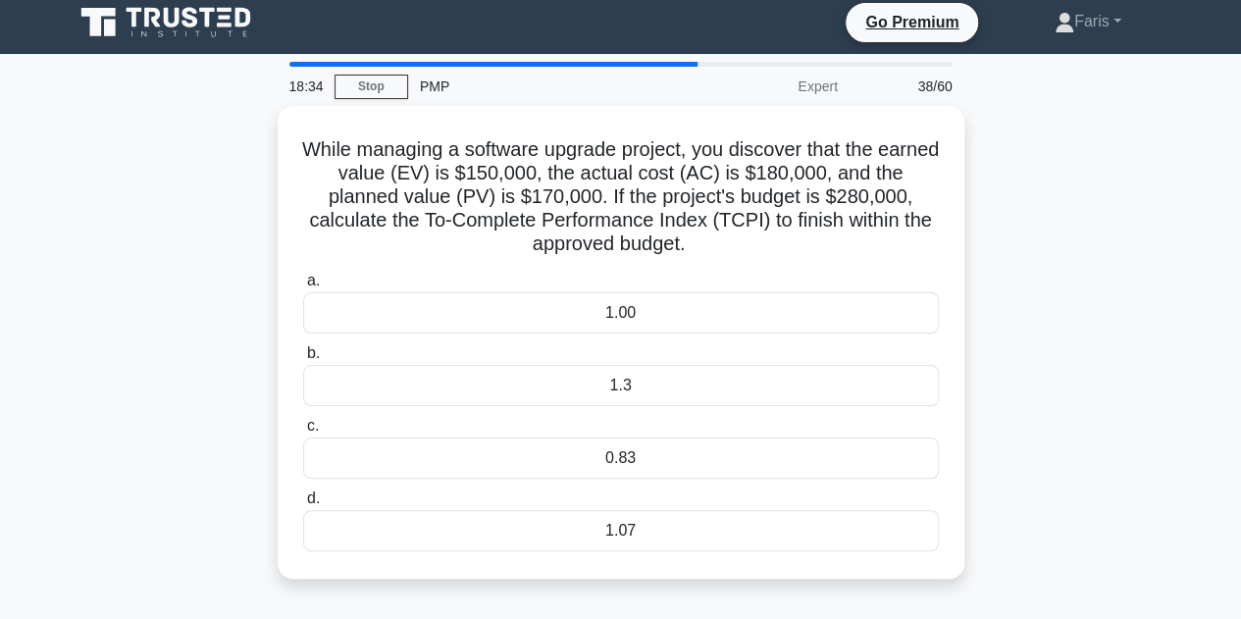
scroll to position [0, 0]
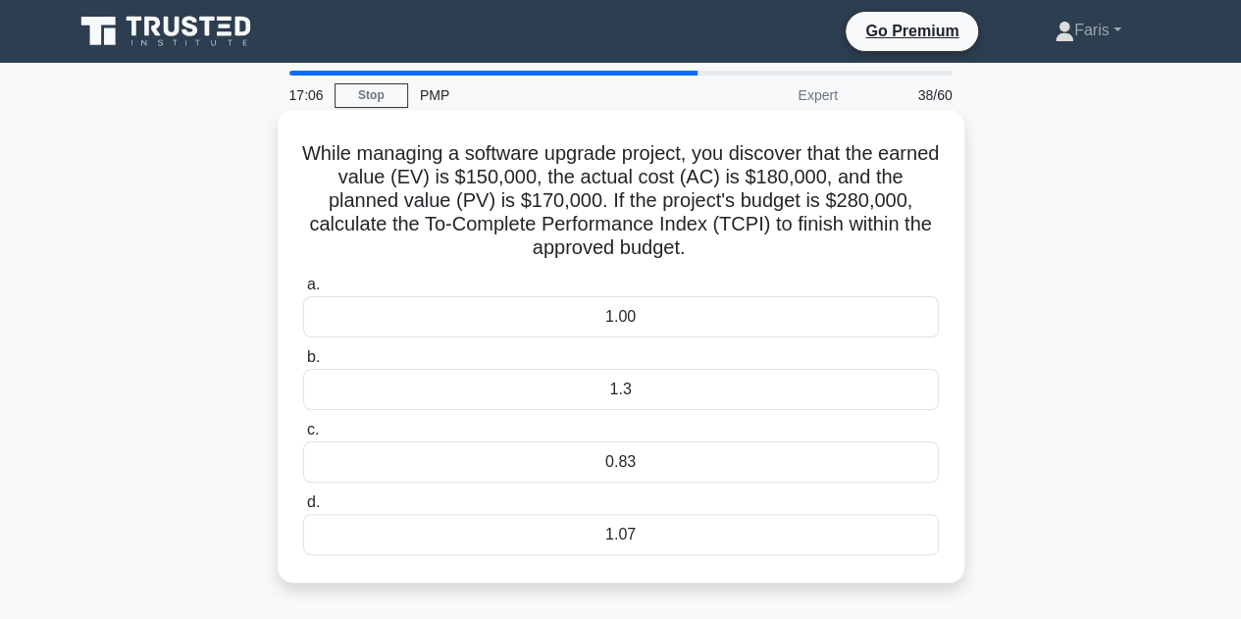
click at [665, 396] on div "1.3" at bounding box center [621, 389] width 636 height 41
click at [303, 364] on input "b. 1.3" at bounding box center [303, 357] width 0 height 13
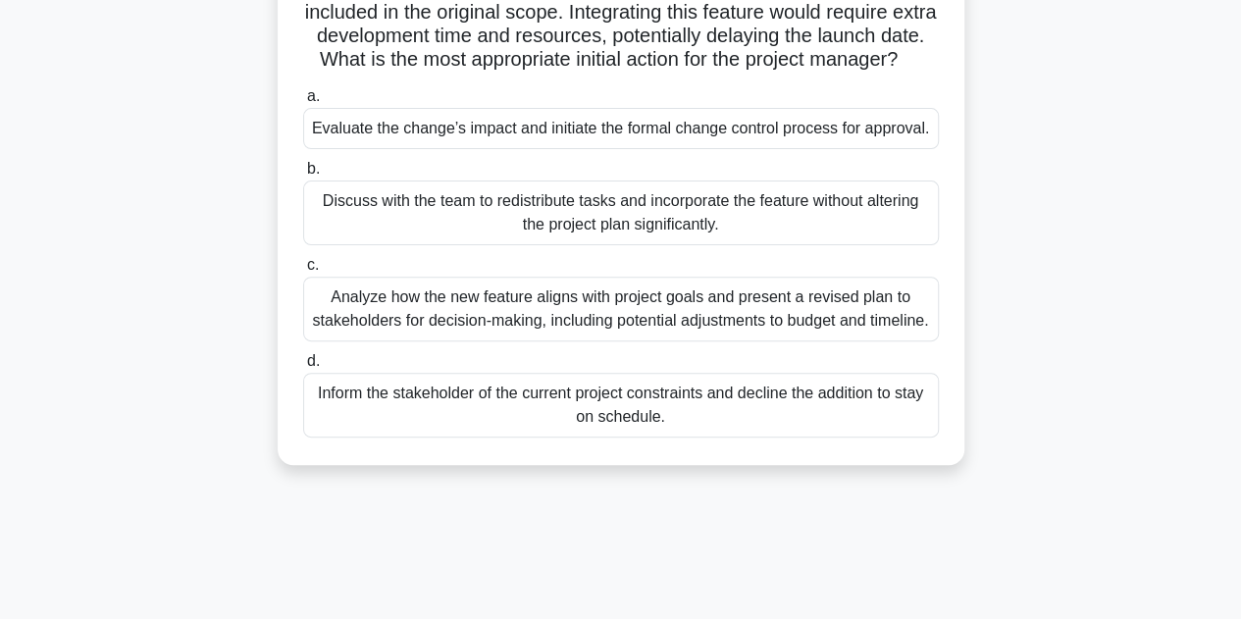
scroll to position [196, 0]
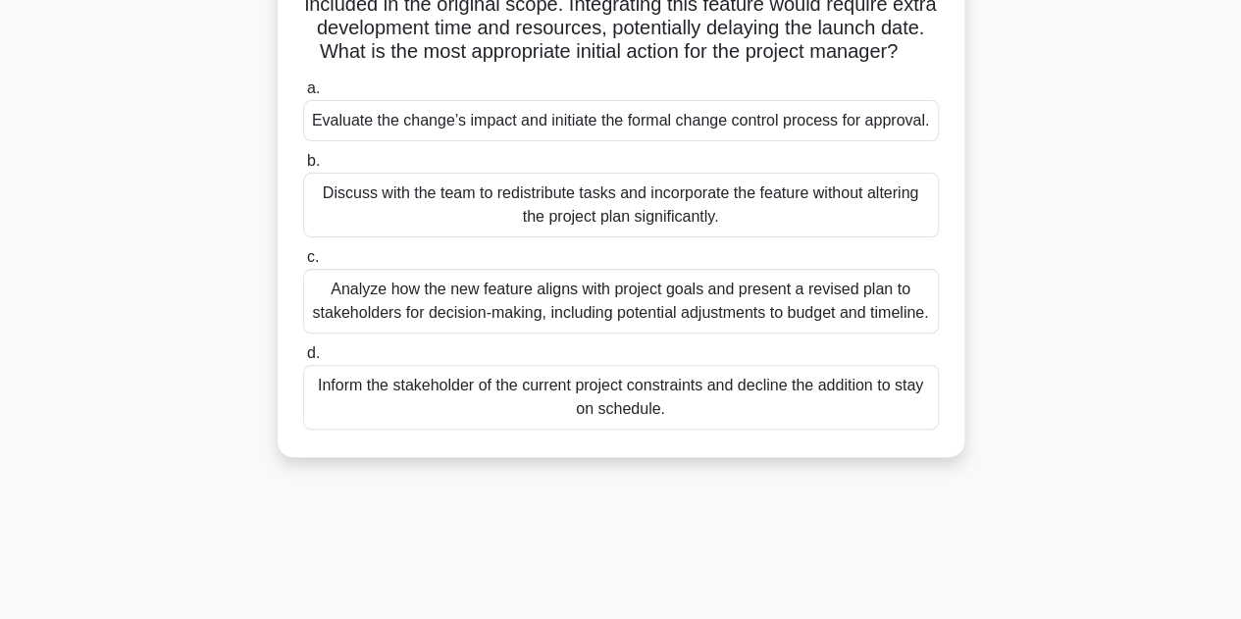
click at [402, 138] on div "Evaluate the change’s impact and initiate the formal change control process for…" at bounding box center [621, 120] width 636 height 41
click at [303, 95] on input "a. Evaluate the change’s impact and initiate the formal change control process …" at bounding box center [303, 88] width 0 height 13
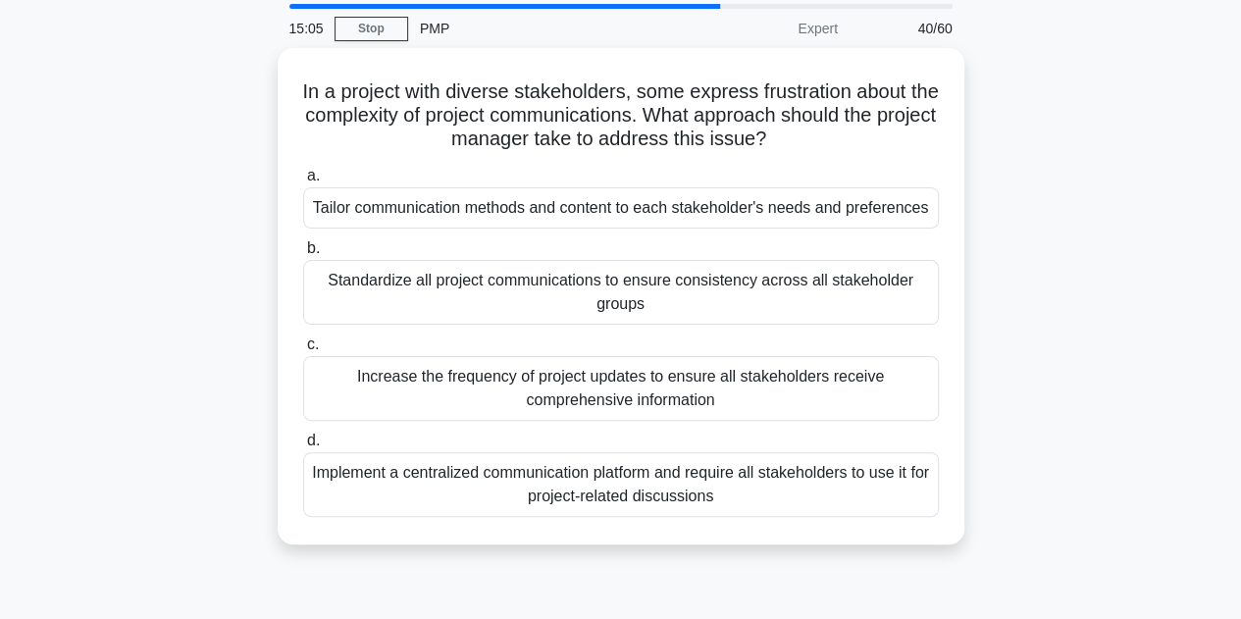
scroll to position [98, 0]
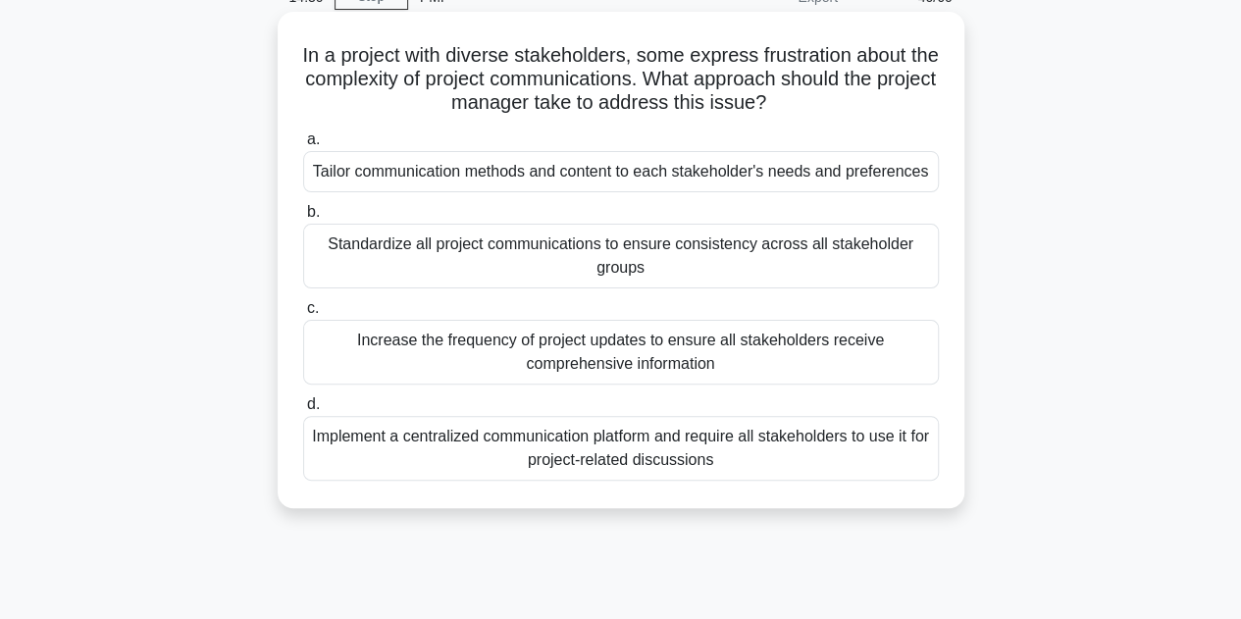
click at [495, 250] on div "Standardize all project communications to ensure consistency across all stakeho…" at bounding box center [621, 256] width 636 height 65
click at [303, 219] on input "b. Standardize all project communications to ensure consistency across all stak…" at bounding box center [303, 212] width 0 height 13
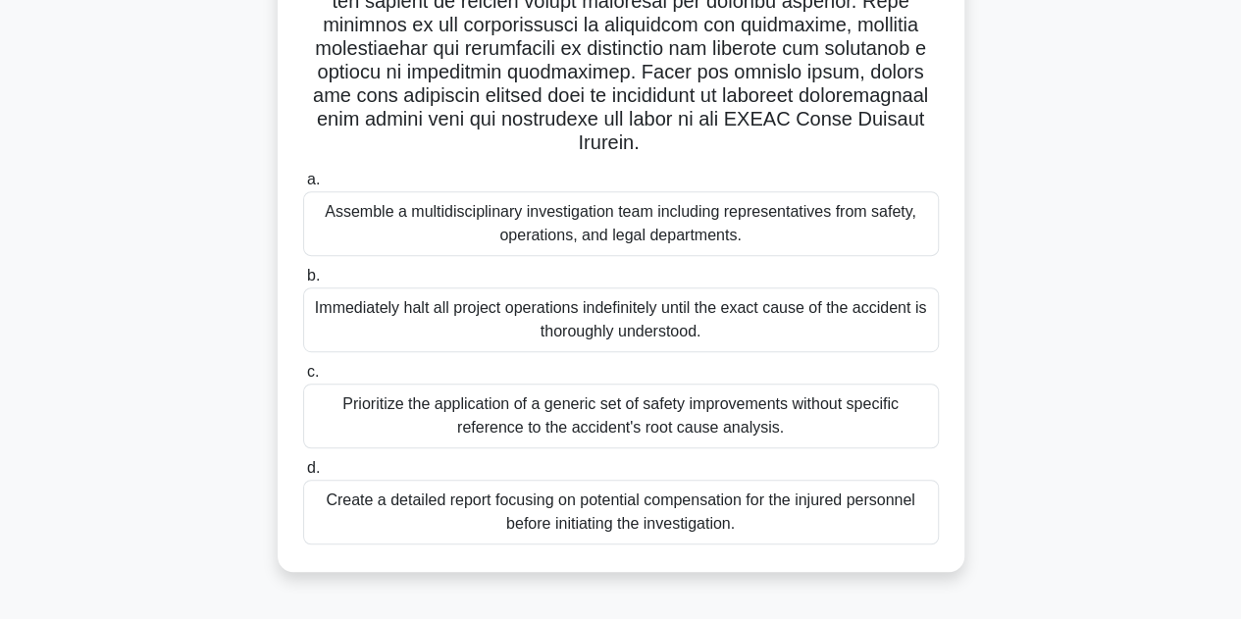
scroll to position [441, 0]
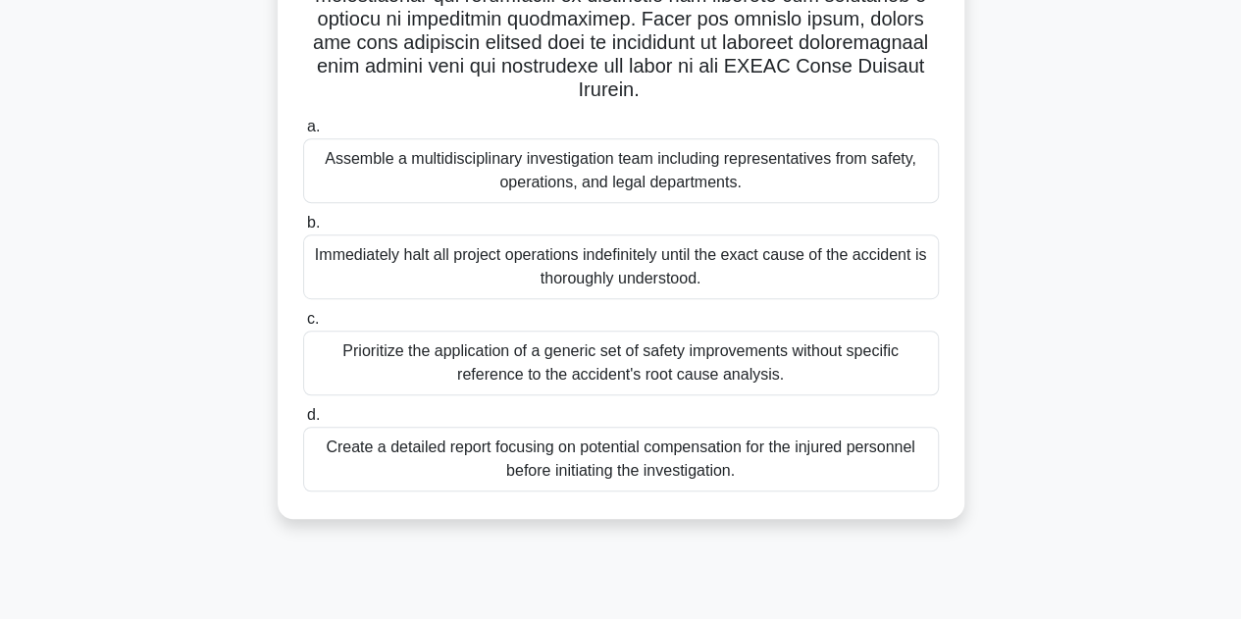
click at [376, 168] on div "Assemble a multidisciplinary investigation team including representatives from …" at bounding box center [621, 170] width 636 height 65
click at [303, 133] on input "a. Assemble a multidisciplinary investigation team including representatives fr…" at bounding box center [303, 127] width 0 height 13
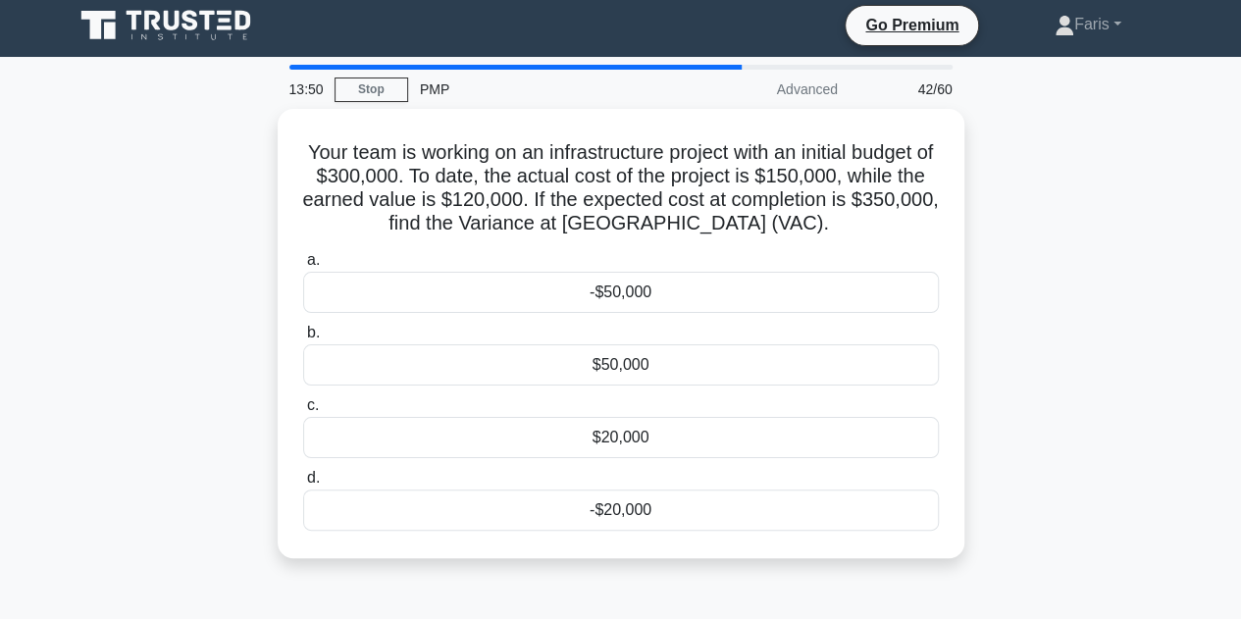
scroll to position [0, 0]
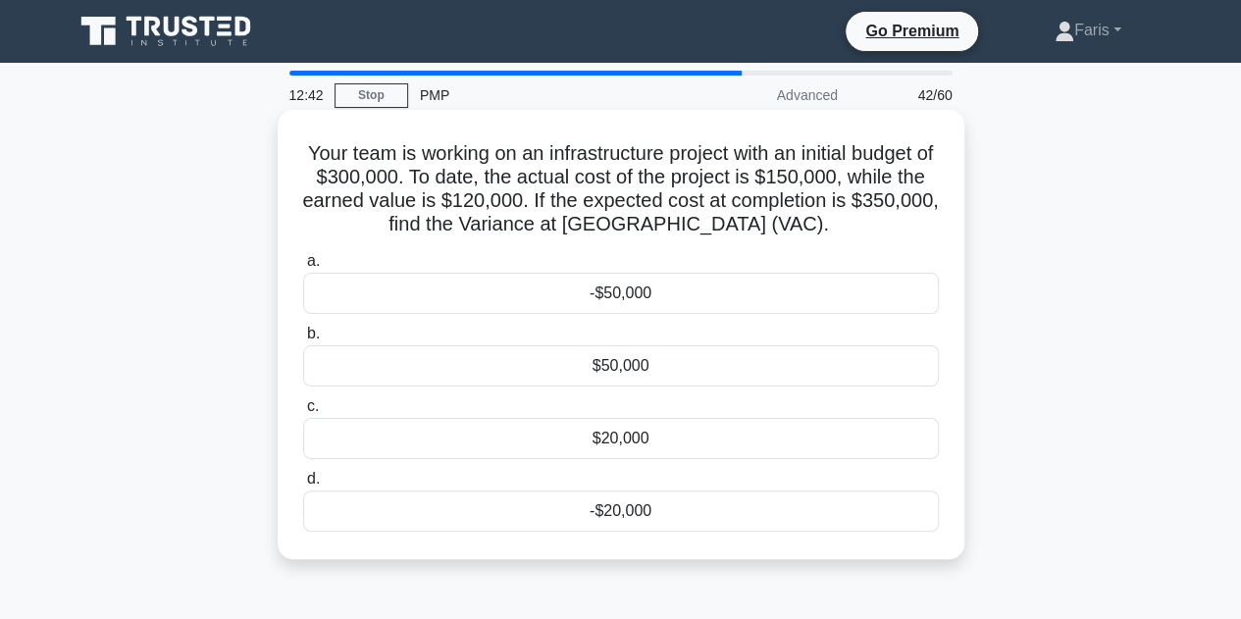
click at [584, 303] on div "-$50,000" at bounding box center [621, 293] width 636 height 41
click at [303, 268] on input "a. -$50,000" at bounding box center [303, 261] width 0 height 13
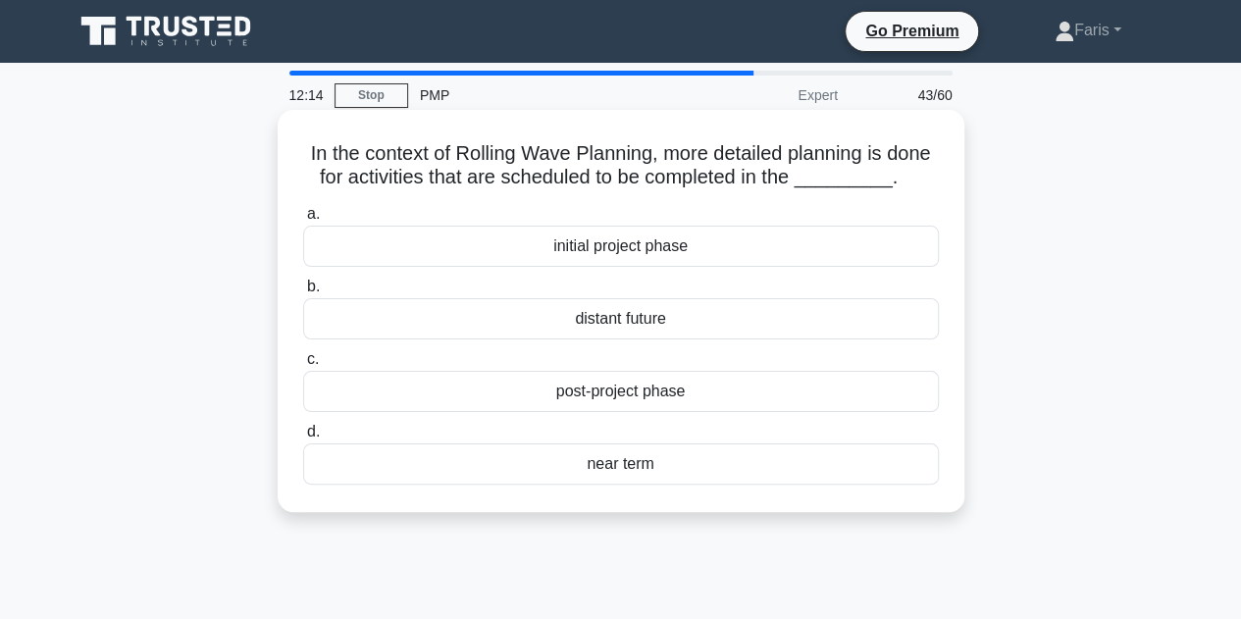
click at [728, 267] on div "initial project phase" at bounding box center [621, 246] width 636 height 41
click at [303, 221] on input "a. initial project phase" at bounding box center [303, 214] width 0 height 13
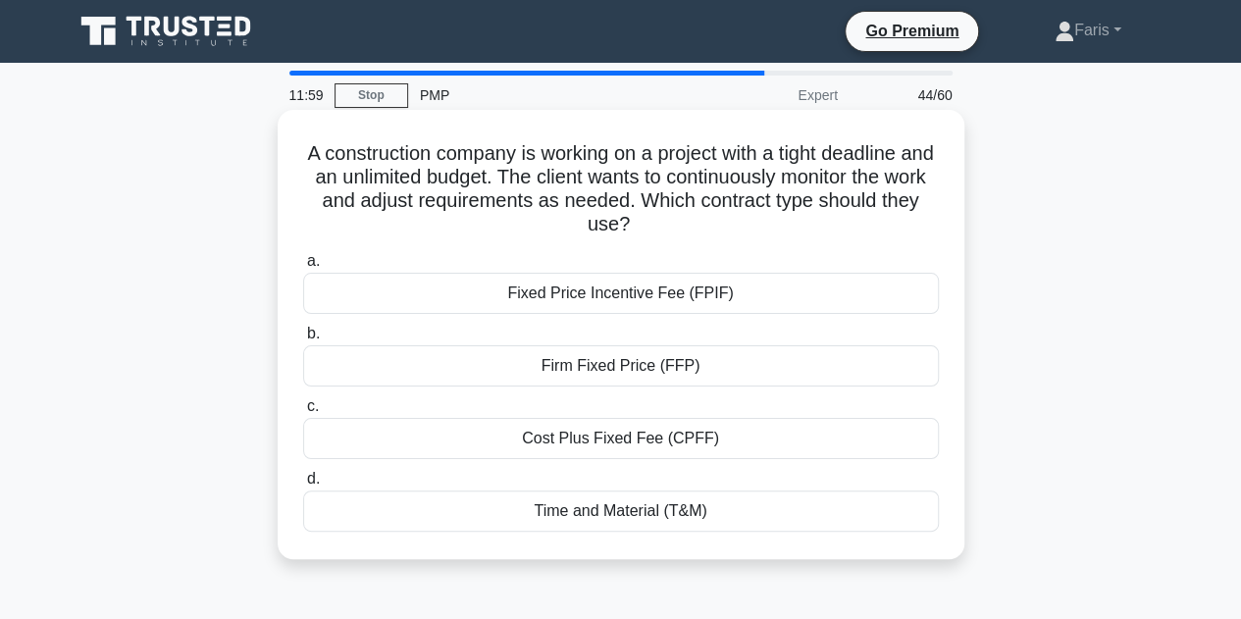
click at [657, 507] on div "Time and Material (T&M)" at bounding box center [621, 511] width 636 height 41
click at [303, 486] on input "d. Time and Material (T&M)" at bounding box center [303, 479] width 0 height 13
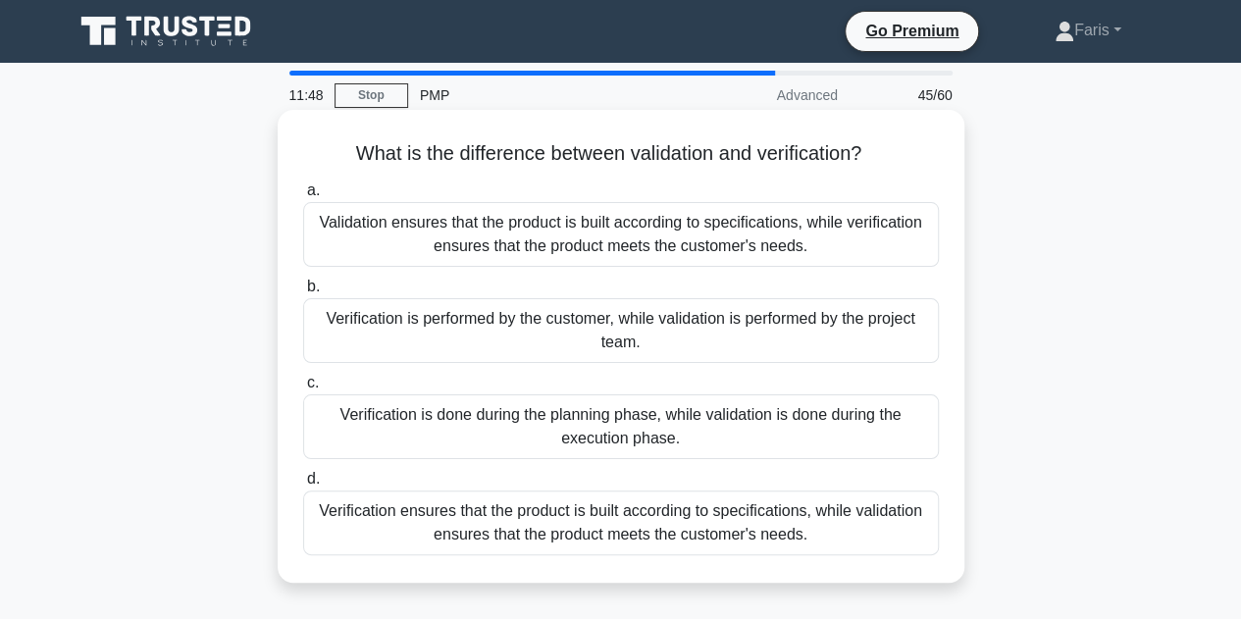
click at [515, 244] on div "Validation ensures that the product is built according to specifications, while…" at bounding box center [621, 234] width 636 height 65
click at [303, 197] on input "a. Validation ensures that the product is built according to specifications, wh…" at bounding box center [303, 190] width 0 height 13
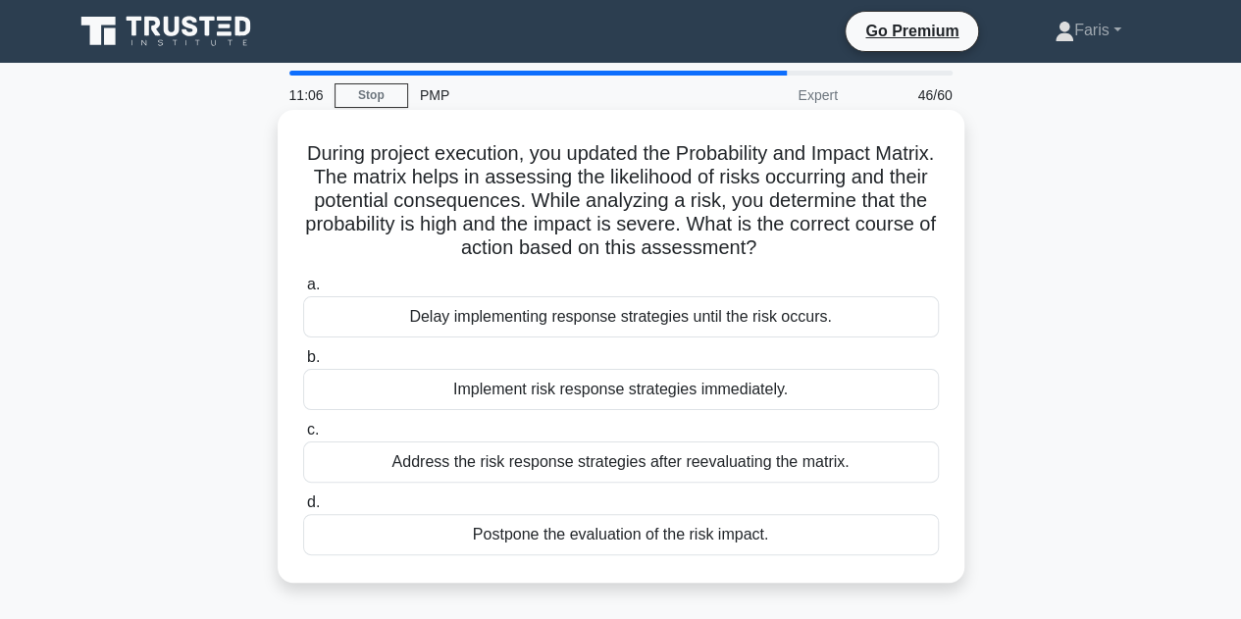
click at [465, 397] on div "Implement risk response strategies immediately." at bounding box center [621, 389] width 636 height 41
click at [303, 364] on input "b. Implement risk response strategies immediately." at bounding box center [303, 357] width 0 height 13
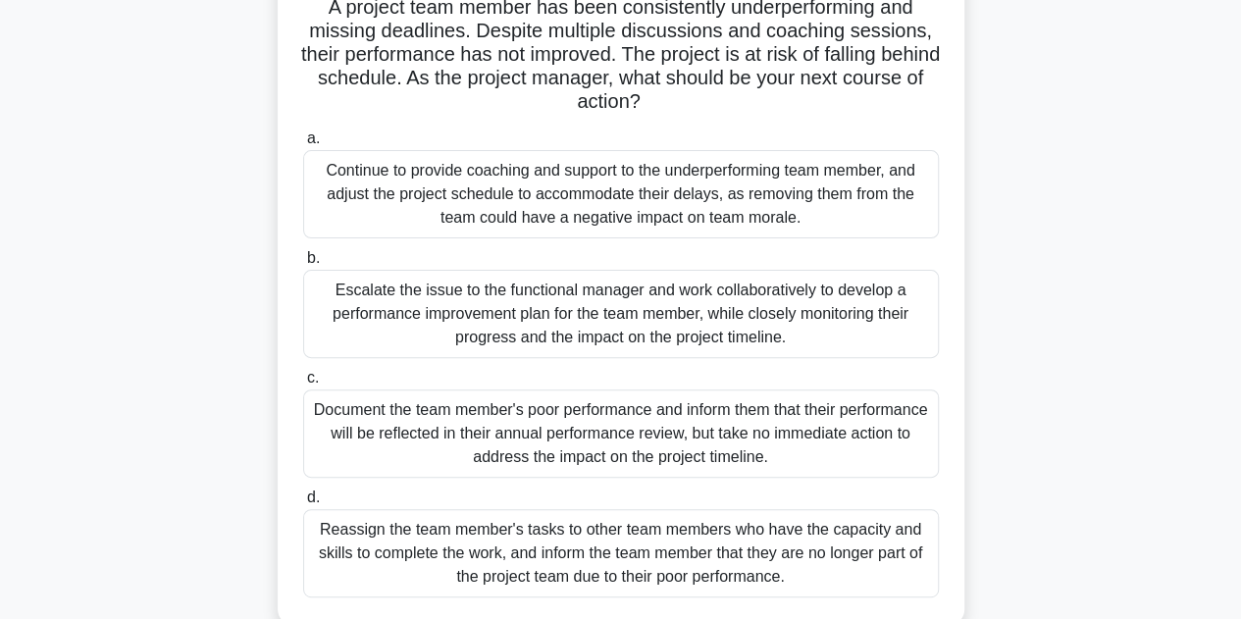
scroll to position [196, 0]
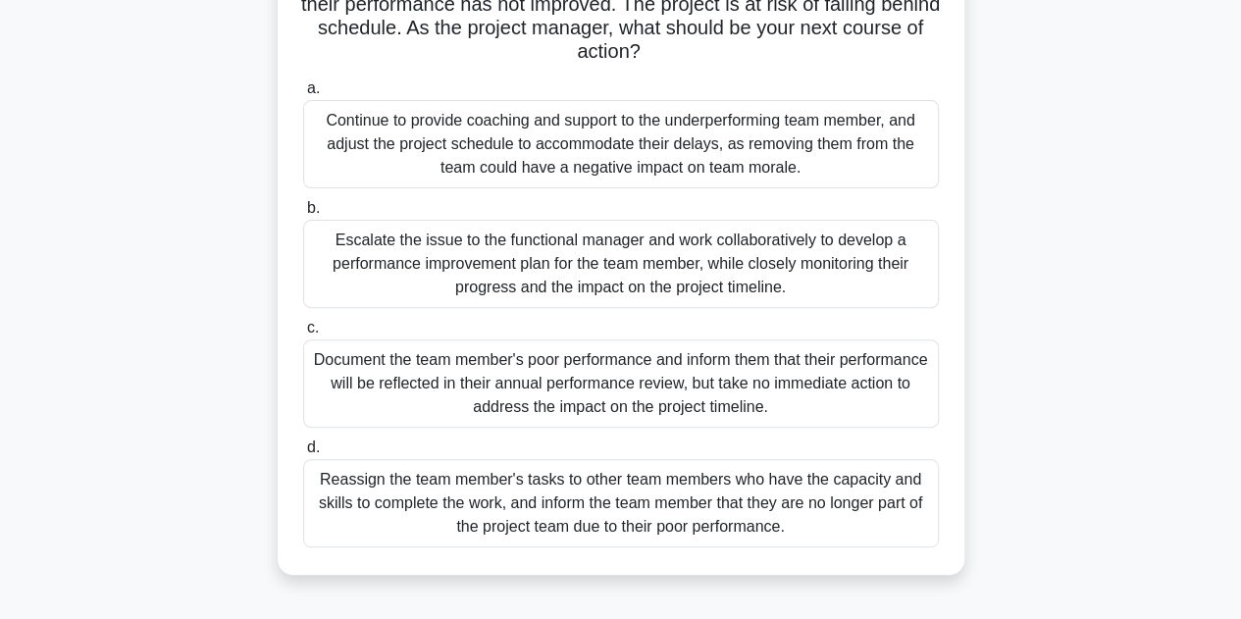
click at [454, 268] on div "Escalate the issue to the functional manager and work collaboratively to develo…" at bounding box center [621, 264] width 636 height 88
click at [303, 215] on input "b. Escalate the issue to the functional manager and work collaboratively to dev…" at bounding box center [303, 208] width 0 height 13
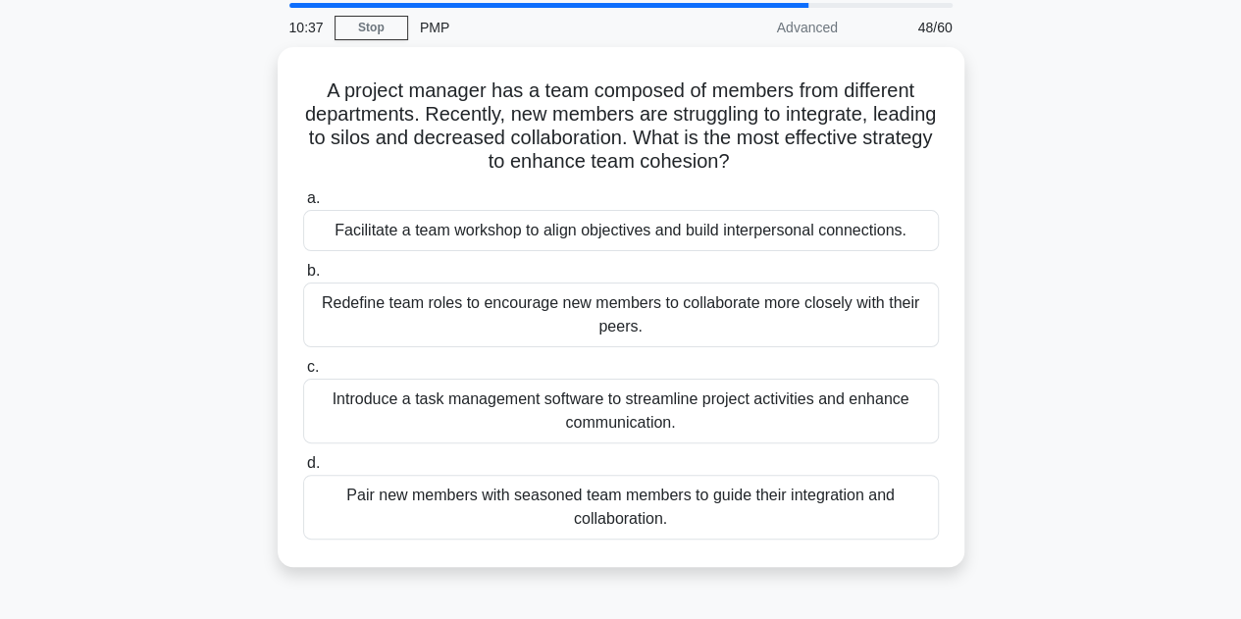
scroll to position [98, 0]
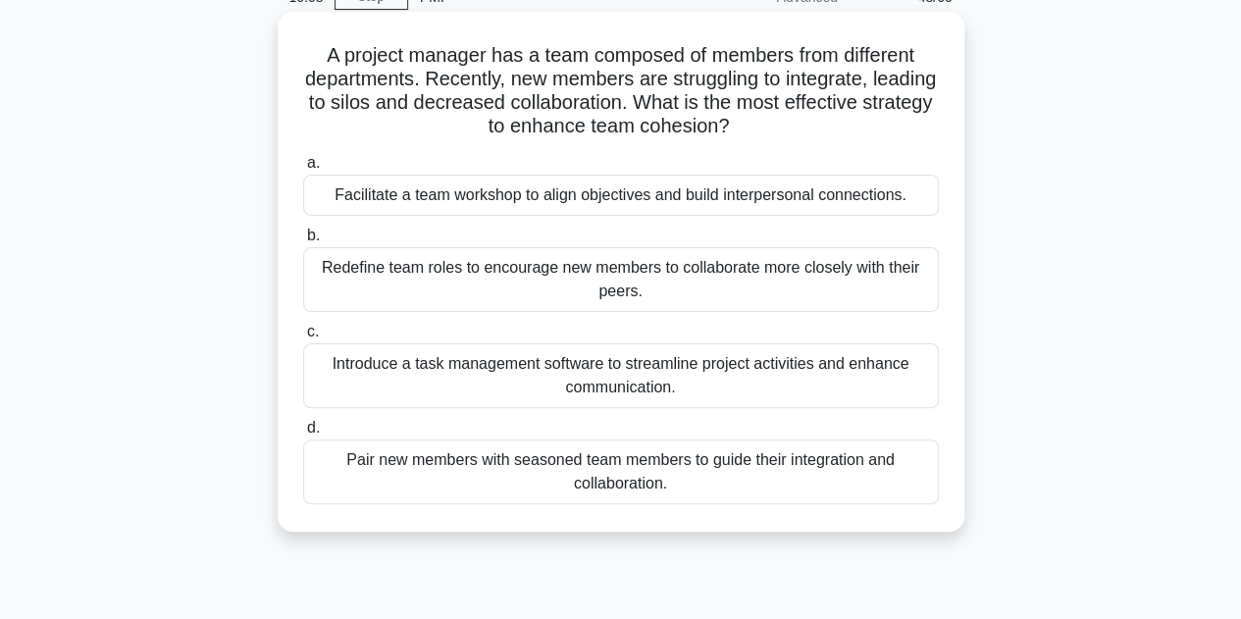
click at [504, 207] on div "Facilitate a team workshop to align objectives and build interpersonal connecti…" at bounding box center [621, 195] width 636 height 41
click at [303, 170] on input "a. Facilitate a team workshop to align objectives and build interpersonal conne…" at bounding box center [303, 163] width 0 height 13
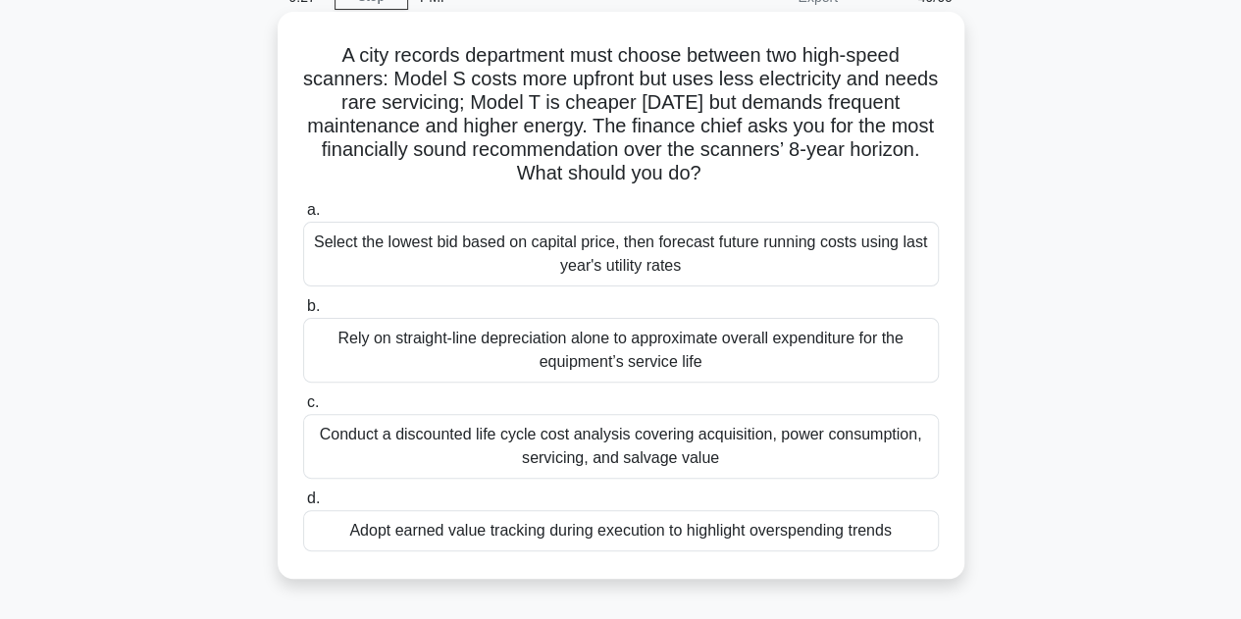
click at [506, 540] on div "Adopt earned value tracking during execution to highlight overspending trends" at bounding box center [621, 530] width 636 height 41
click at [303, 505] on input "d. Adopt earned value tracking during execution to highlight overspending trends" at bounding box center [303, 499] width 0 height 13
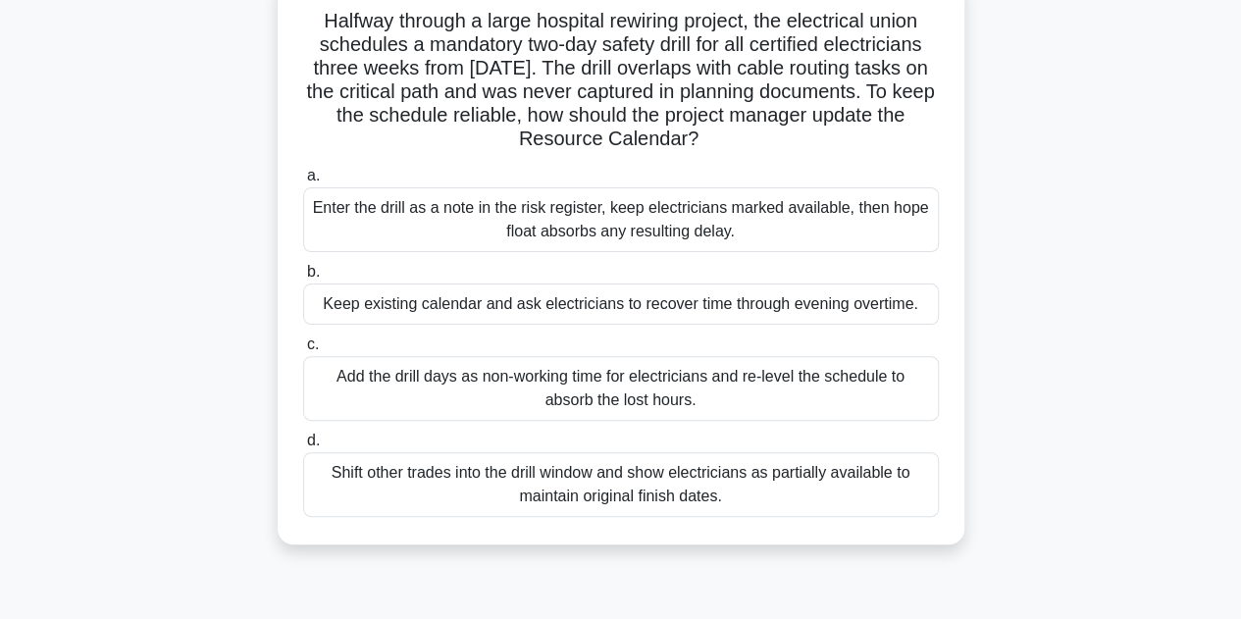
scroll to position [196, 0]
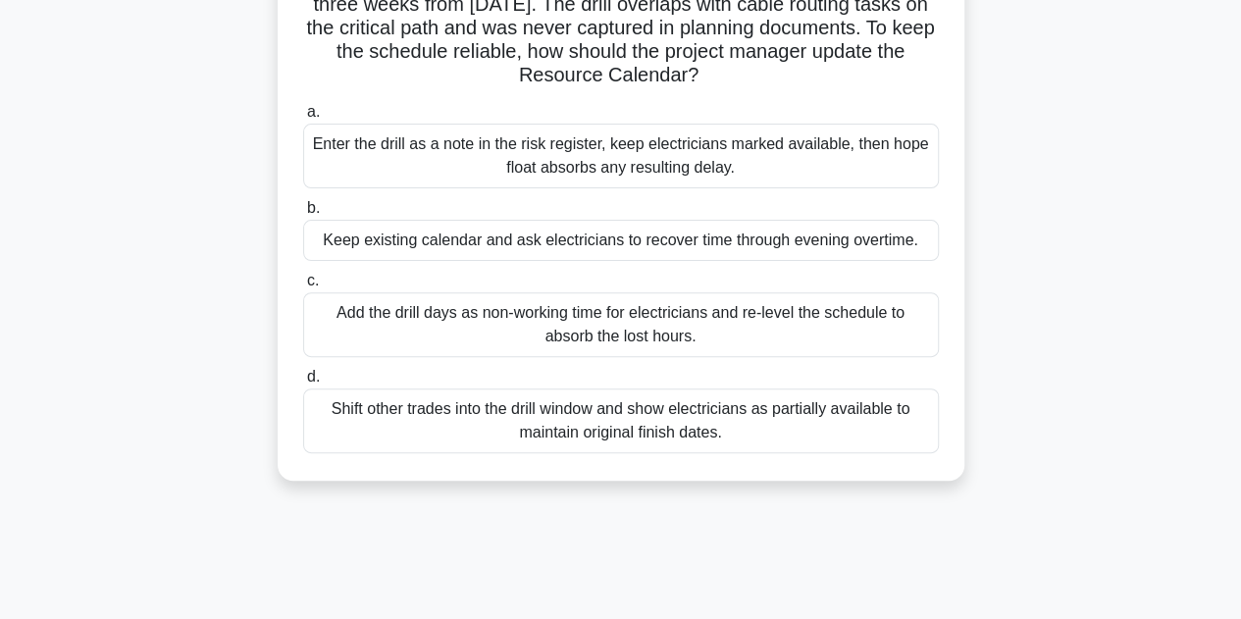
click at [586, 411] on div "Shift other trades into the drill window and show electricians as partially ava…" at bounding box center [621, 421] width 636 height 65
click at [303, 384] on input "d. Shift other trades into the drill window and show electricians as partially …" at bounding box center [303, 377] width 0 height 13
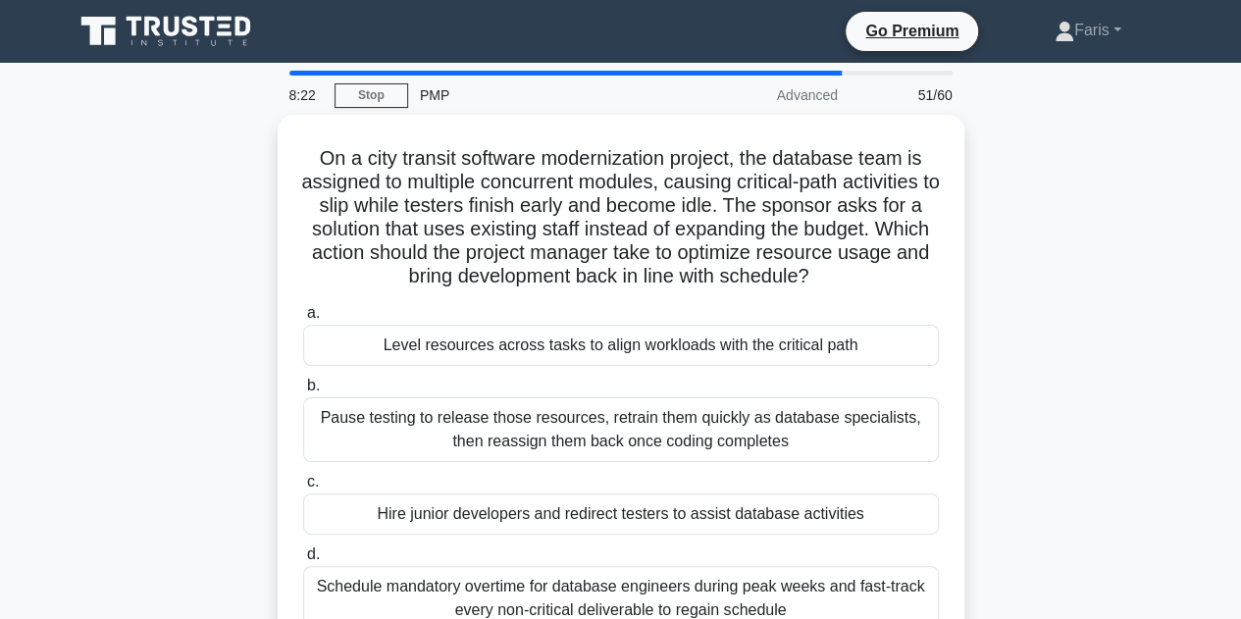
scroll to position [98, 0]
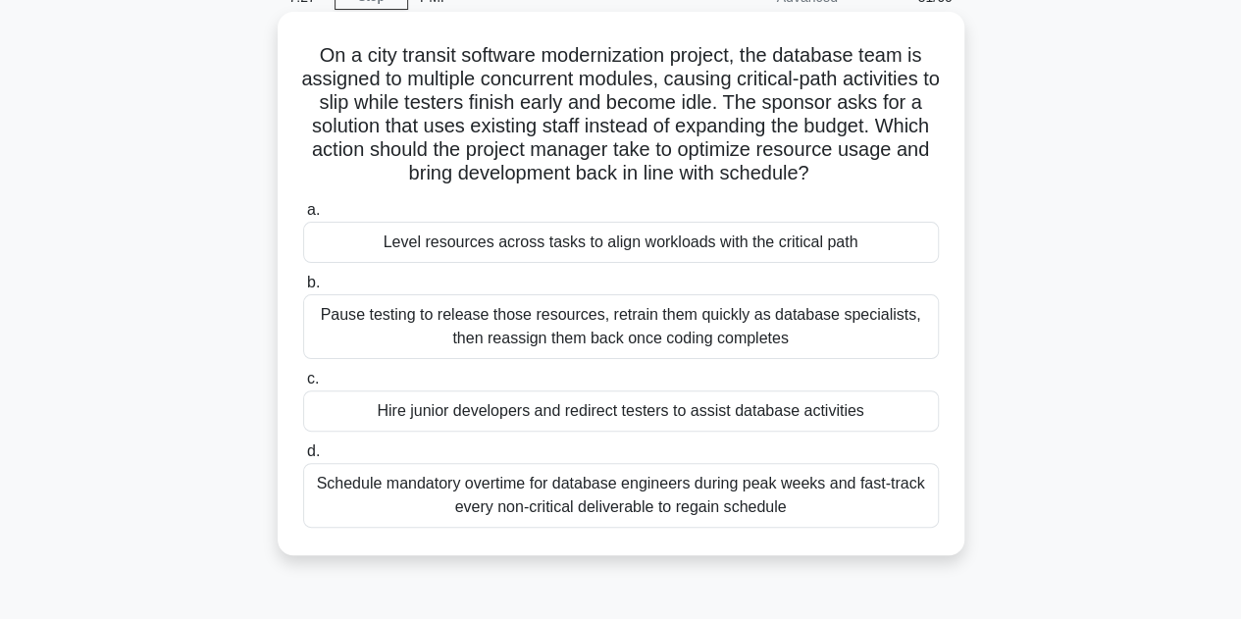
click at [614, 251] on div "Level resources across tasks to align workloads with the critical path" at bounding box center [621, 242] width 636 height 41
click at [303, 217] on input "a. Level resources across tasks to align workloads with the critical path" at bounding box center [303, 210] width 0 height 13
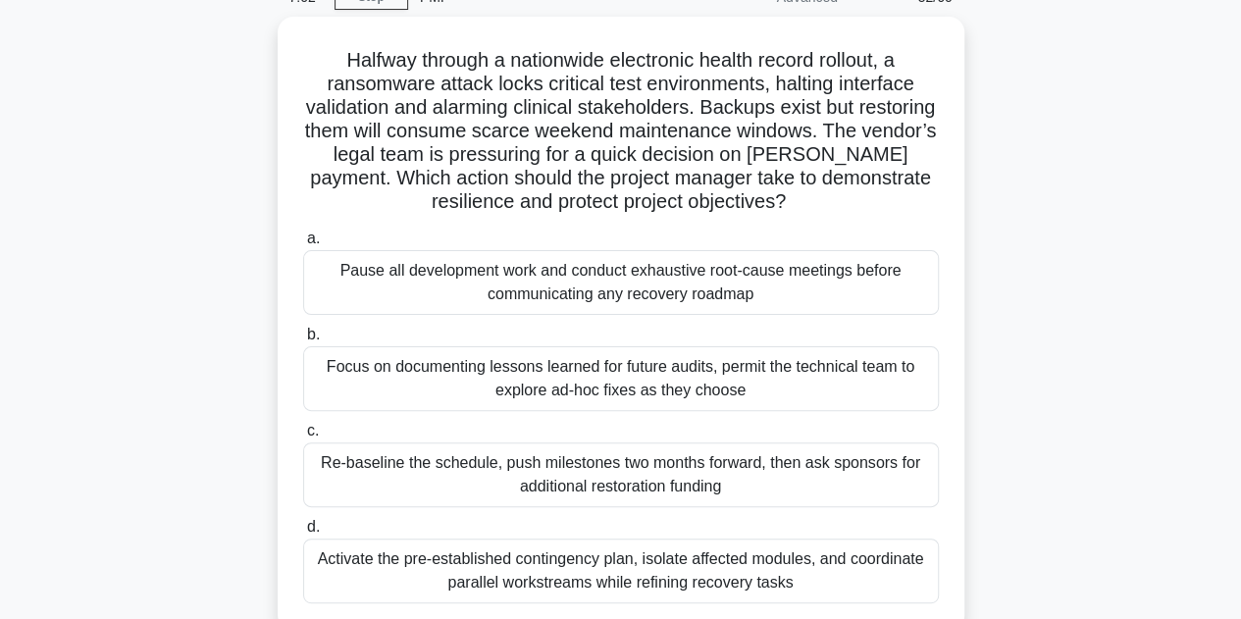
scroll to position [196, 0]
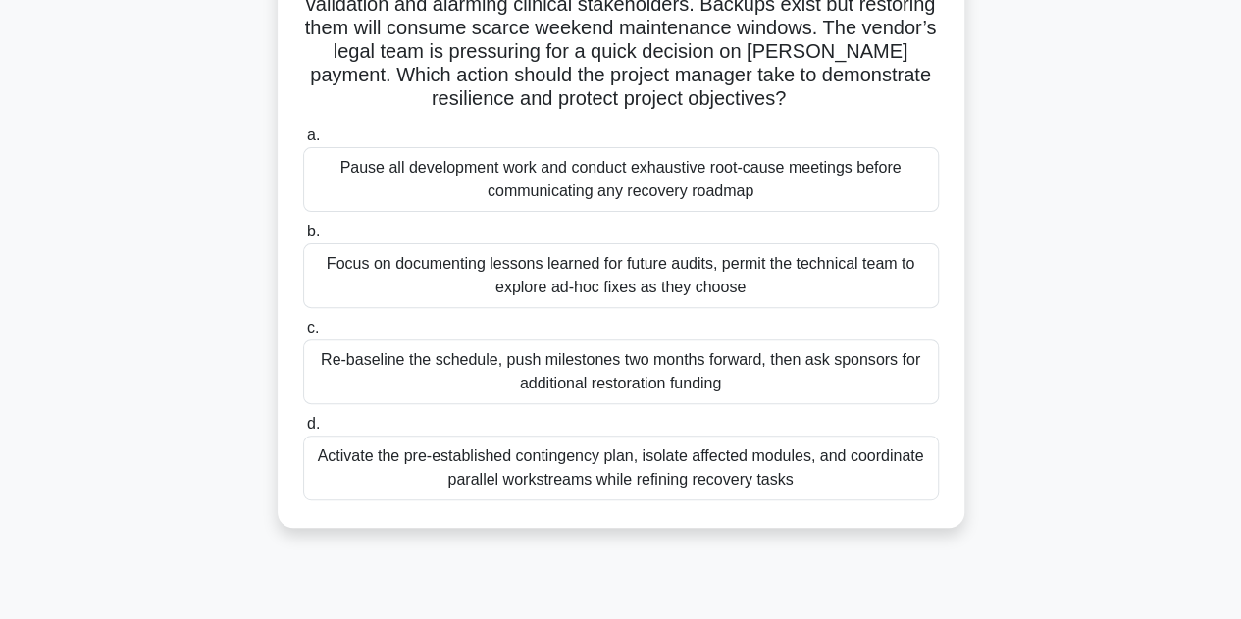
click at [561, 176] on div "Pause all development work and conduct exhaustive root-cause meetings before co…" at bounding box center [621, 179] width 636 height 65
click at [303, 142] on input "a. Pause all development work and conduct exhaustive root-cause meetings before…" at bounding box center [303, 136] width 0 height 13
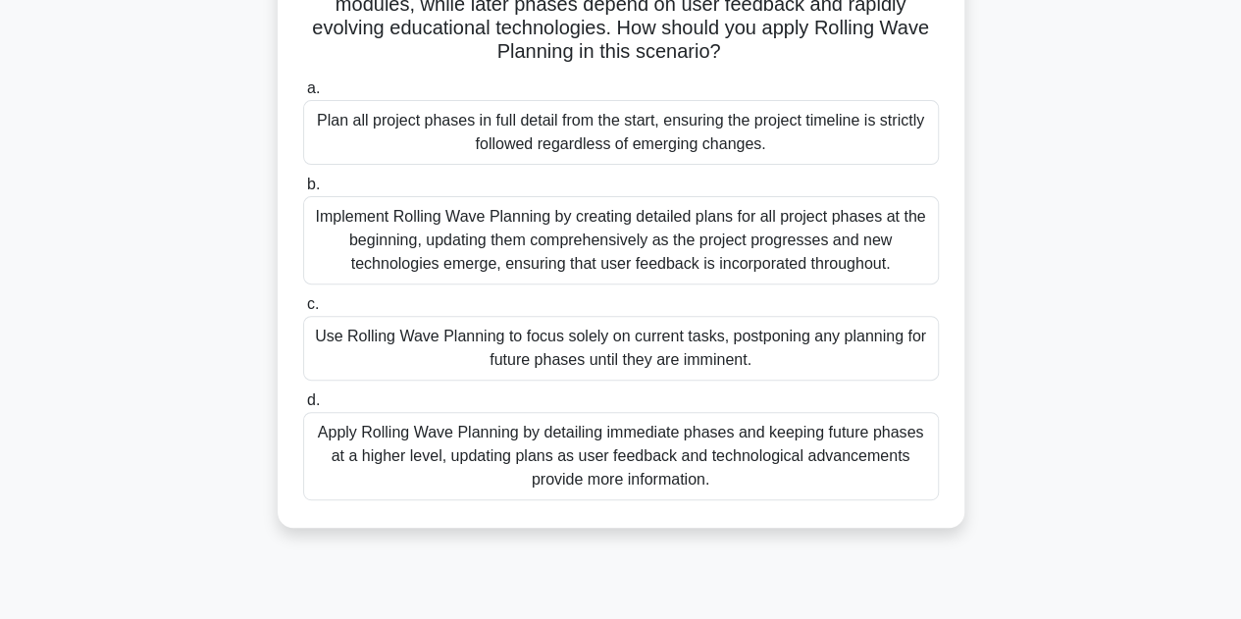
click at [449, 256] on div "Implement Rolling Wave Planning by creating detailed plans for all project phas…" at bounding box center [621, 240] width 636 height 88
click at [303, 191] on input "b. Implement Rolling Wave Planning by creating detailed plans for all project p…" at bounding box center [303, 185] width 0 height 13
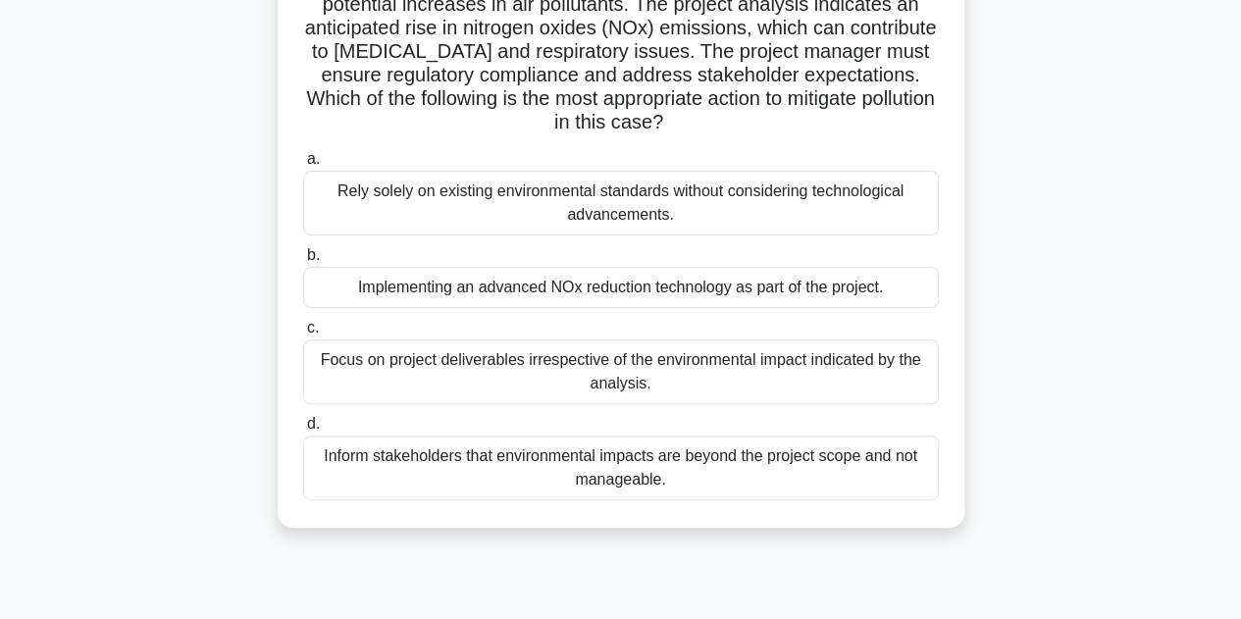
click at [579, 282] on div "Implementing an advanced NOx reduction technology as part of the project." at bounding box center [621, 287] width 636 height 41
click at [303, 262] on input "b. Implementing an advanced NOx reduction technology as part of the project." at bounding box center [303, 255] width 0 height 13
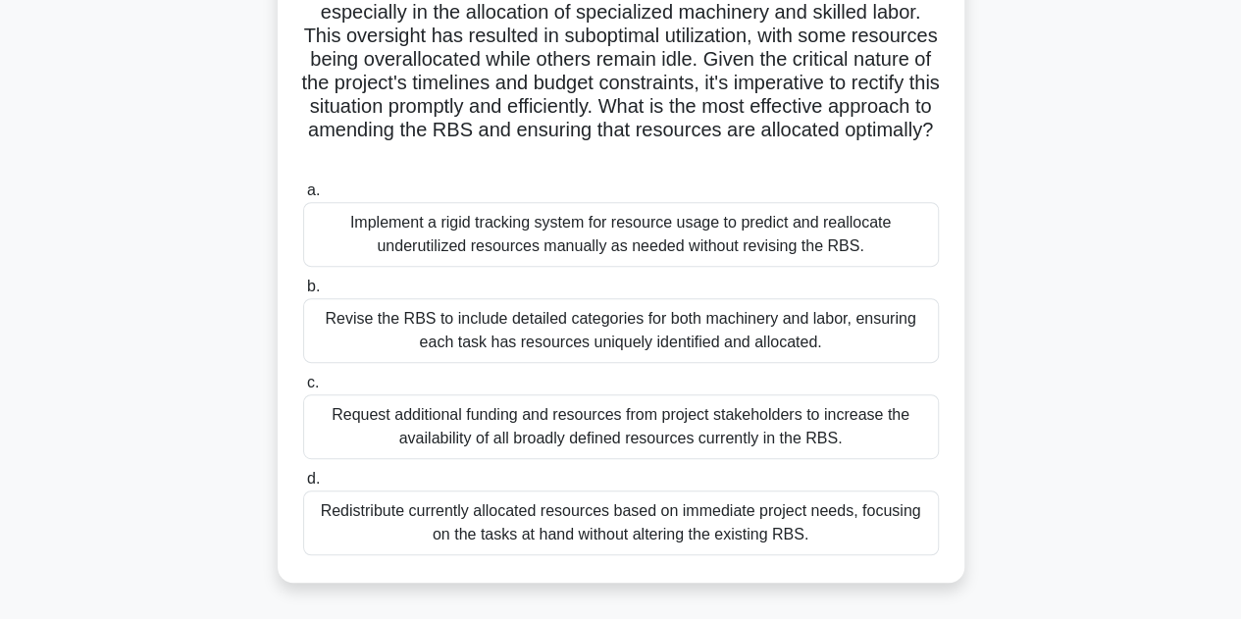
scroll to position [294, 0]
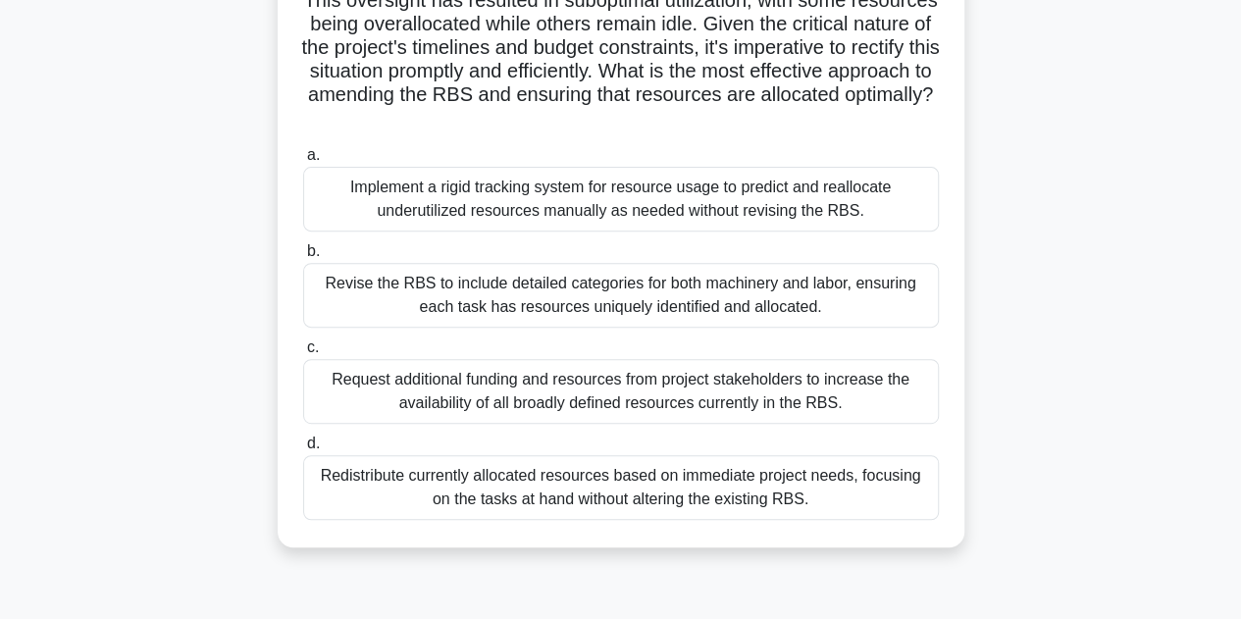
click at [518, 307] on div "Revise the RBS to include detailed categories for both machinery and labor, ens…" at bounding box center [621, 295] width 636 height 65
click at [303, 258] on input "b. Revise the RBS to include detailed categories for both machinery and labor, …" at bounding box center [303, 251] width 0 height 13
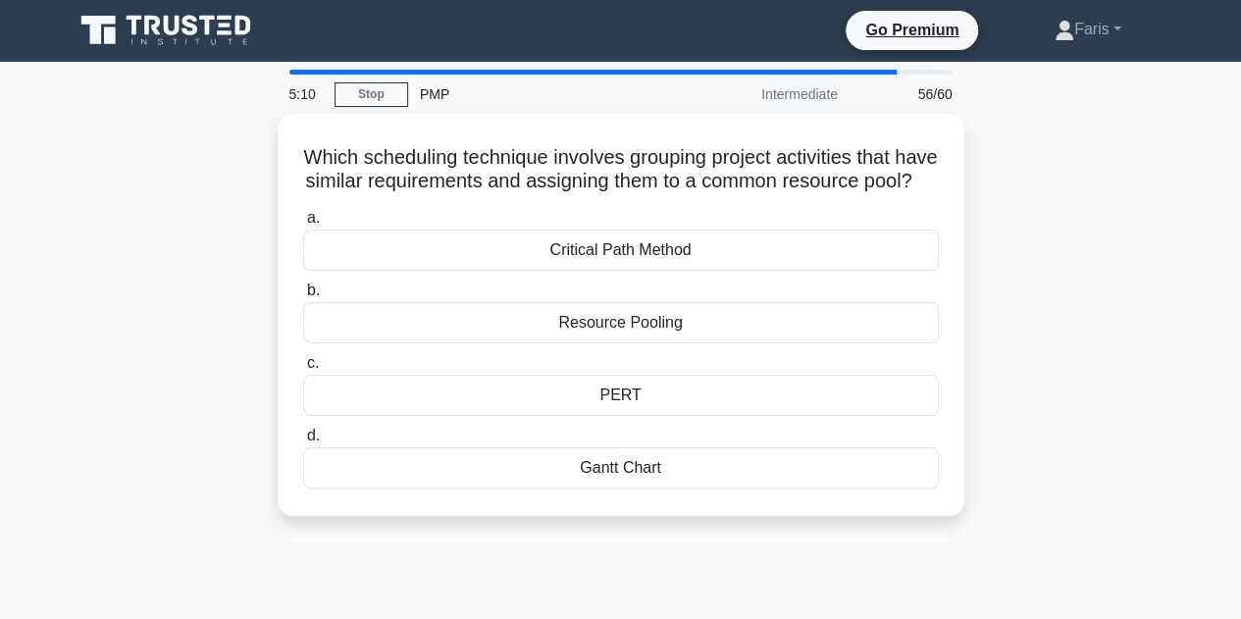
scroll to position [0, 0]
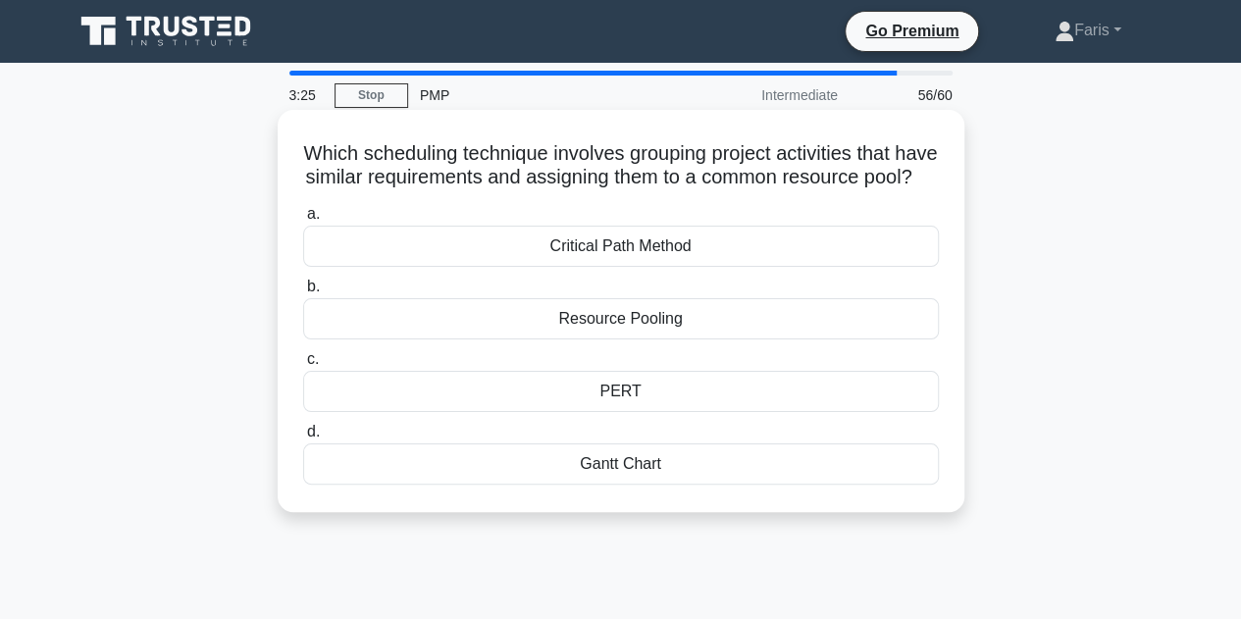
click at [637, 339] on div "Resource Pooling" at bounding box center [621, 318] width 636 height 41
click at [303, 293] on input "b. Resource Pooling" at bounding box center [303, 287] width 0 height 13
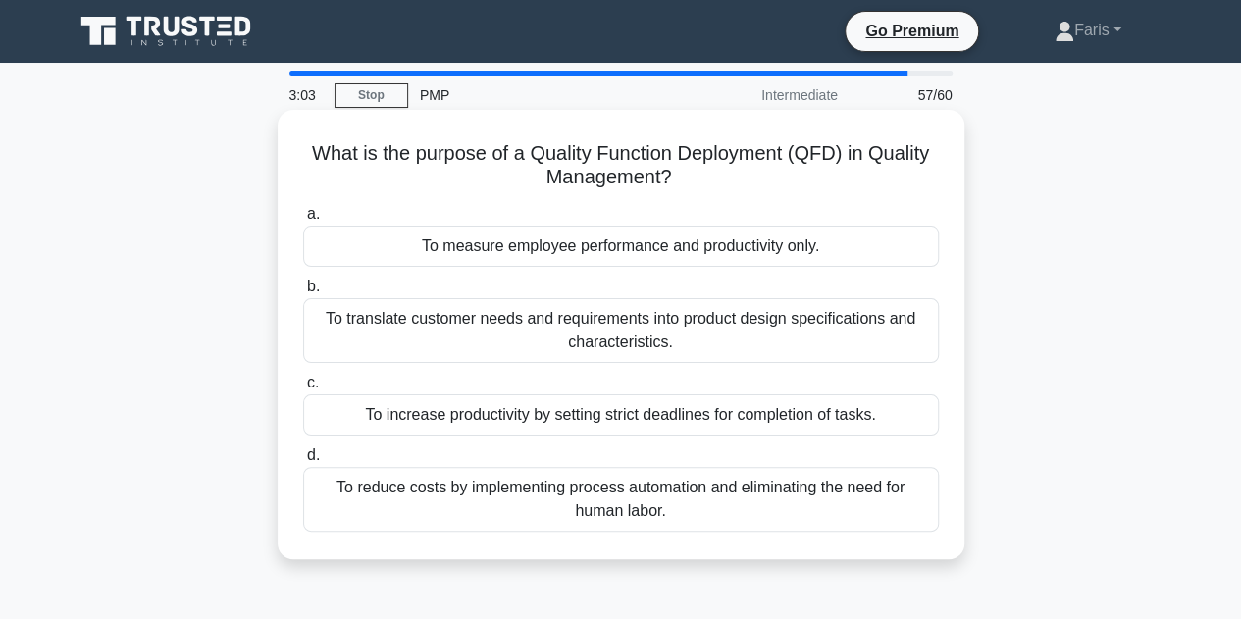
click at [496, 323] on div "To translate customer needs and requirements into product design specifications…" at bounding box center [621, 330] width 636 height 65
click at [303, 293] on input "b. To translate customer needs and requirements into product design specificati…" at bounding box center [303, 287] width 0 height 13
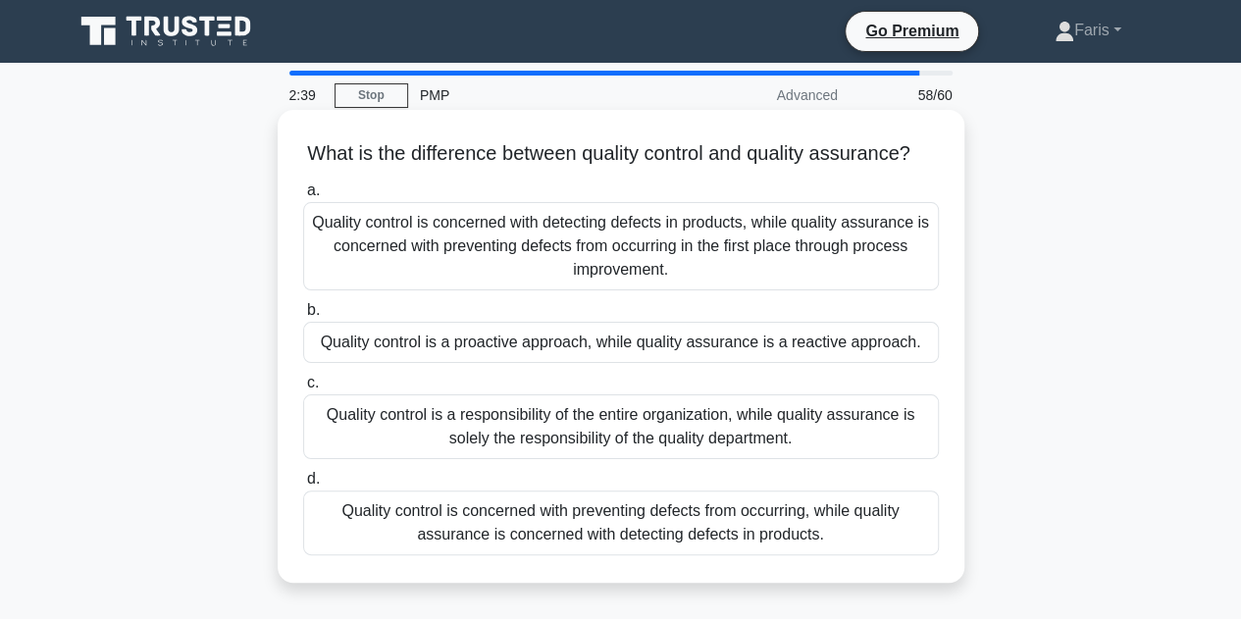
click at [451, 278] on div "Quality control is concerned with detecting defects in products, while quality …" at bounding box center [621, 246] width 636 height 88
click at [303, 197] on input "a. Quality control is concerned with detecting defects in products, while quali…" at bounding box center [303, 190] width 0 height 13
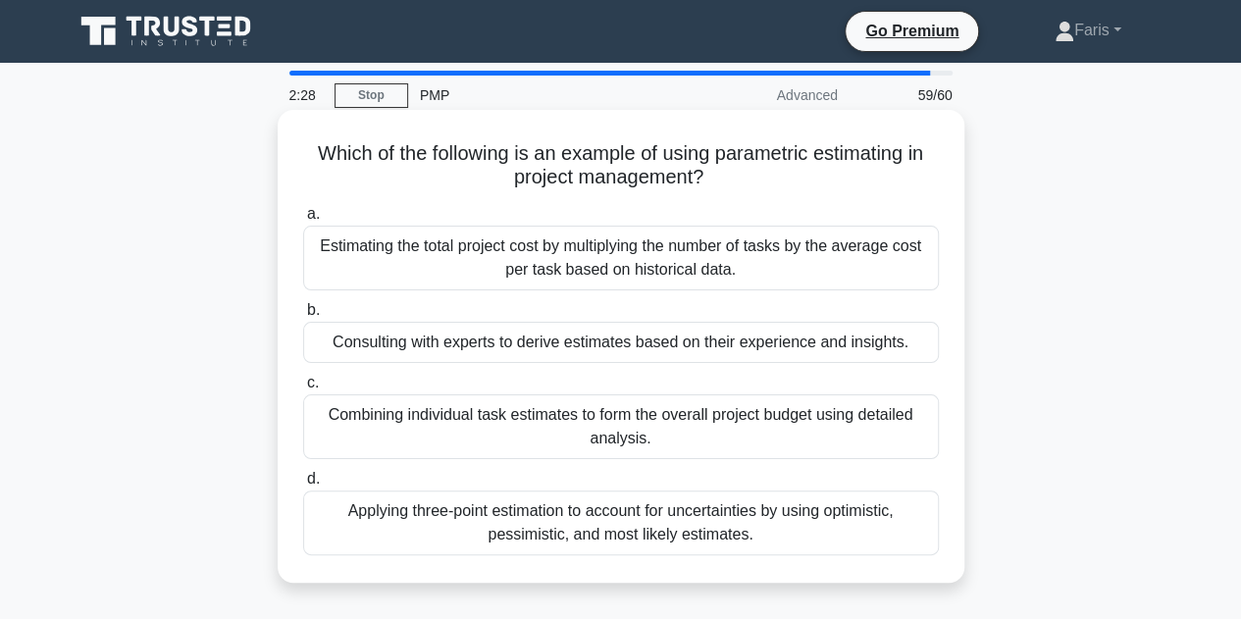
drag, startPoint x: 744, startPoint y: 171, endPoint x: 721, endPoint y: 155, distance: 27.5
click at [721, 155] on h5 "Which of the following is an example of using parametric estimating in project …" at bounding box center [621, 165] width 640 height 49
copy h5 "parametric estimating in project management?"
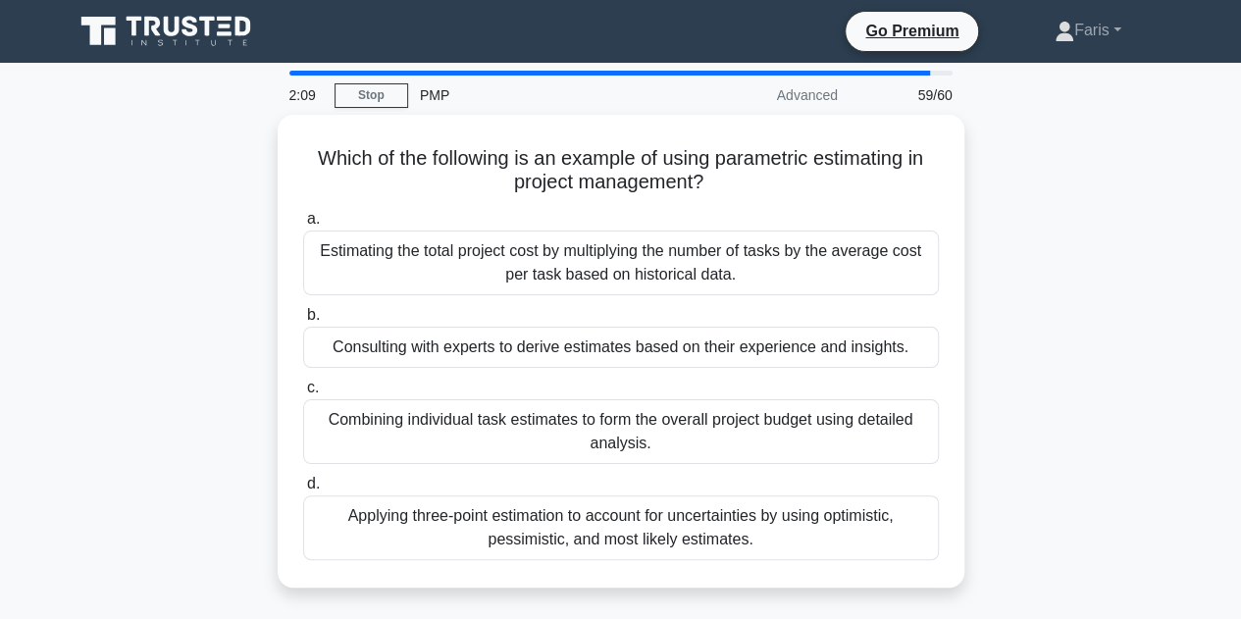
click at [173, 469] on div "Which of the following is an example of using parametric estimating in project …" at bounding box center [621, 363] width 1118 height 496
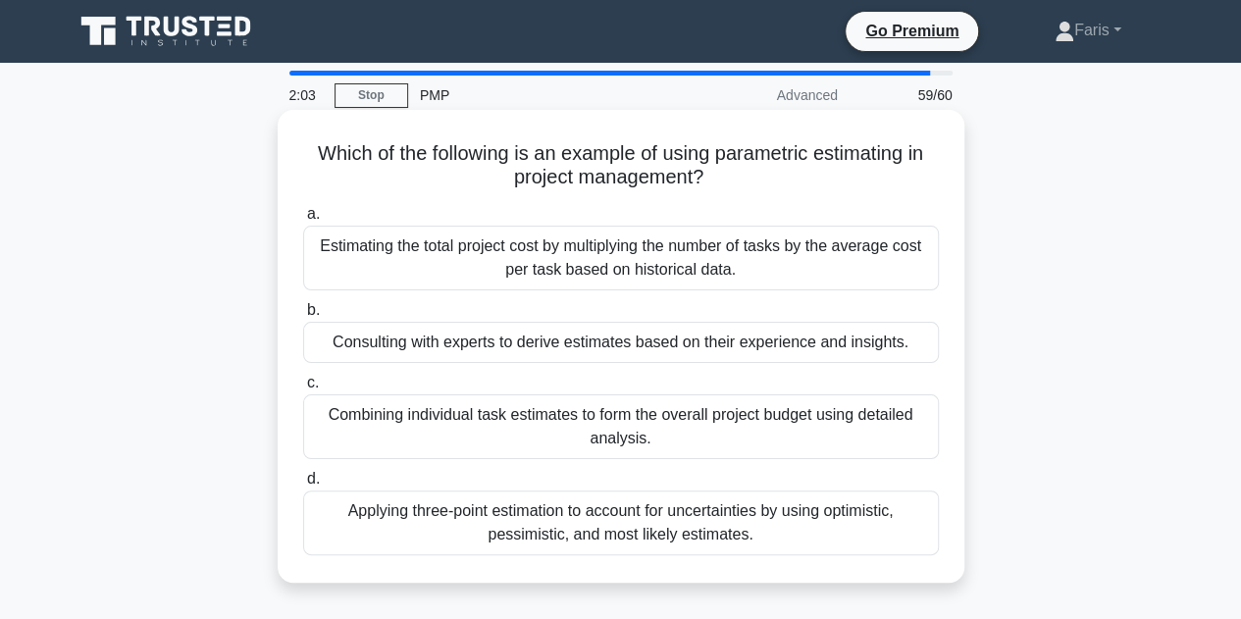
click at [537, 268] on div "Estimating the total project cost by multiplying the number of tasks by the ave…" at bounding box center [621, 258] width 636 height 65
click at [303, 221] on input "a. Estimating the total project cost by multiplying the number of tasks by the …" at bounding box center [303, 214] width 0 height 13
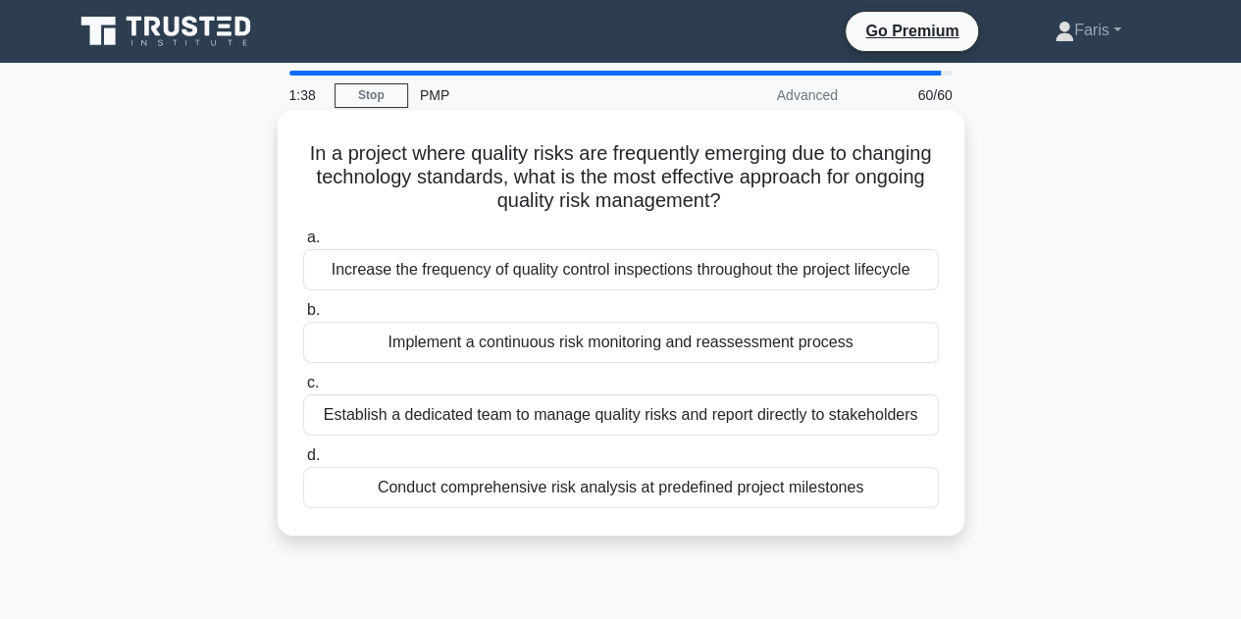
click at [462, 488] on div "Conduct comprehensive risk analysis at predefined project milestones" at bounding box center [621, 487] width 636 height 41
click at [303, 462] on input "d. Conduct comprehensive risk analysis at predefined project milestones" at bounding box center [303, 455] width 0 height 13
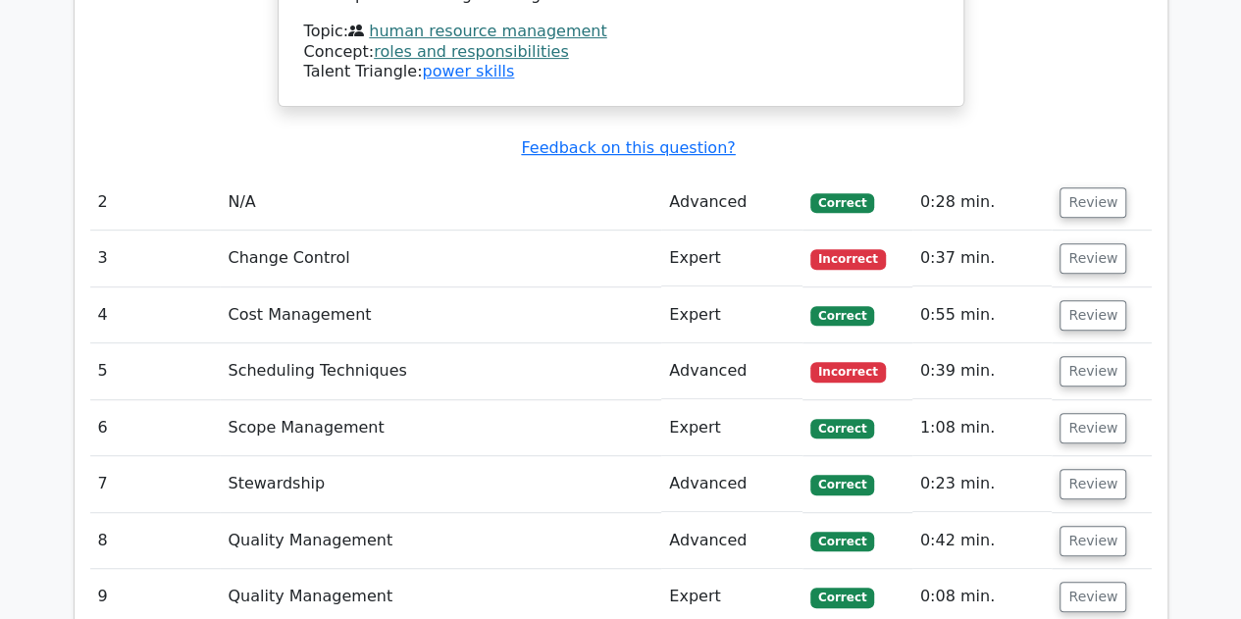
scroll to position [4121, 0]
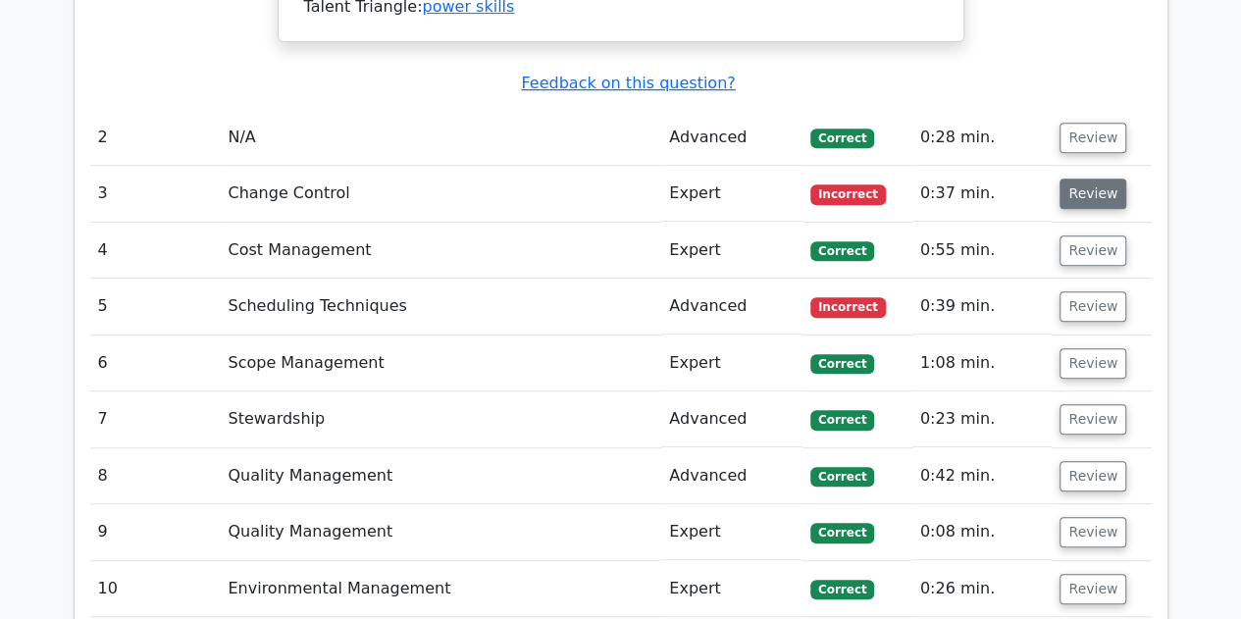
click at [1112, 179] on button "Review" at bounding box center [1093, 194] width 67 height 30
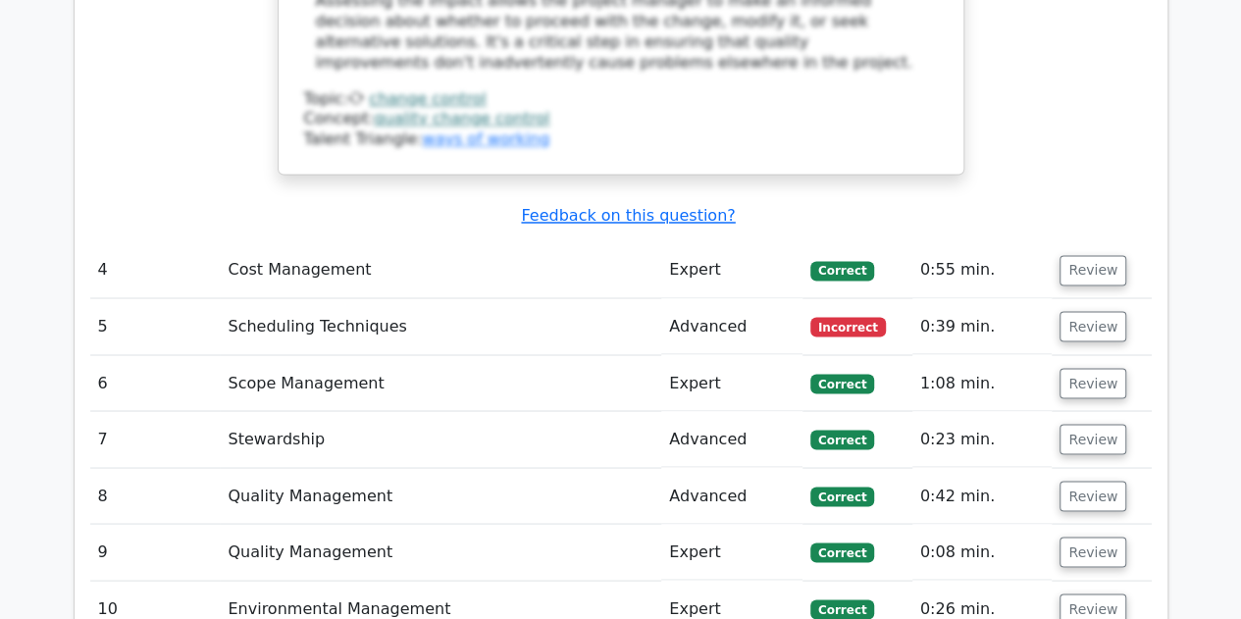
scroll to position [5298, 0]
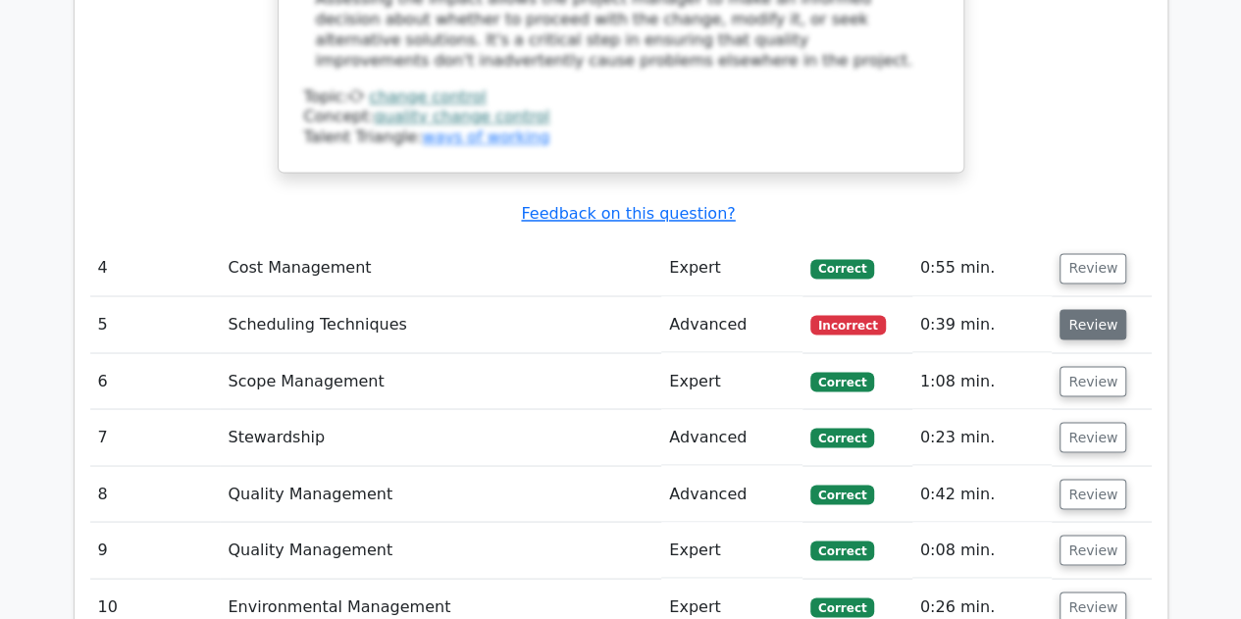
click at [1088, 309] on button "Review" at bounding box center [1093, 324] width 67 height 30
click at [1084, 390] on tbody "1 Human Resource Management Advanced [GEOGRAPHIC_DATA] 0:37 min. Review a. b. c." at bounding box center [621, 565] width 1062 height 5781
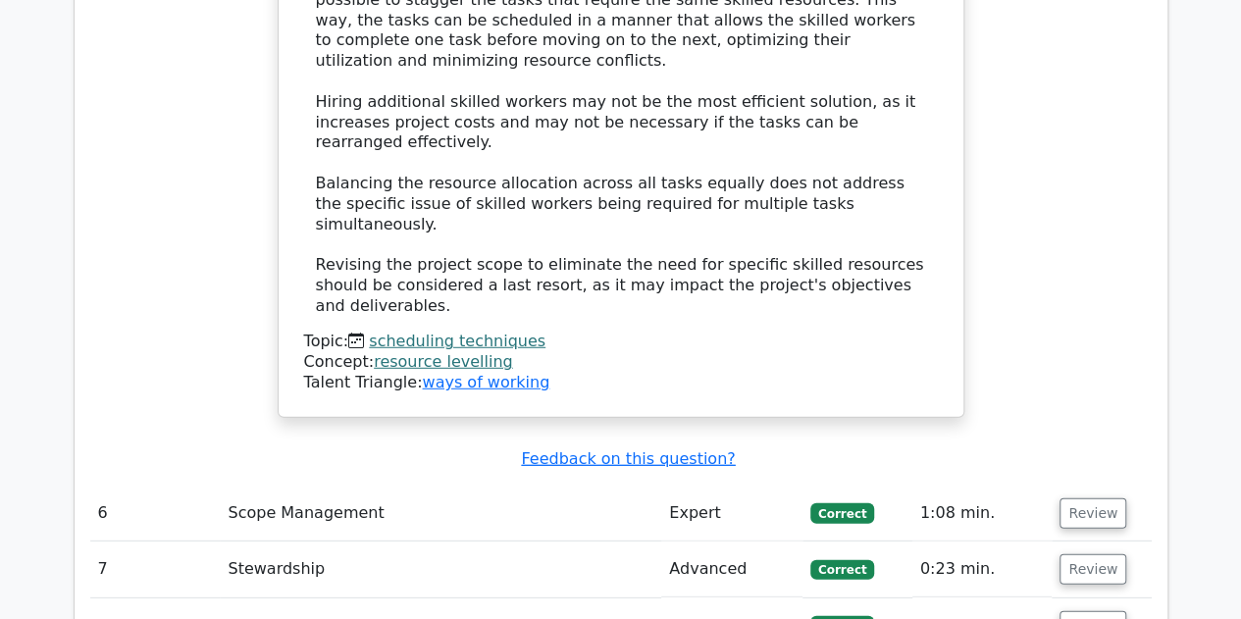
scroll to position [6573, 0]
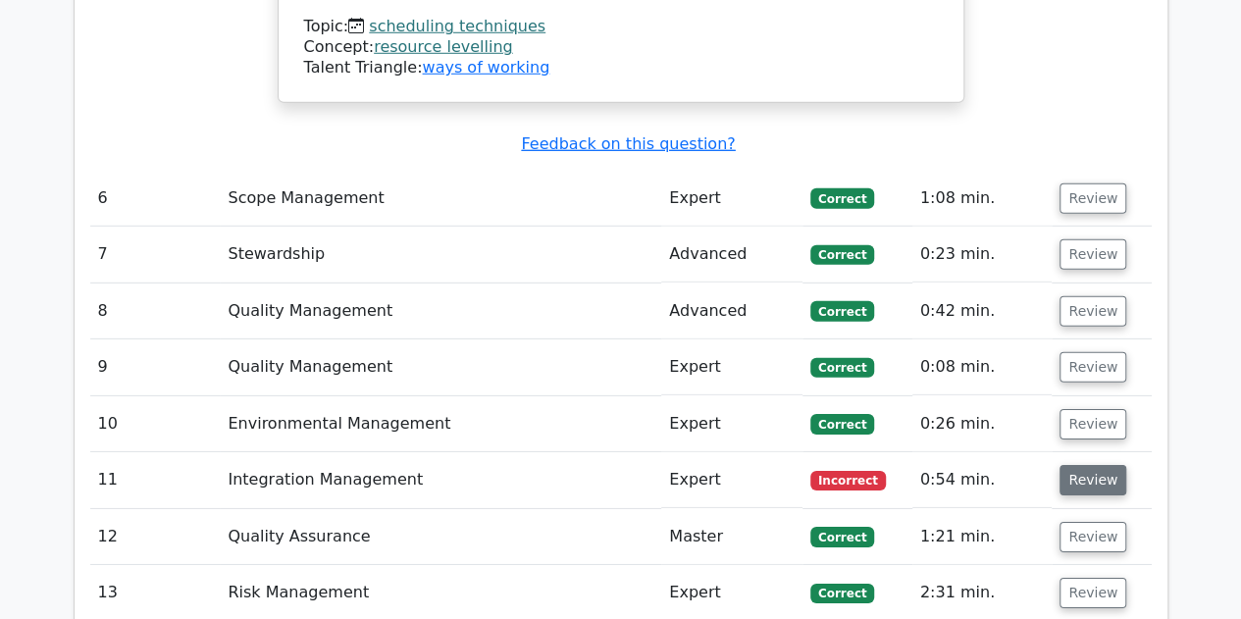
click at [1078, 465] on button "Review" at bounding box center [1093, 480] width 67 height 30
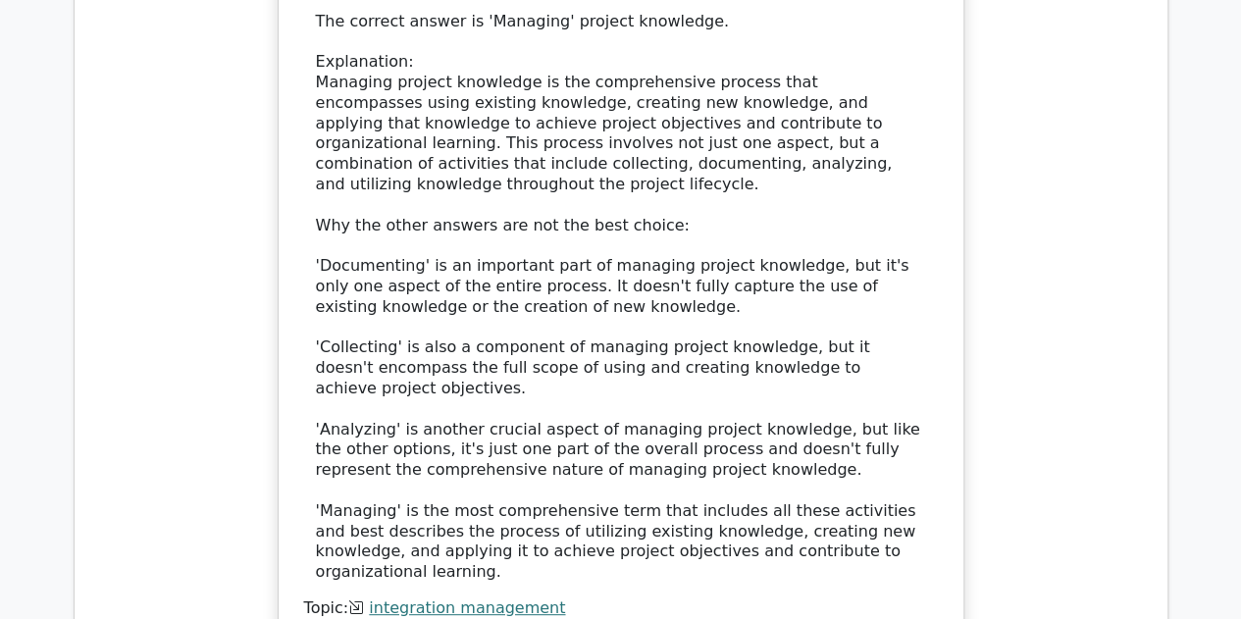
scroll to position [7751, 0]
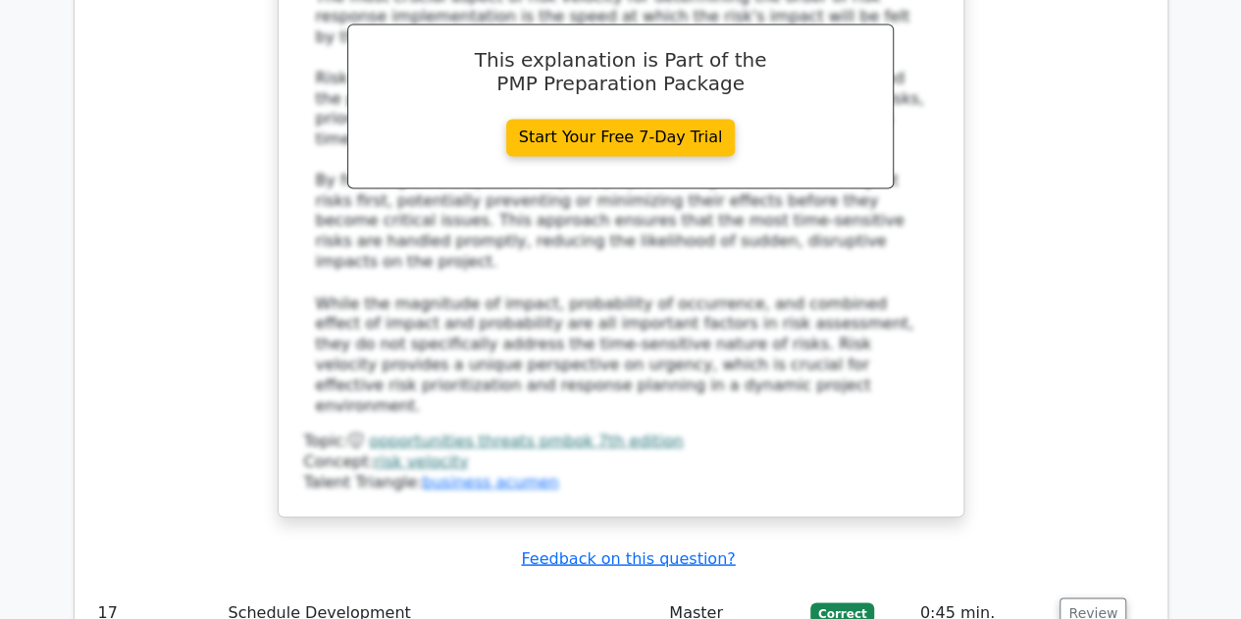
scroll to position [9026, 0]
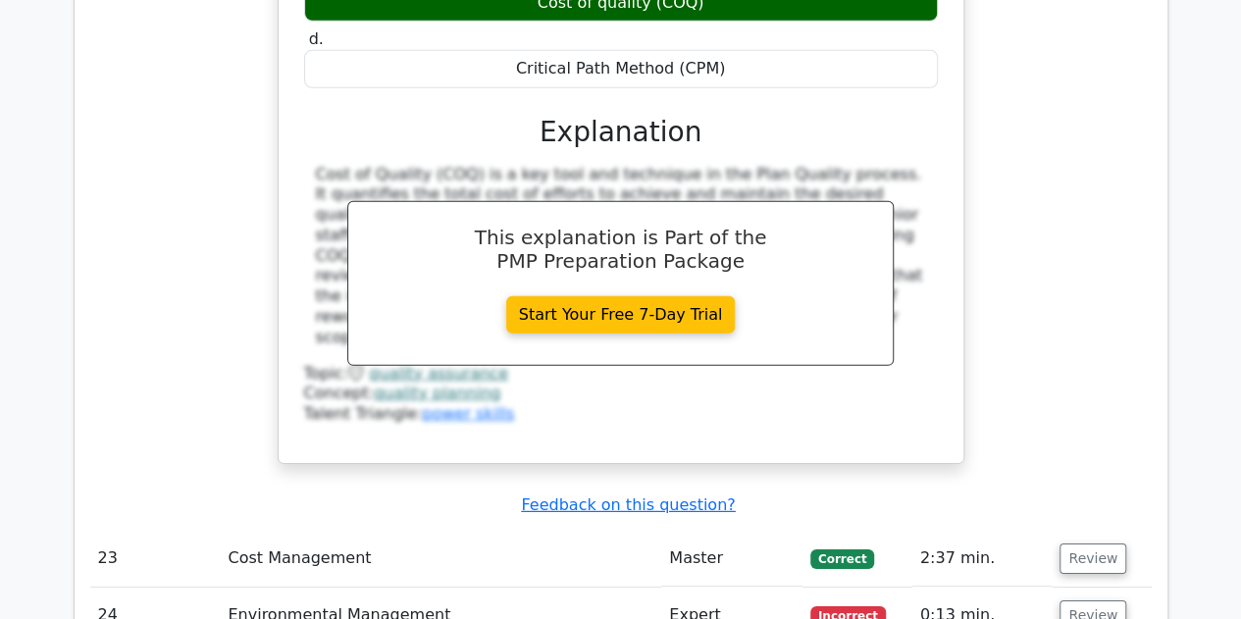
scroll to position [10105, 0]
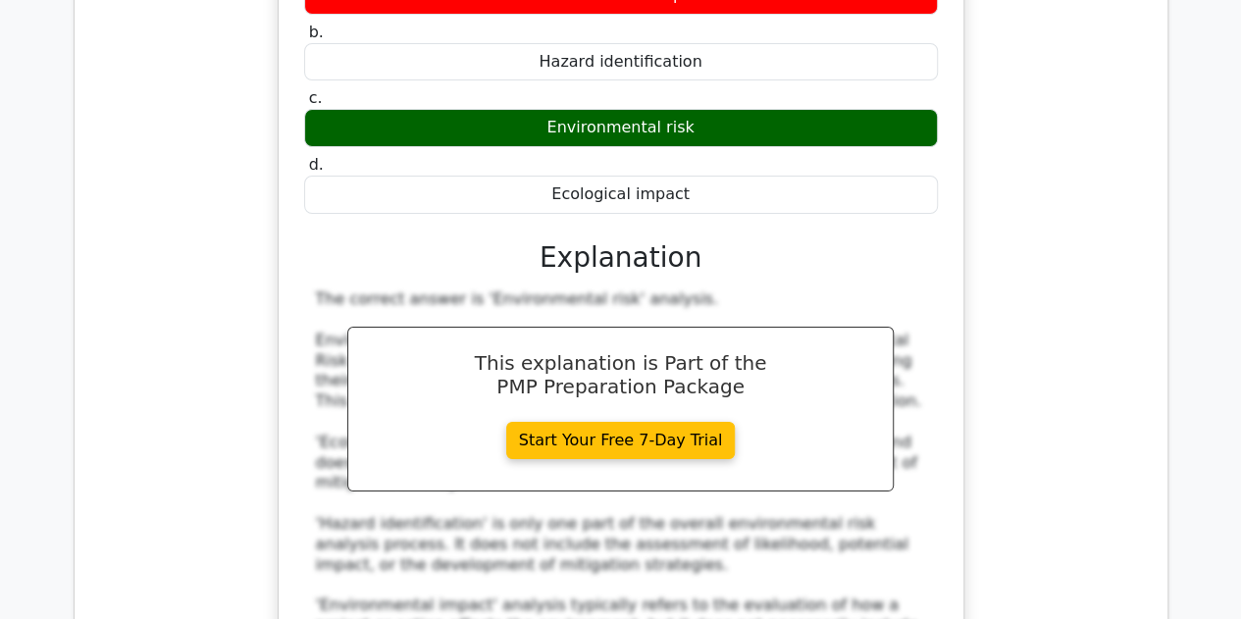
scroll to position [11185, 0]
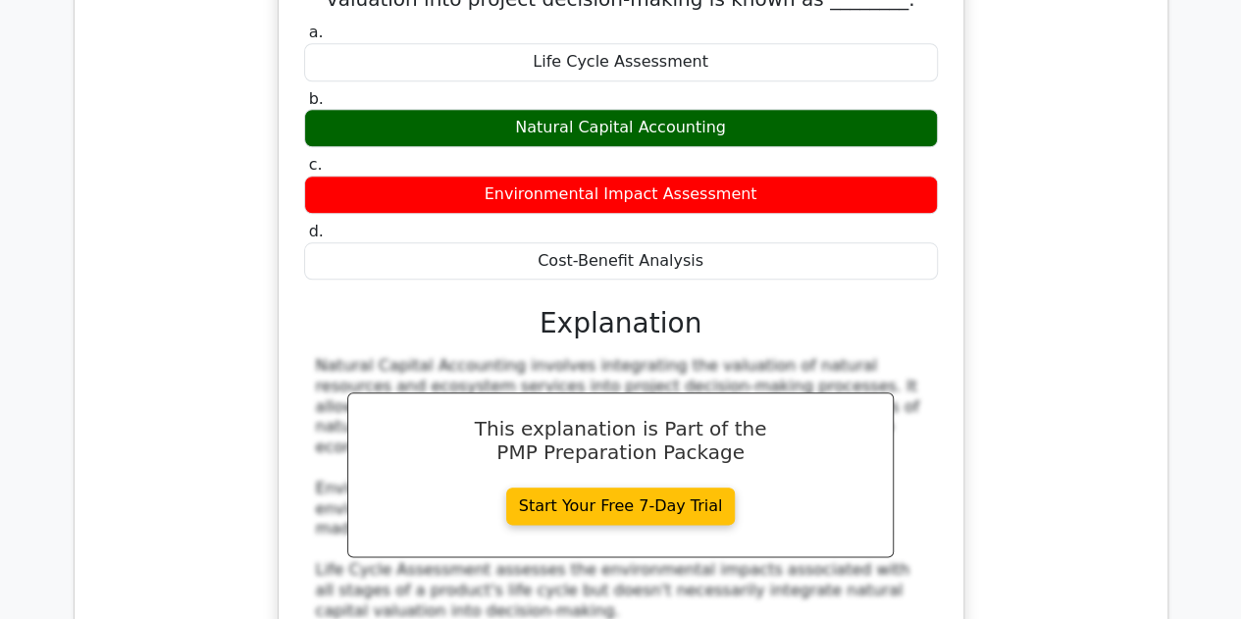
scroll to position [12068, 0]
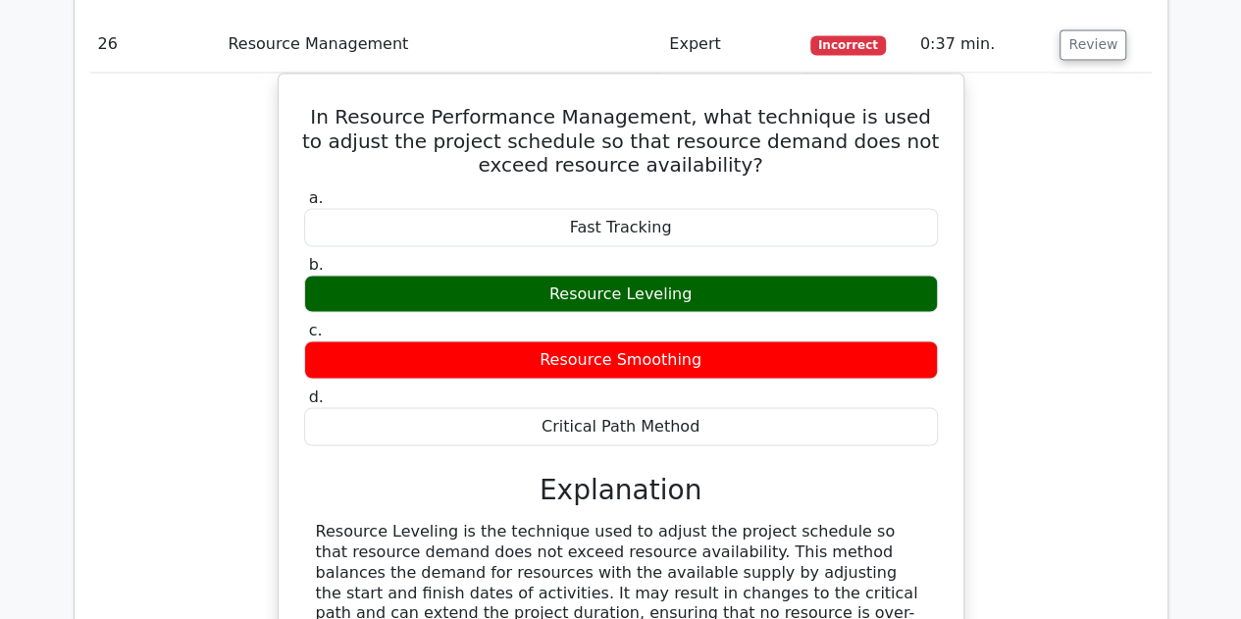
scroll to position [13049, 0]
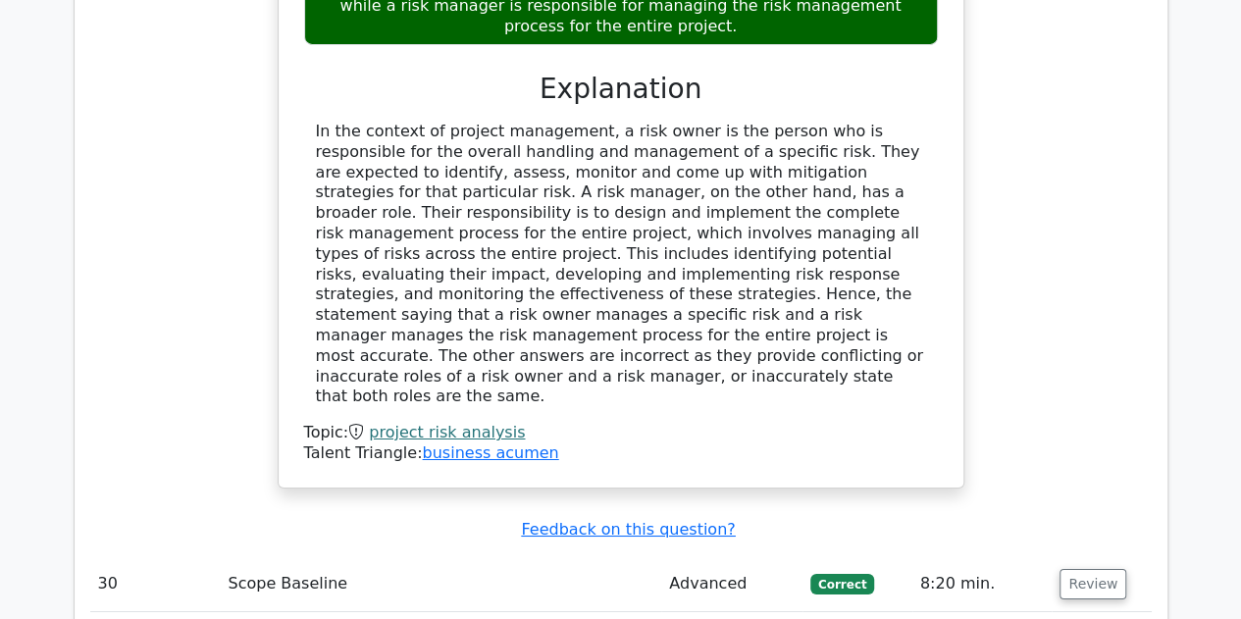
scroll to position [14520, 0]
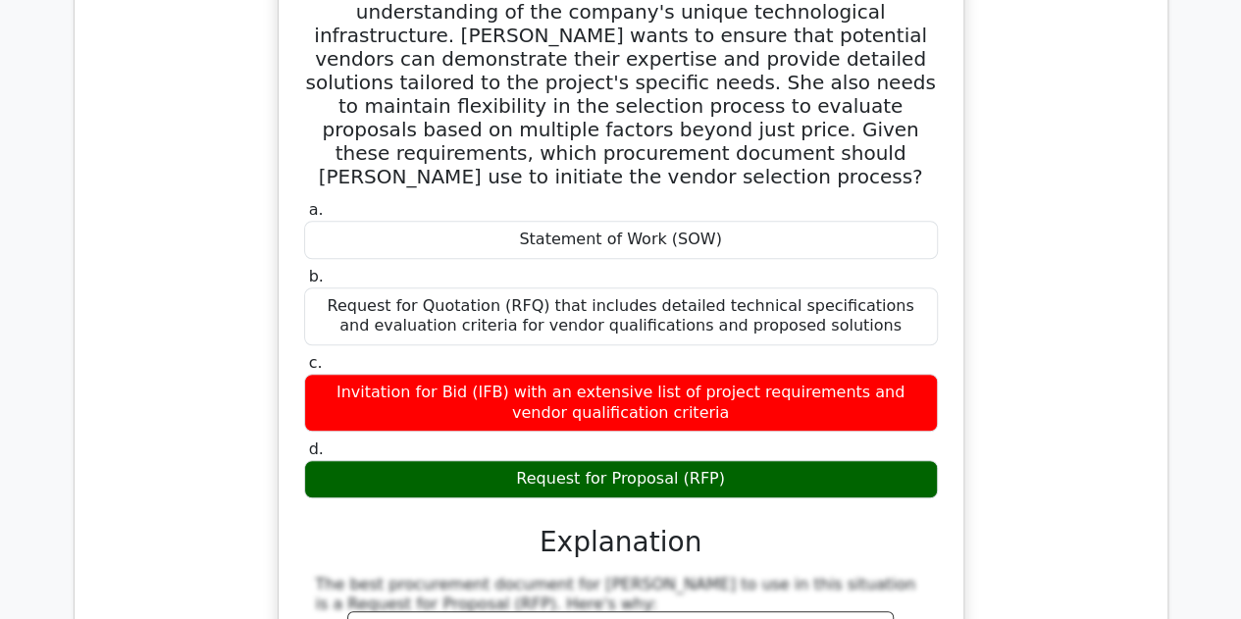
scroll to position [15992, 0]
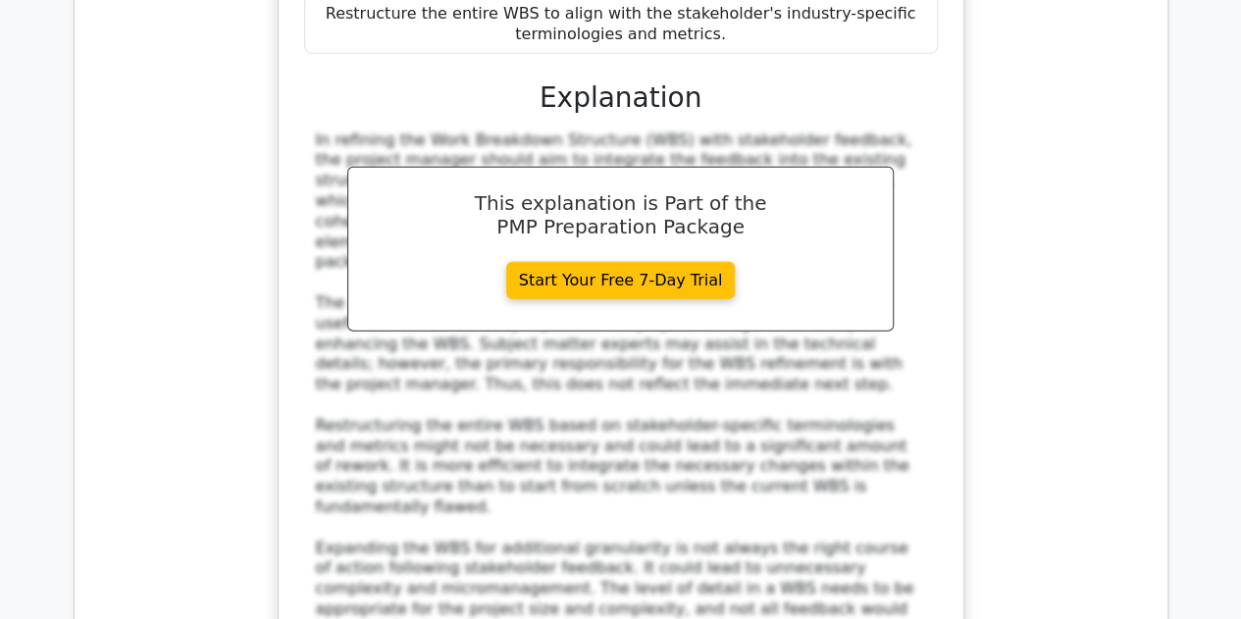
scroll to position [17376, 0]
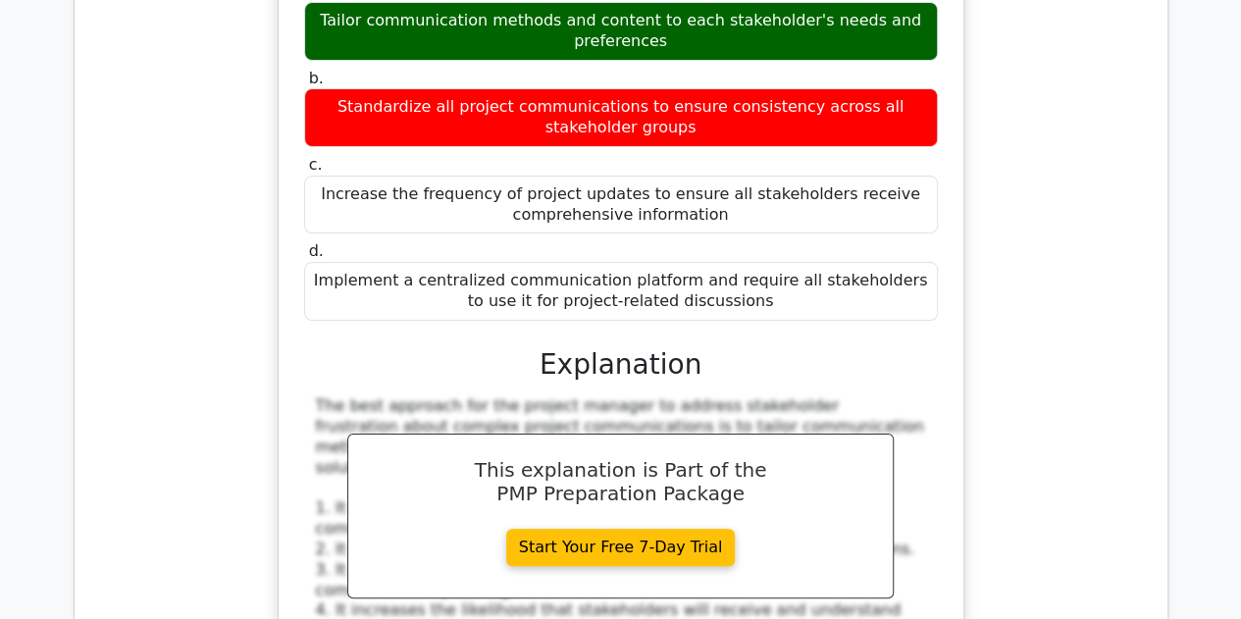
scroll to position [18848, 0]
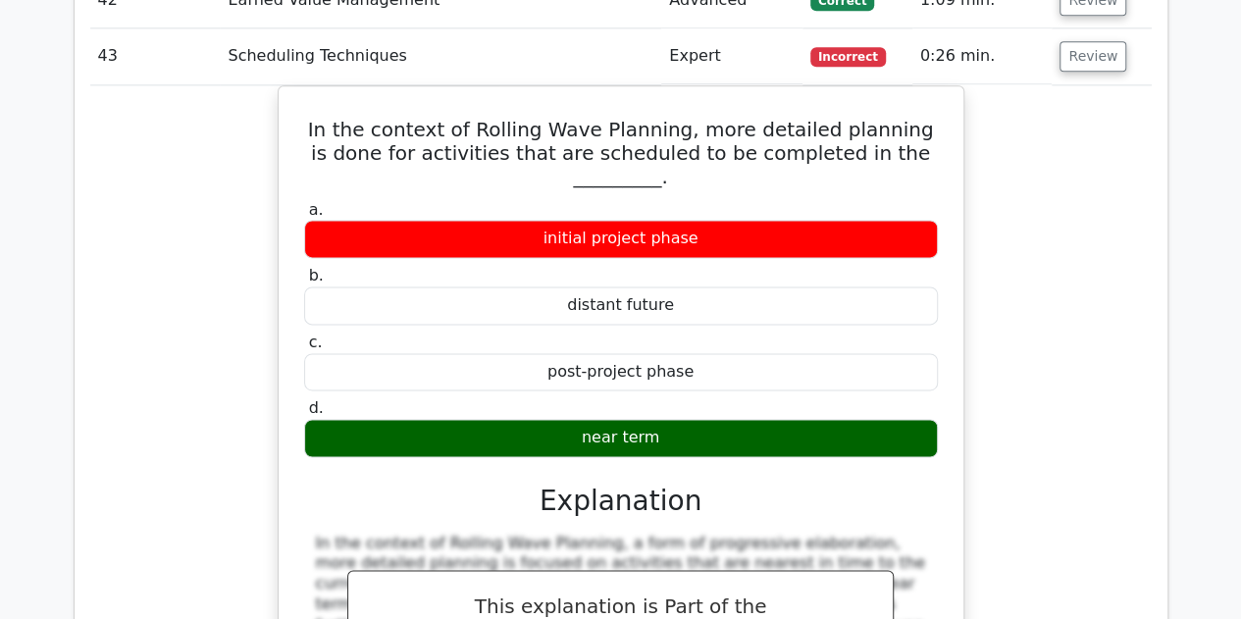
scroll to position [19731, 0]
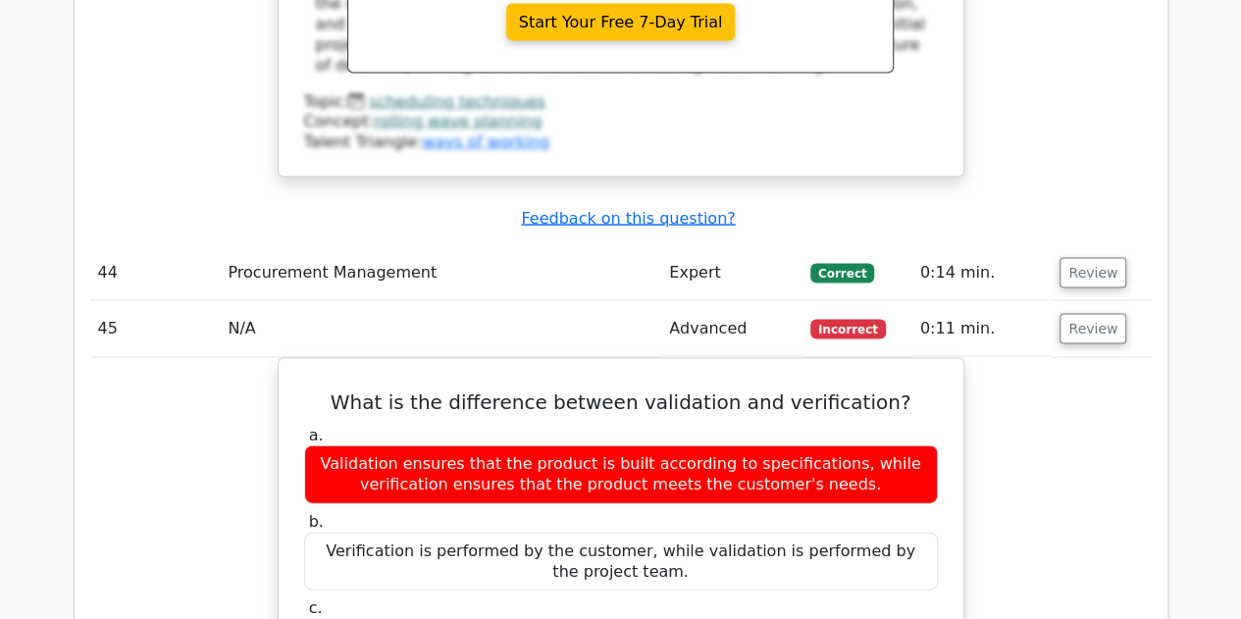
scroll to position [20712, 0]
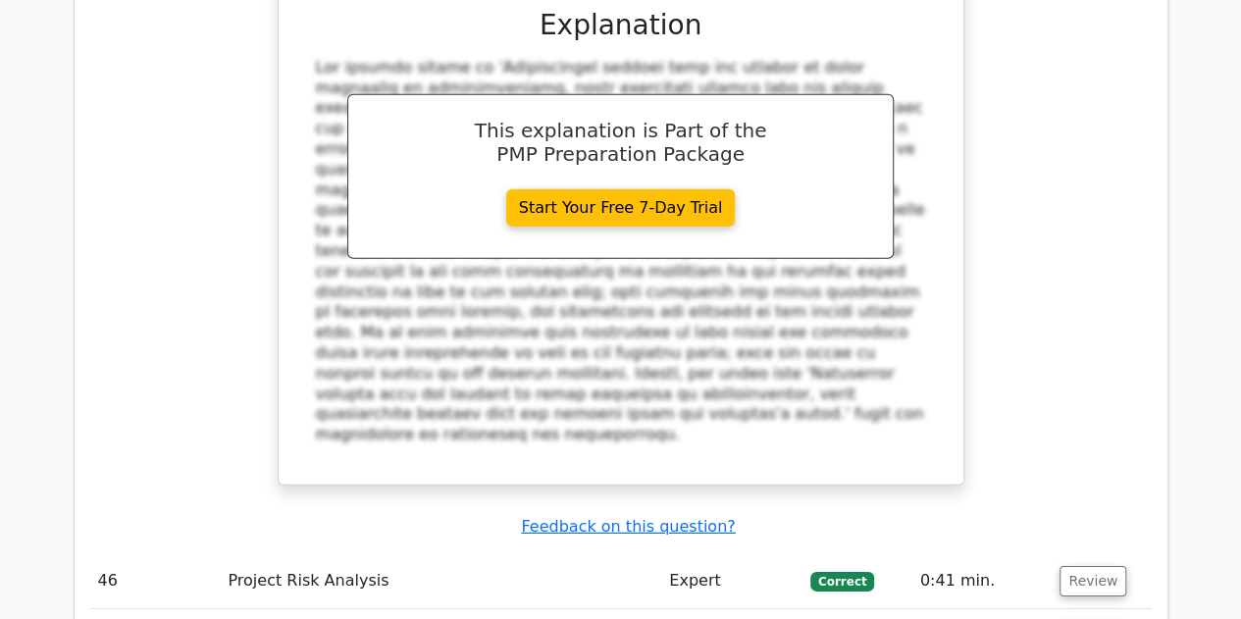
scroll to position [21791, 0]
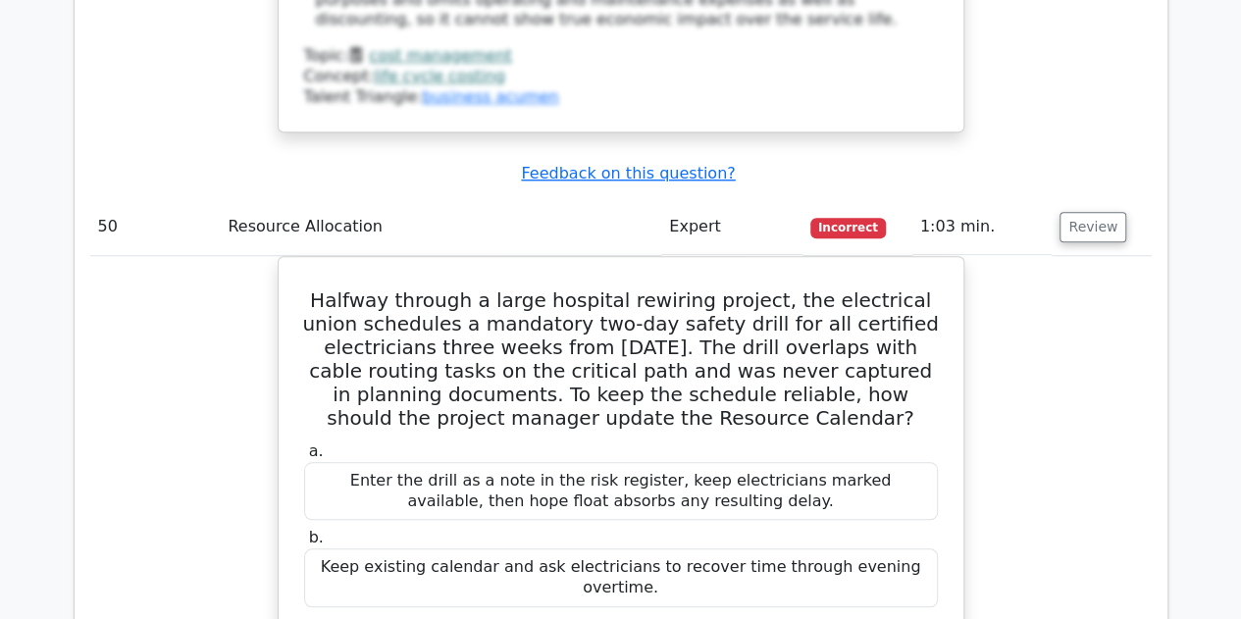
scroll to position [23165, 0]
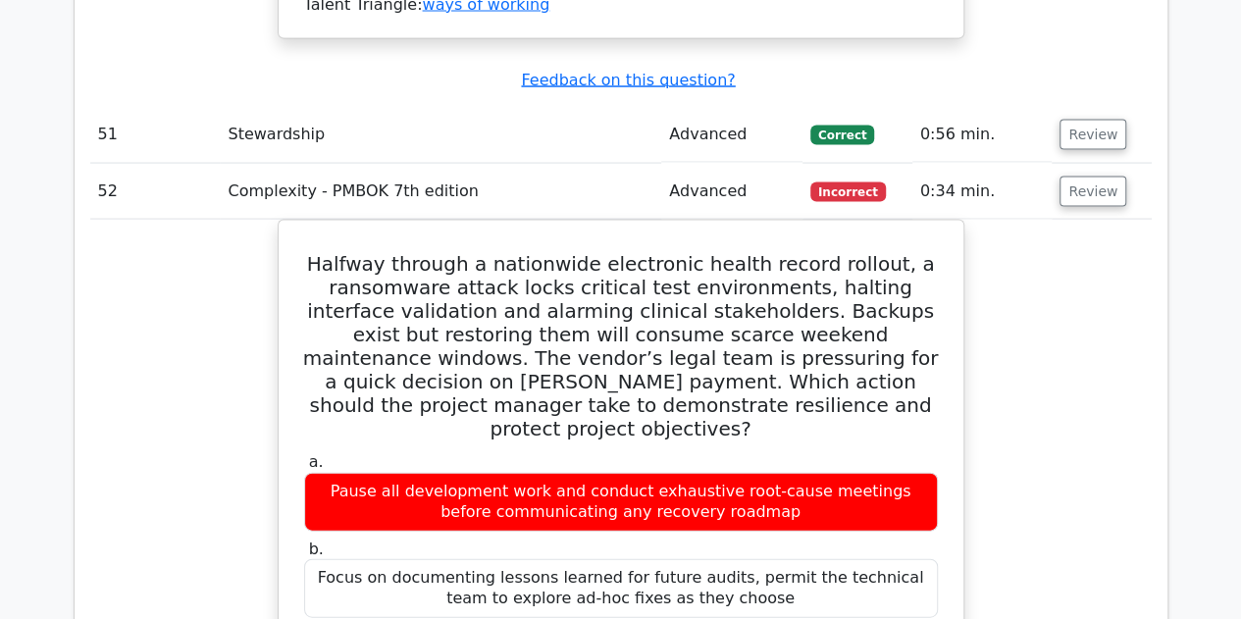
scroll to position [24244, 0]
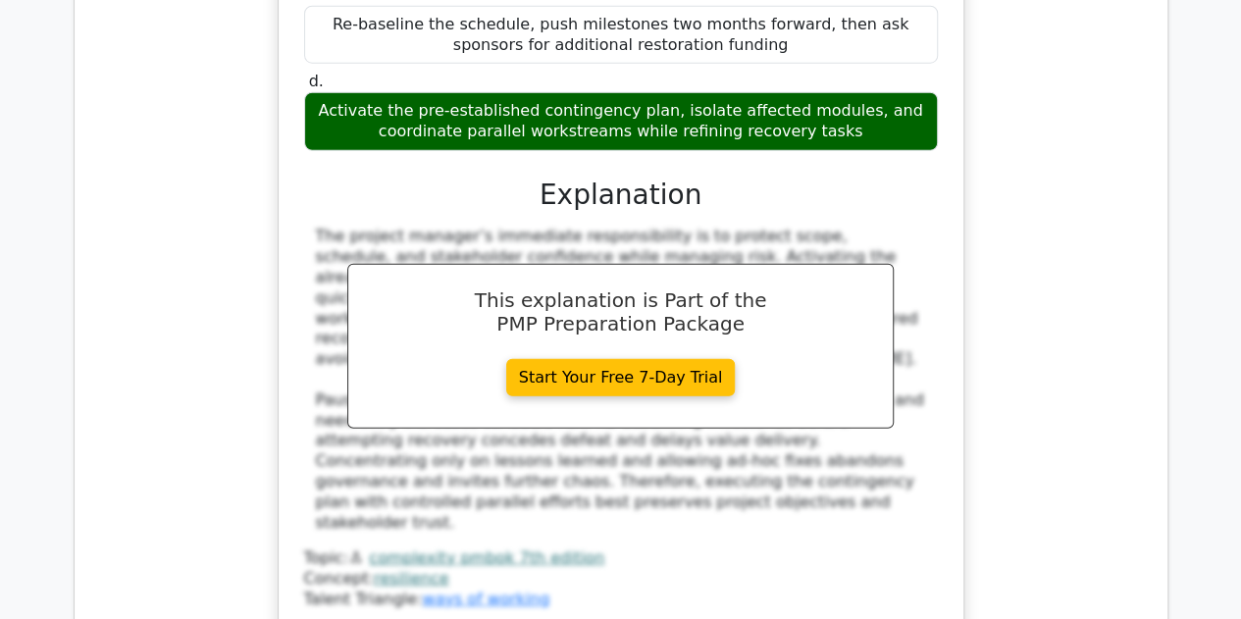
scroll to position [25323, 0]
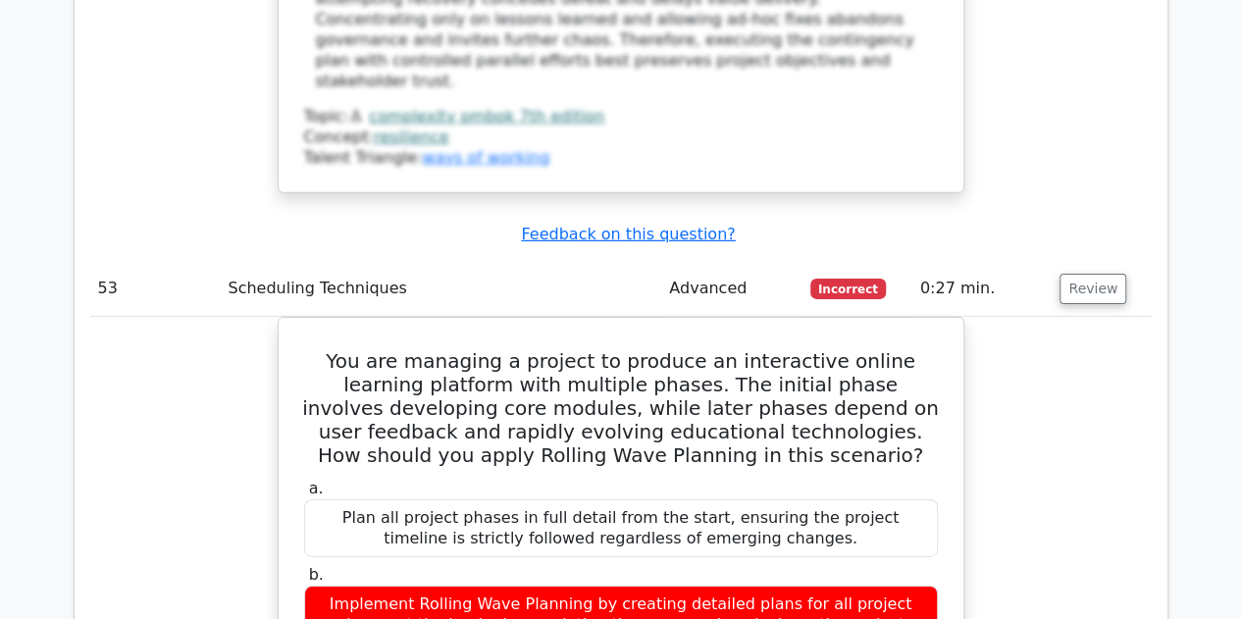
drag, startPoint x: 1102, startPoint y: 490, endPoint x: 1062, endPoint y: 485, distance: 40.5
